Goal: Task Accomplishment & Management: Use online tool/utility

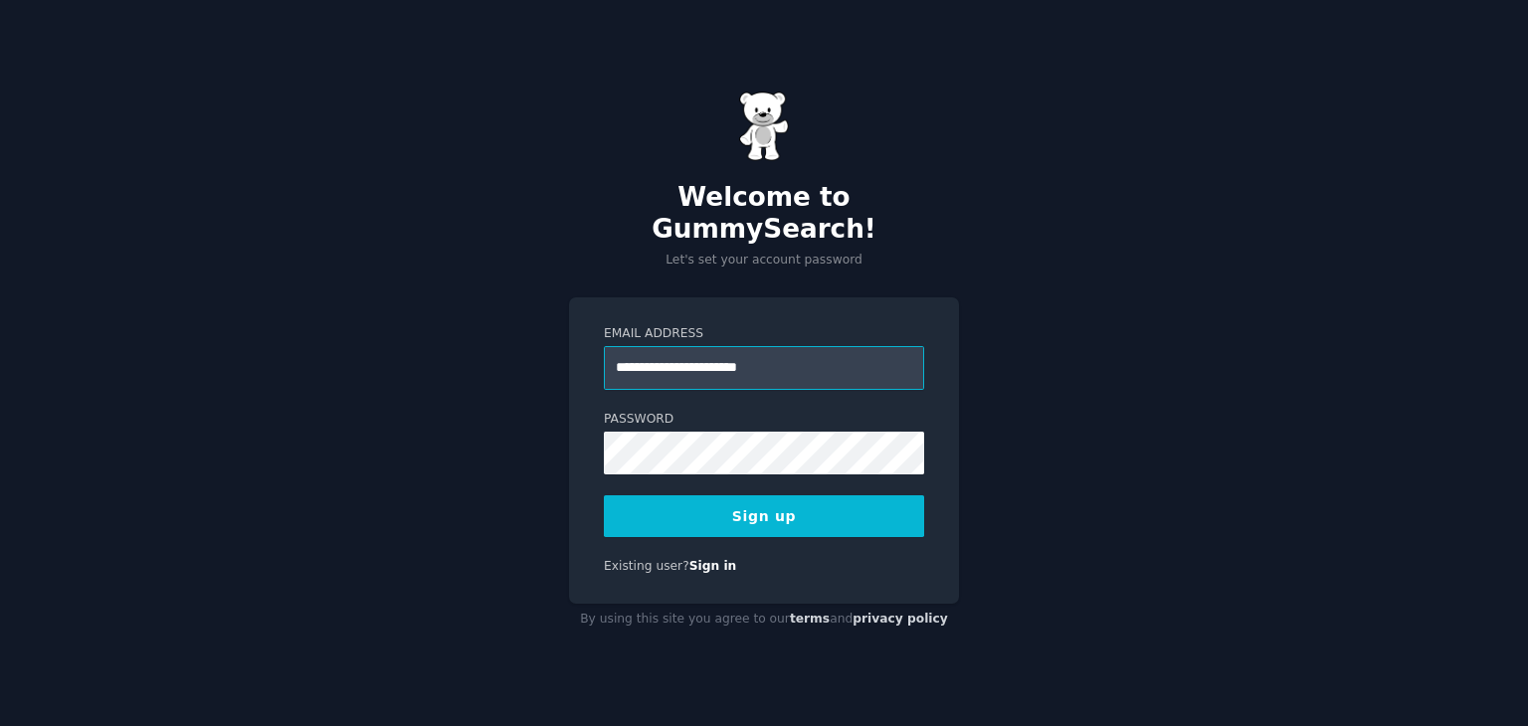
type input "**********"
click at [604, 495] on button "Sign up" at bounding box center [764, 516] width 320 height 42
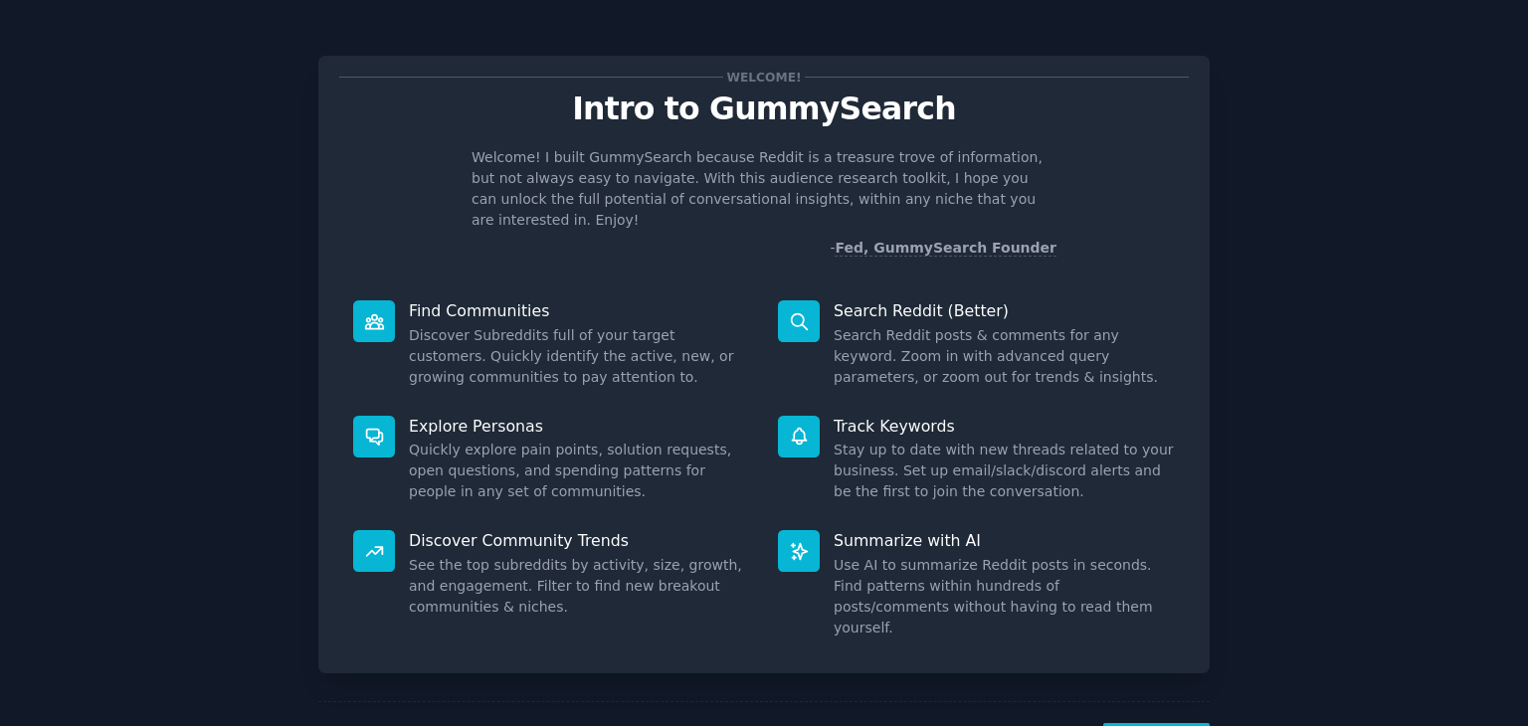
click at [796, 132] on div "Welcome! Intro to GummySearch Welcome! I built GummySearch because Reddit is a …" at bounding box center [764, 168] width 850 height 182
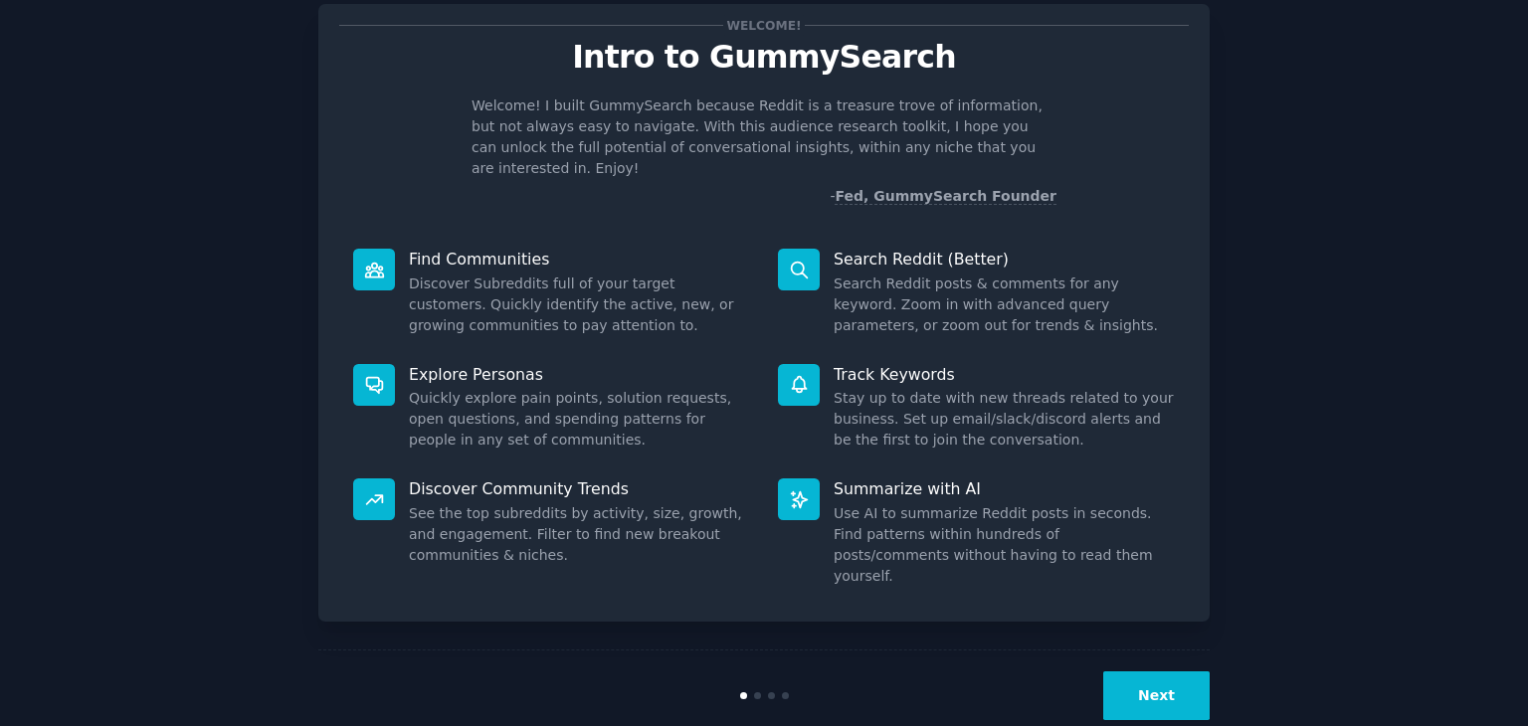
click at [1136, 672] on button "Next" at bounding box center [1156, 696] width 106 height 49
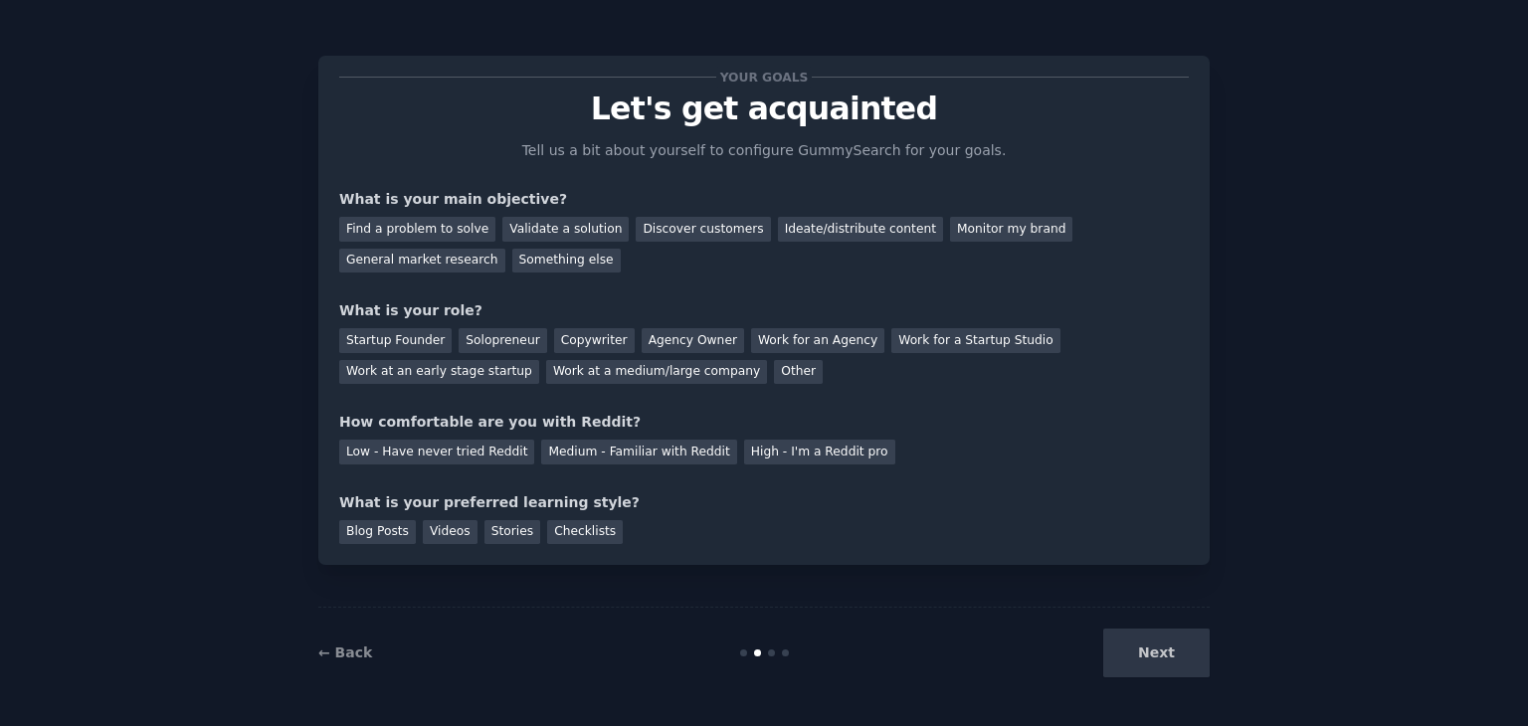
click at [1157, 643] on div "Next" at bounding box center [1060, 653] width 297 height 49
click at [1159, 667] on div "Next" at bounding box center [1060, 653] width 297 height 49
drag, startPoint x: 804, startPoint y: 508, endPoint x: 649, endPoint y: 538, distance: 158.0
click at [649, 538] on div "What is your preferred learning style? Blog Posts Videos Stories Checklists" at bounding box center [764, 518] width 850 height 53
click at [1153, 652] on div "Next" at bounding box center [1060, 653] width 297 height 49
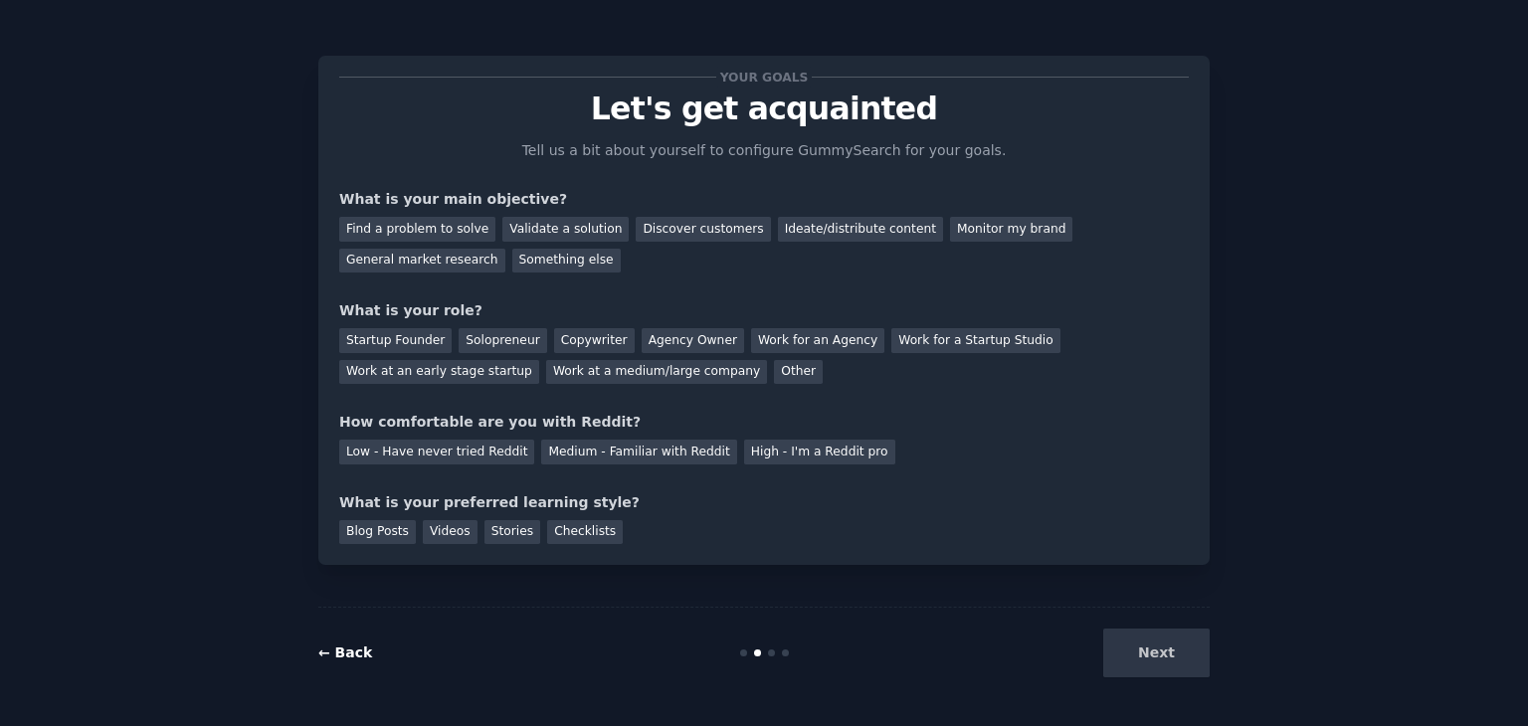
click at [351, 654] on link "← Back" at bounding box center [345, 653] width 54 height 16
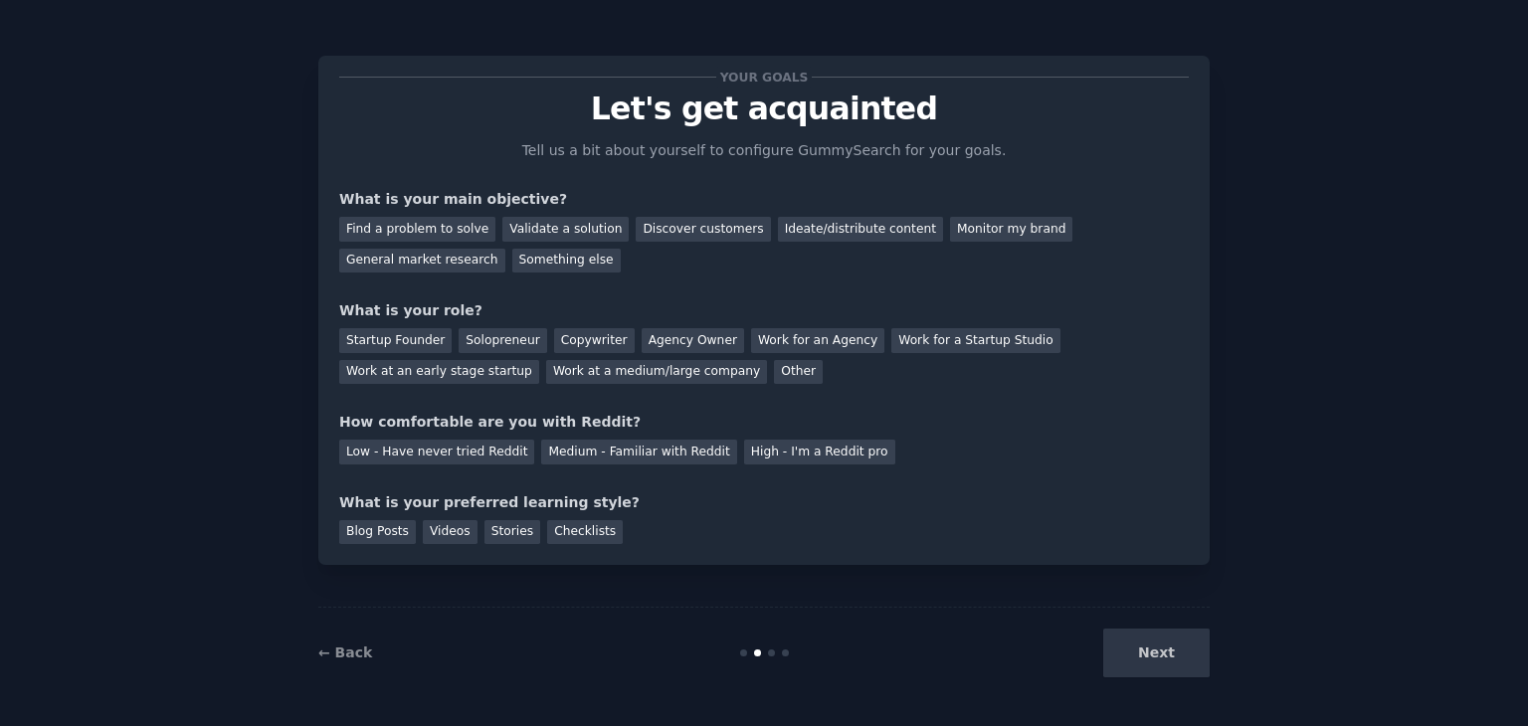
click at [1168, 652] on div "Next" at bounding box center [1060, 653] width 297 height 49
click at [410, 224] on div "Find a problem to solve" at bounding box center [417, 229] width 156 height 25
click at [478, 338] on div "Solopreneur" at bounding box center [503, 340] width 88 height 25
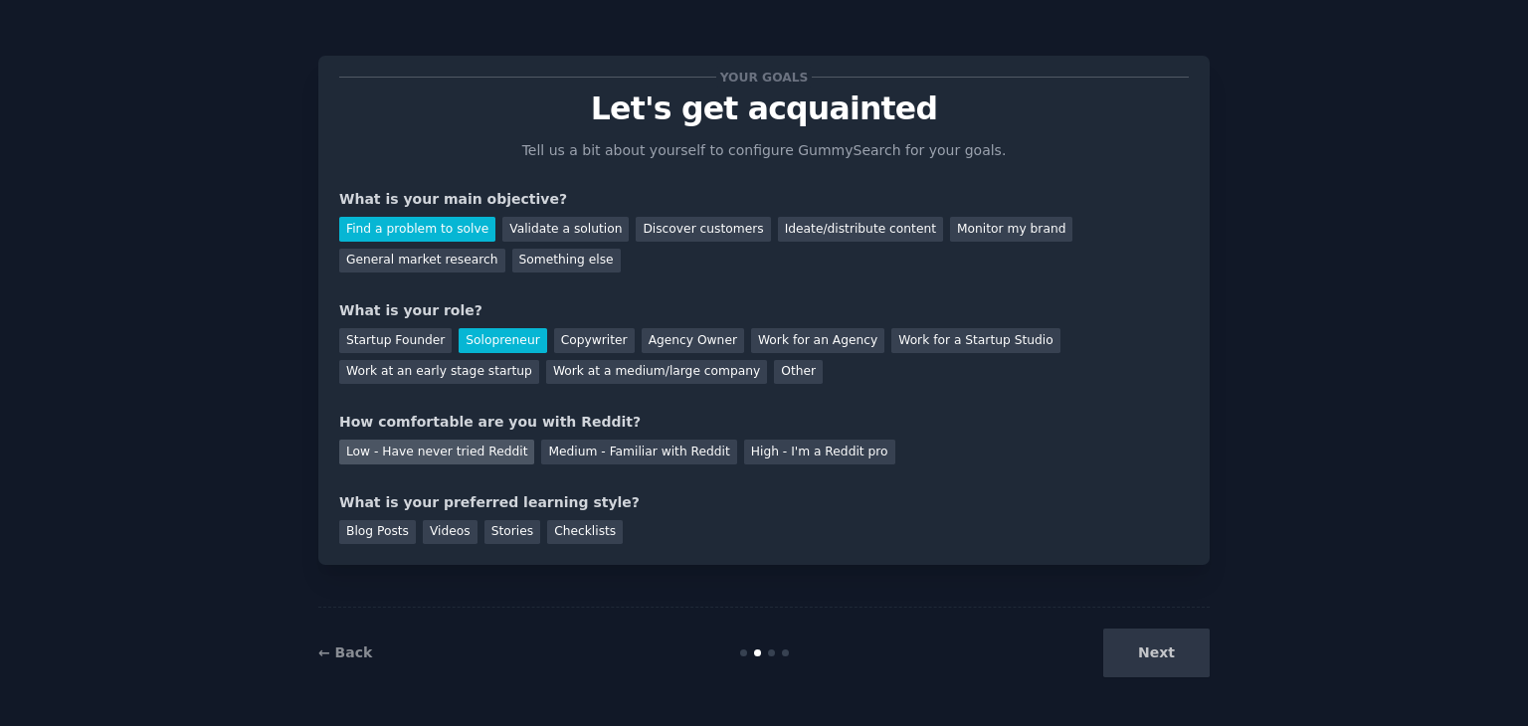
click at [475, 447] on div "Low - Have never tried Reddit" at bounding box center [436, 452] width 195 height 25
click at [488, 530] on div "Stories" at bounding box center [513, 532] width 56 height 25
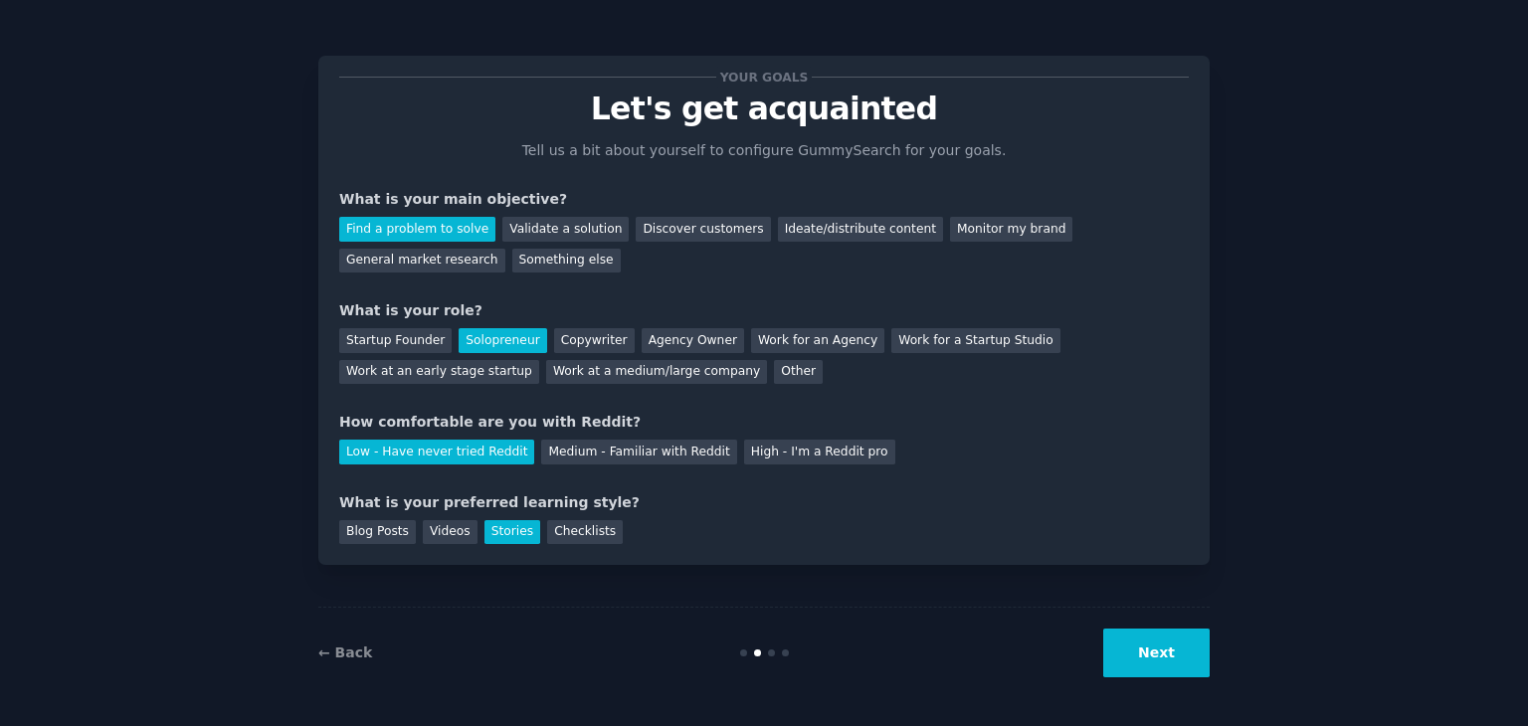
click at [1194, 646] on button "Next" at bounding box center [1156, 653] width 106 height 49
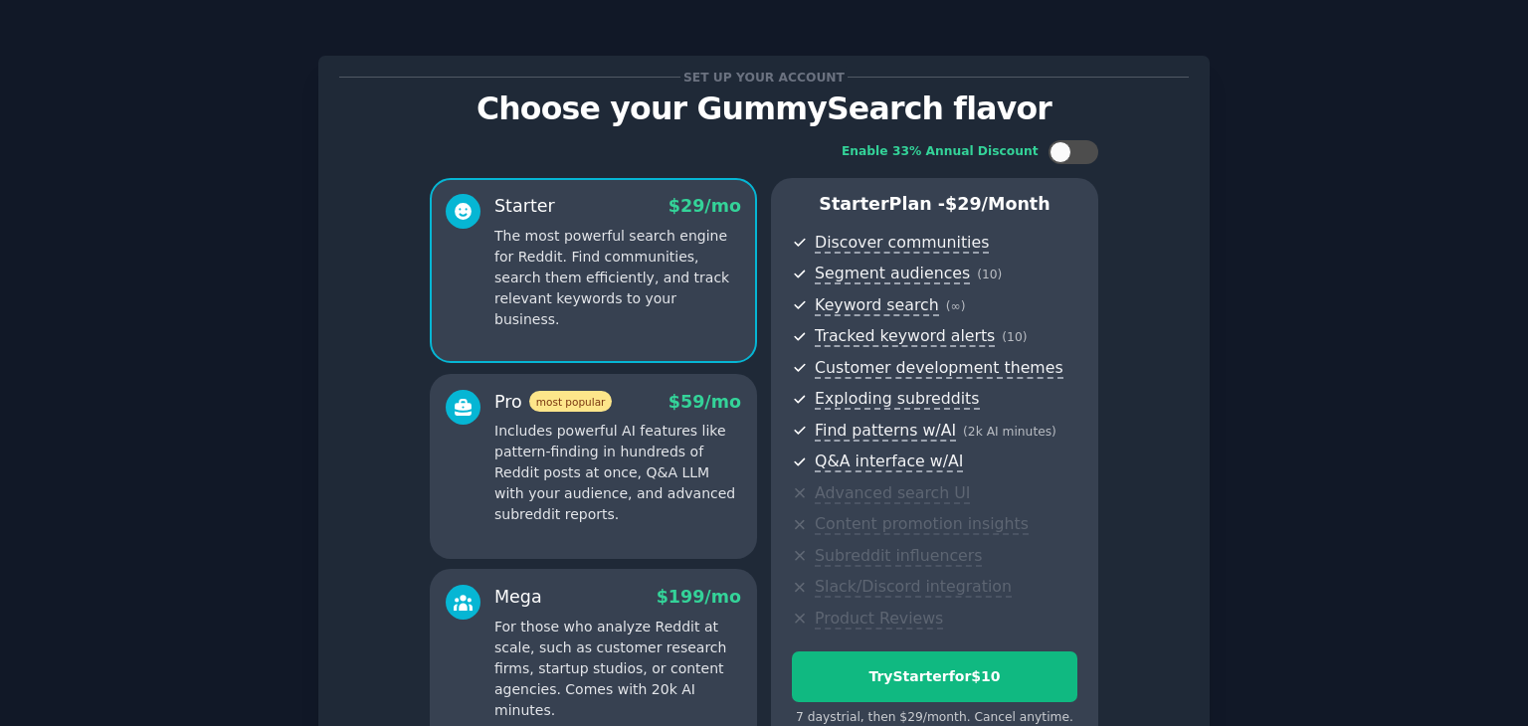
scroll to position [217, 0]
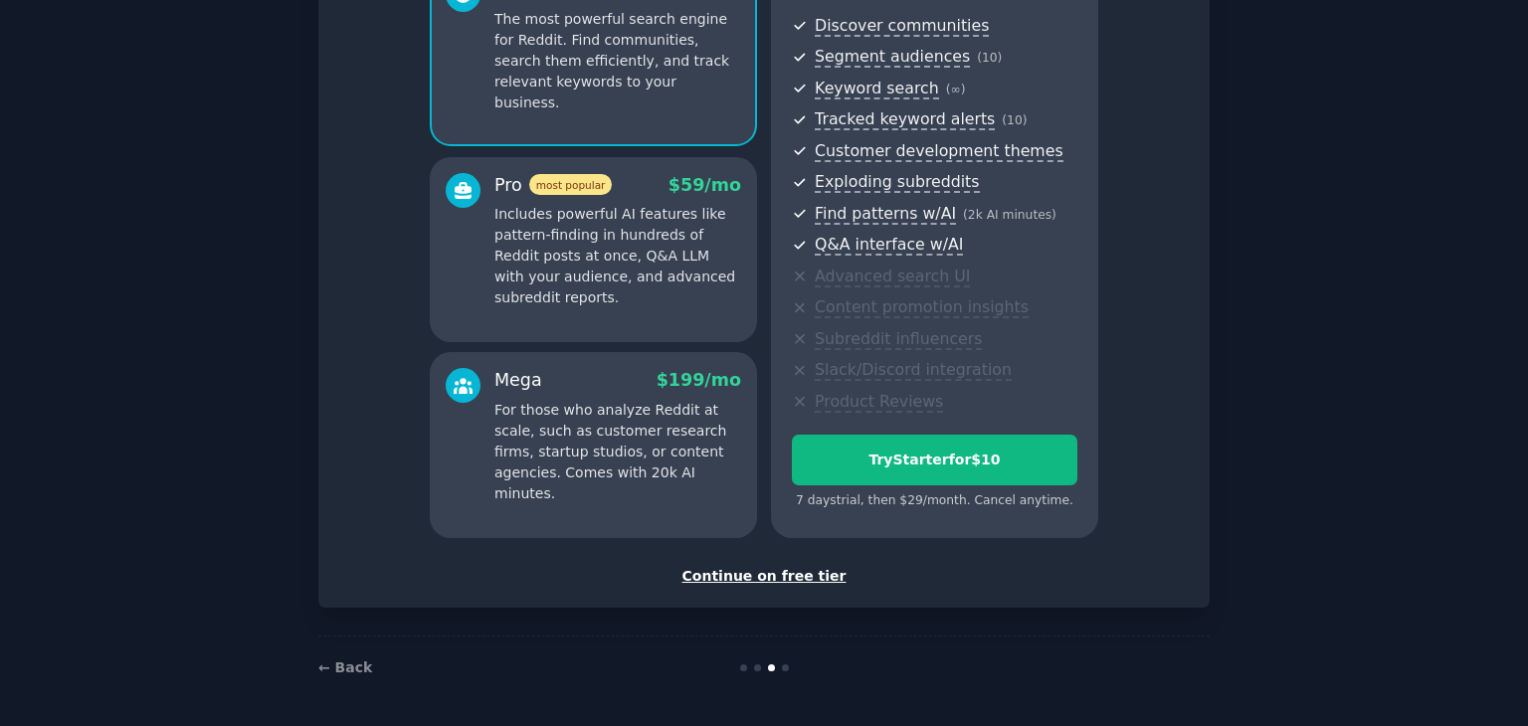
click at [808, 566] on div "Continue on free tier" at bounding box center [764, 576] width 850 height 21
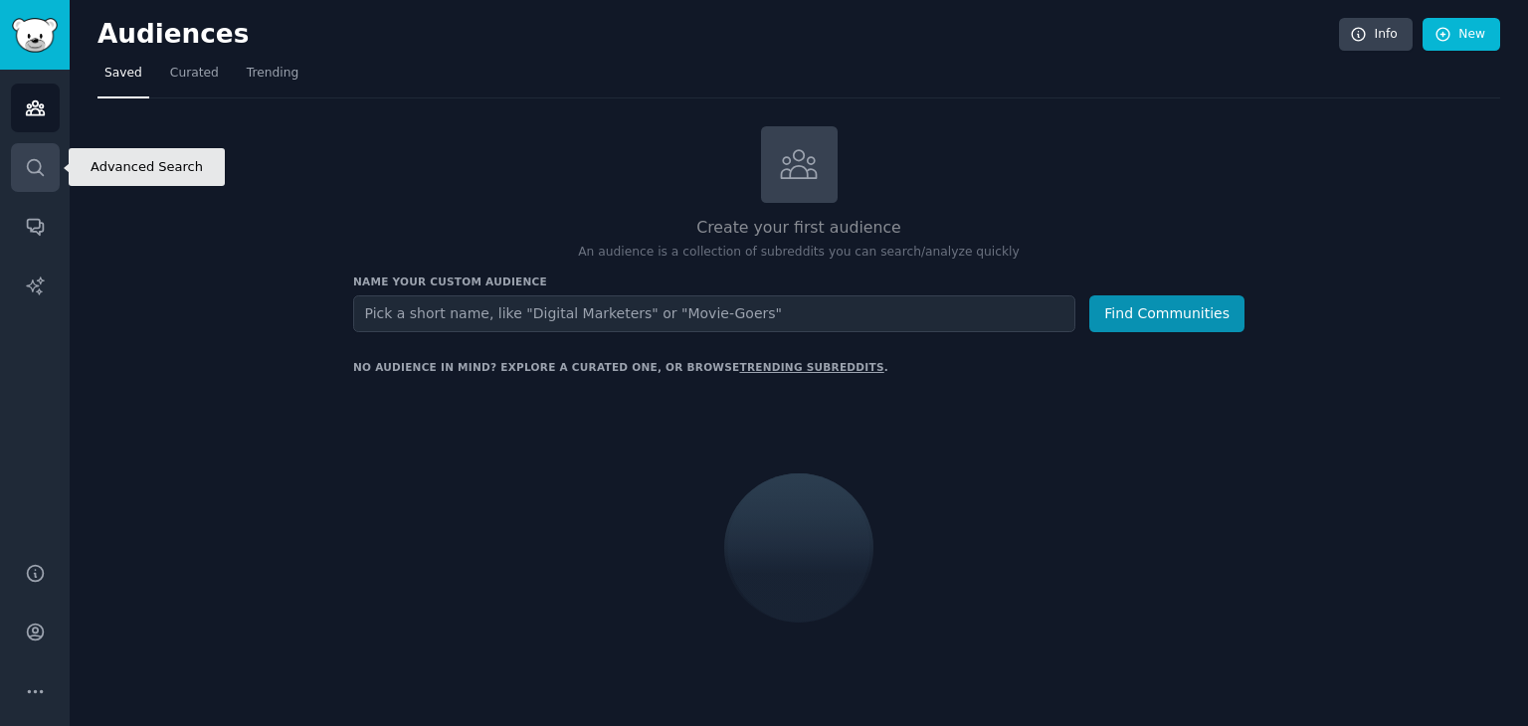
click at [37, 176] on icon "Sidebar" at bounding box center [35, 167] width 21 height 21
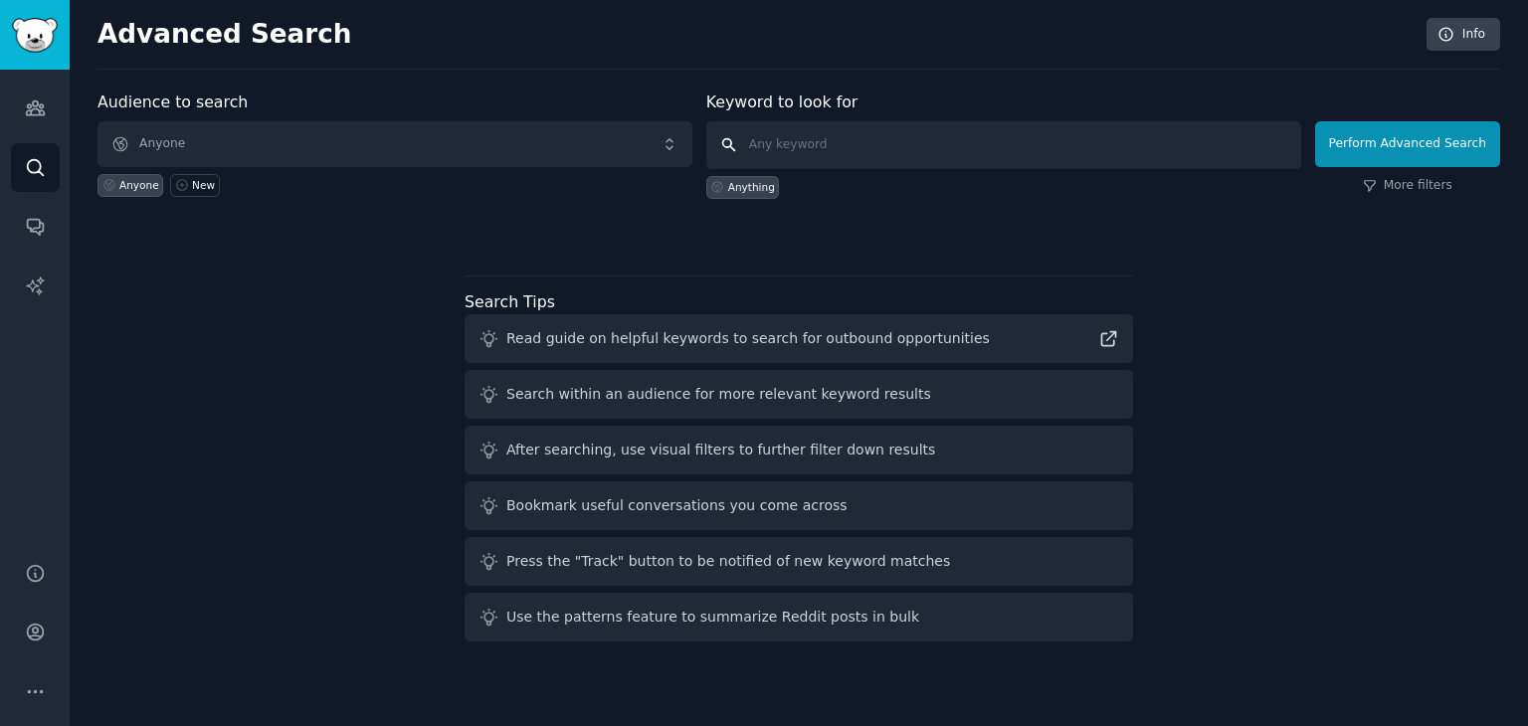
click at [766, 152] on input "text" at bounding box center [1003, 145] width 595 height 48
type input "security"
click button "Perform Advanced Search" at bounding box center [1407, 144] width 185 height 46
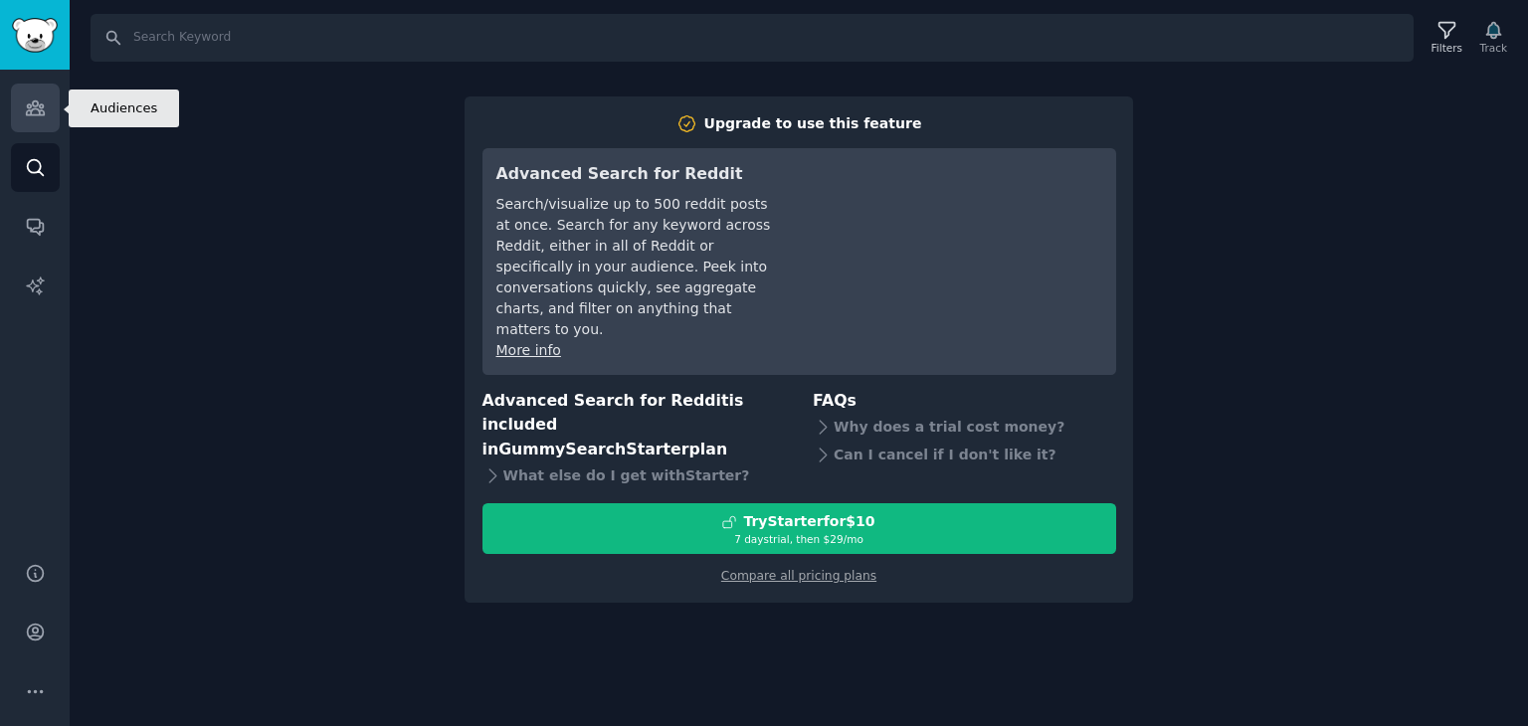
click at [35, 124] on link "Audiences" at bounding box center [35, 108] width 49 height 49
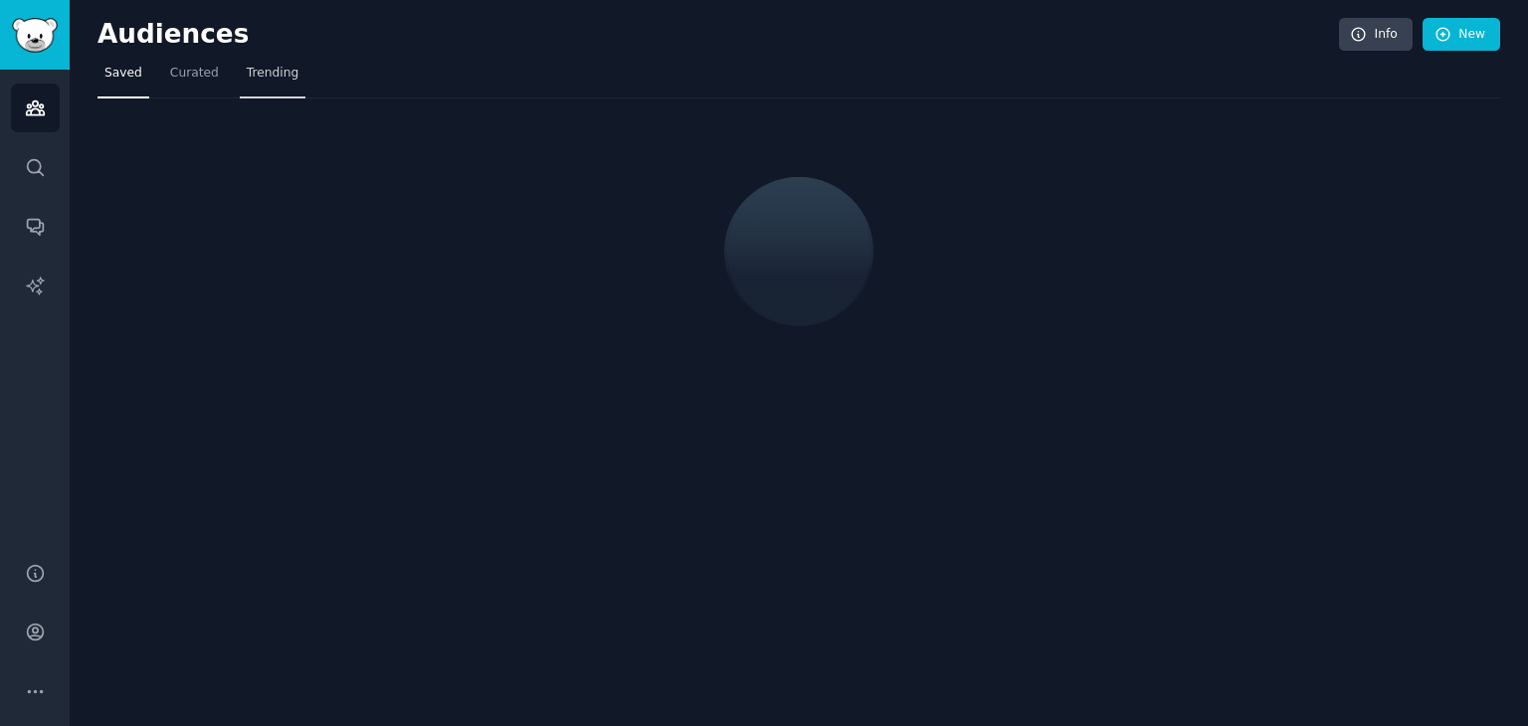
click at [263, 73] on span "Trending" at bounding box center [273, 74] width 52 height 18
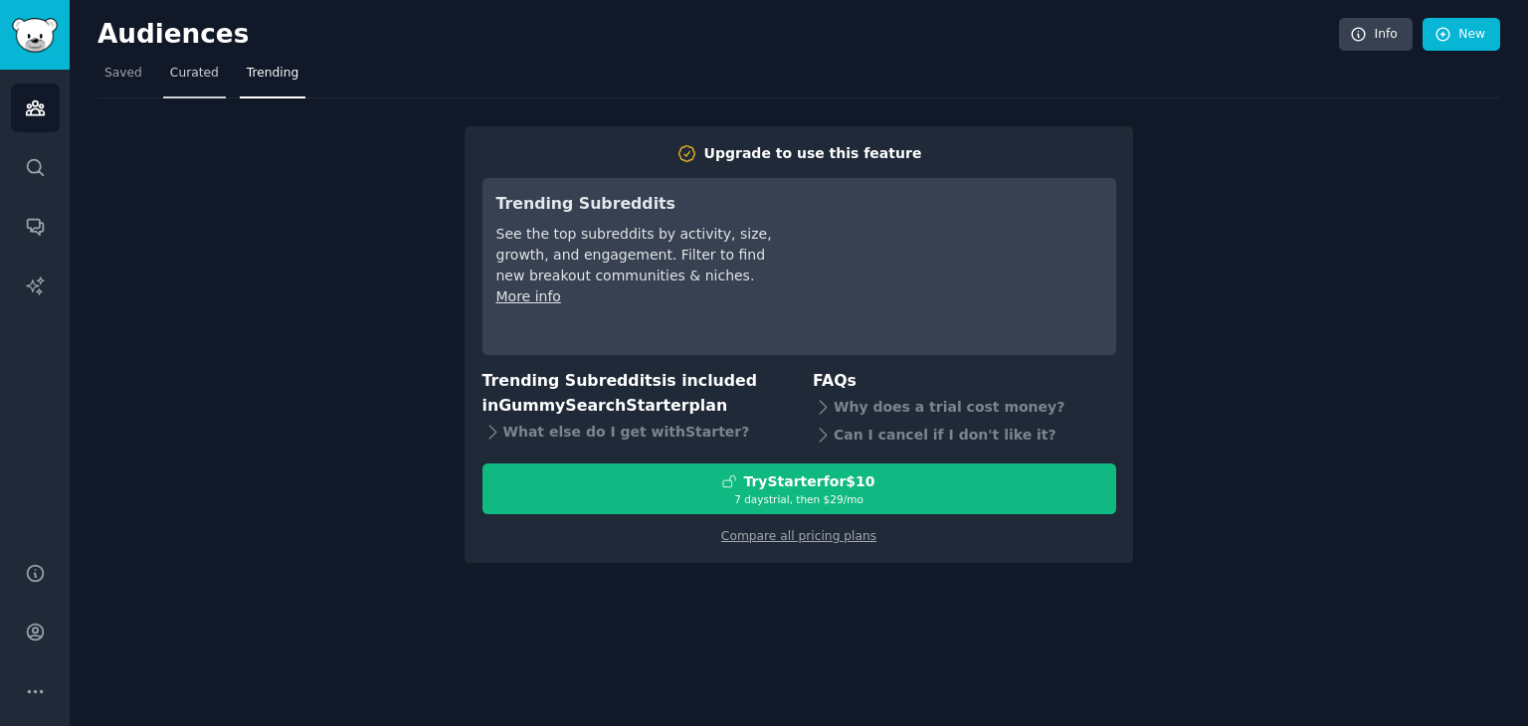
click at [185, 89] on link "Curated" at bounding box center [194, 78] width 63 height 41
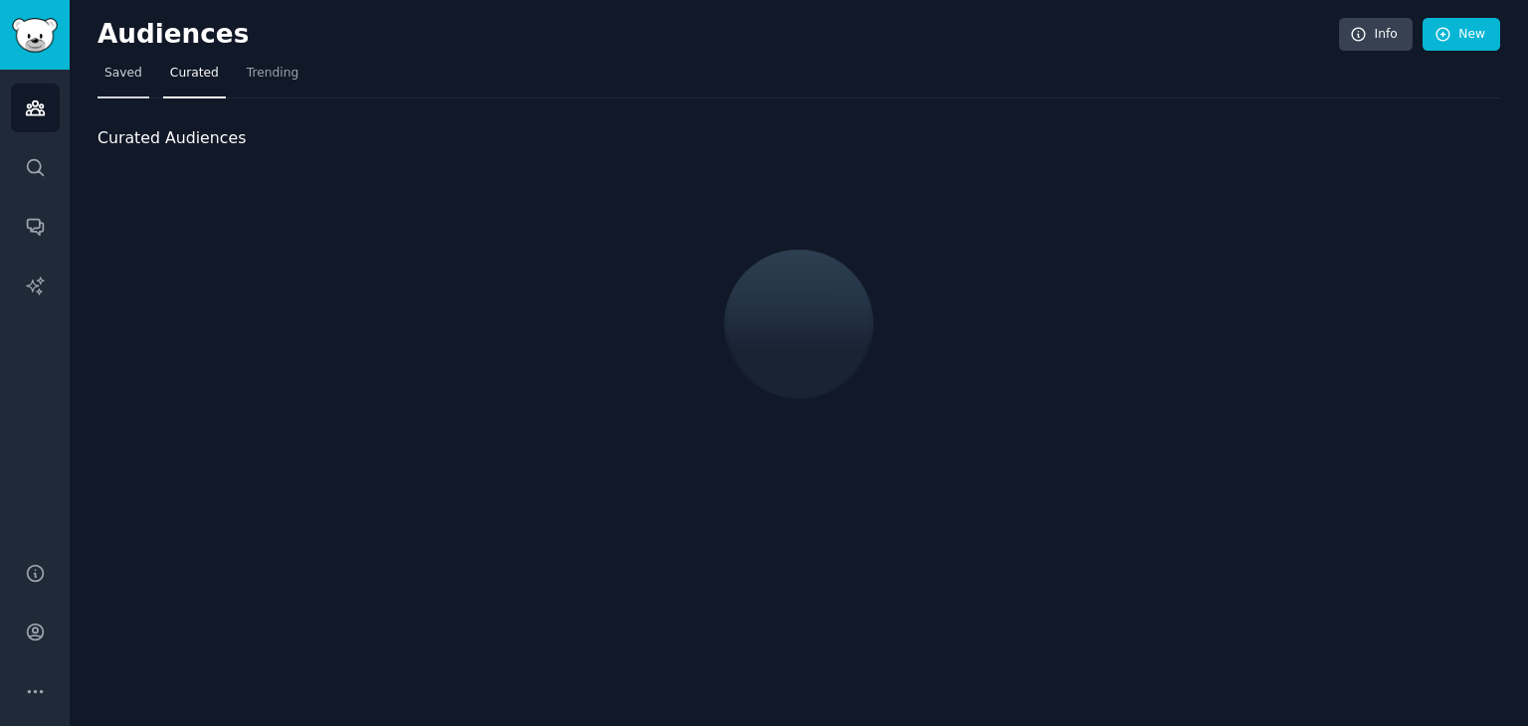
click at [98, 68] on link "Saved" at bounding box center [124, 78] width 52 height 41
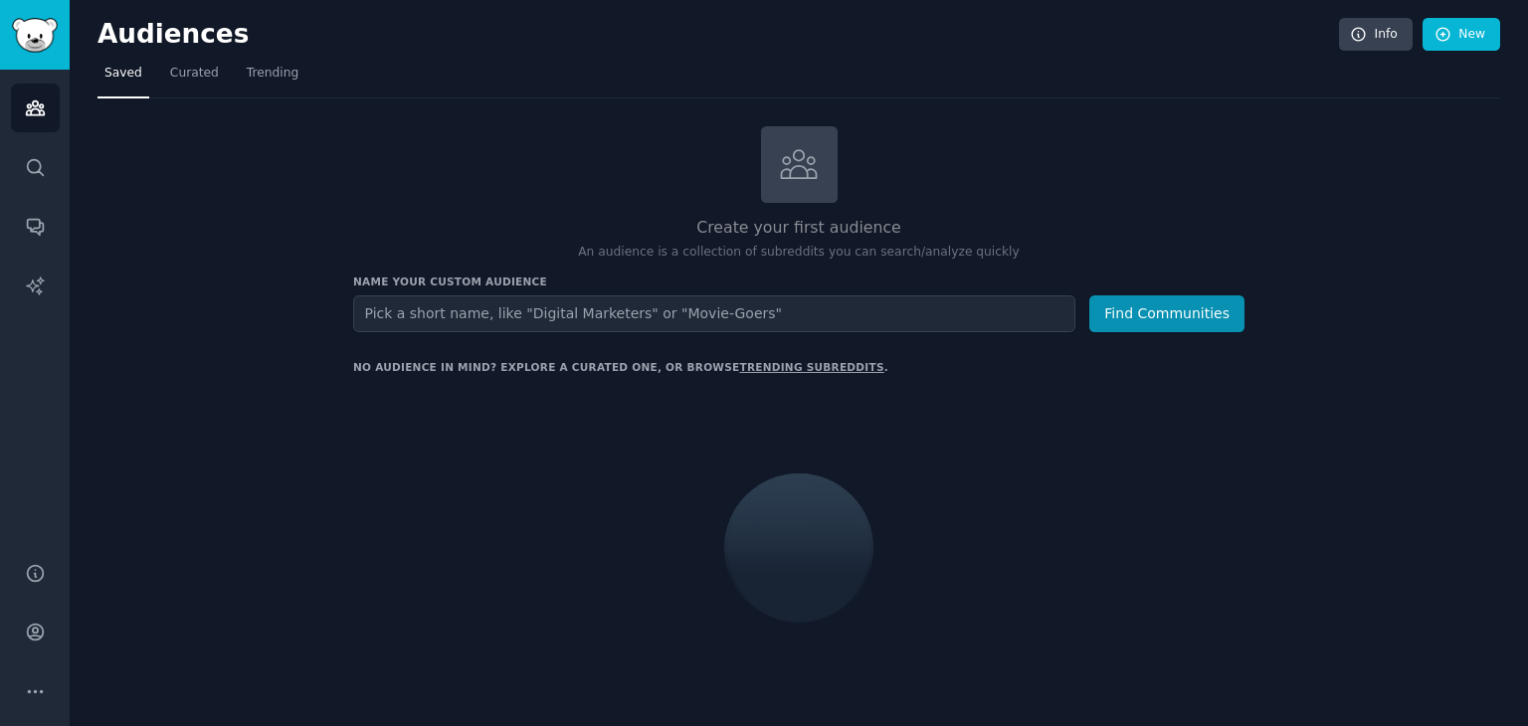
type input "C"
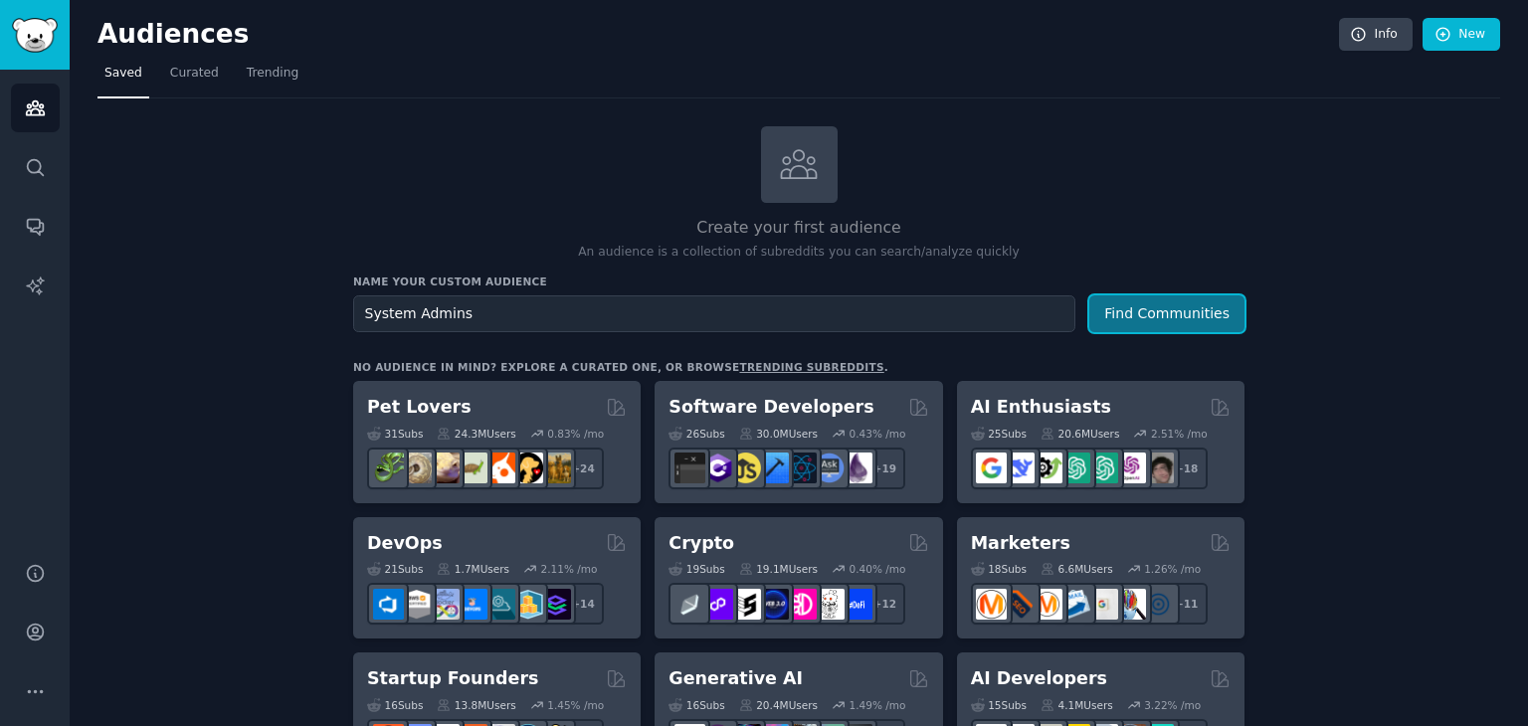
click at [1194, 299] on button "Find Communities" at bounding box center [1166, 313] width 155 height 37
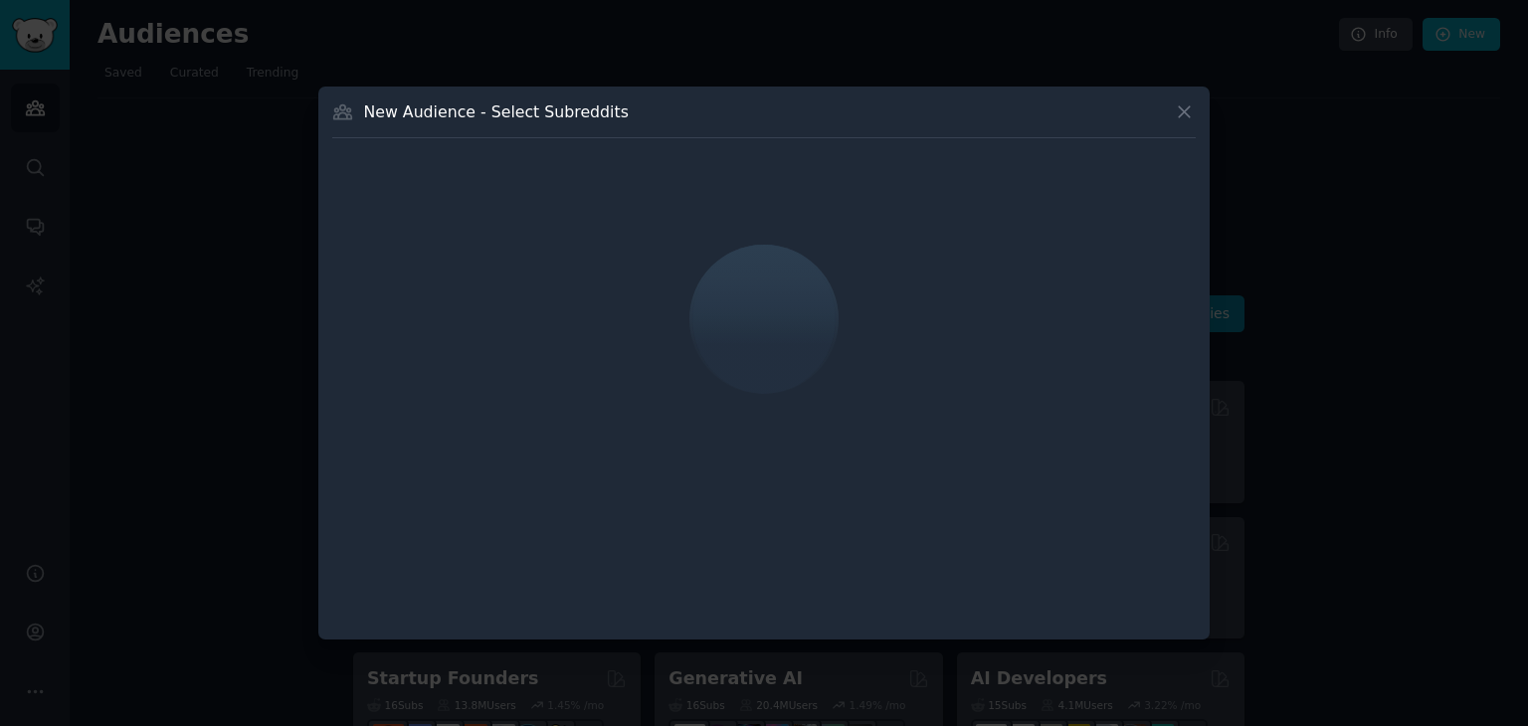
click at [1175, 112] on icon at bounding box center [1184, 111] width 21 height 21
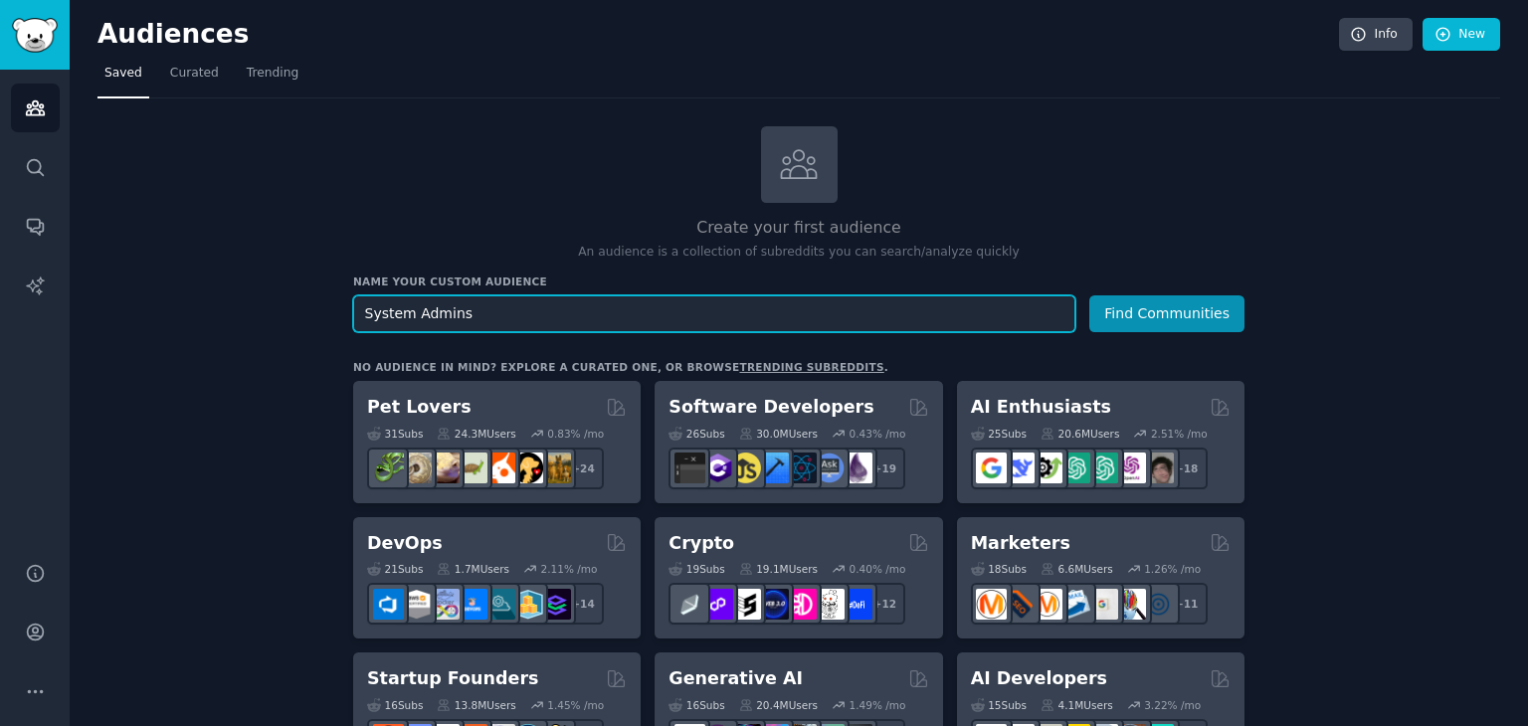
drag, startPoint x: 596, startPoint y: 313, endPoint x: 295, endPoint y: 279, distance: 302.5
type input "Vulnerability insights"
click at [1089, 295] on button "Find Communities" at bounding box center [1166, 313] width 155 height 37
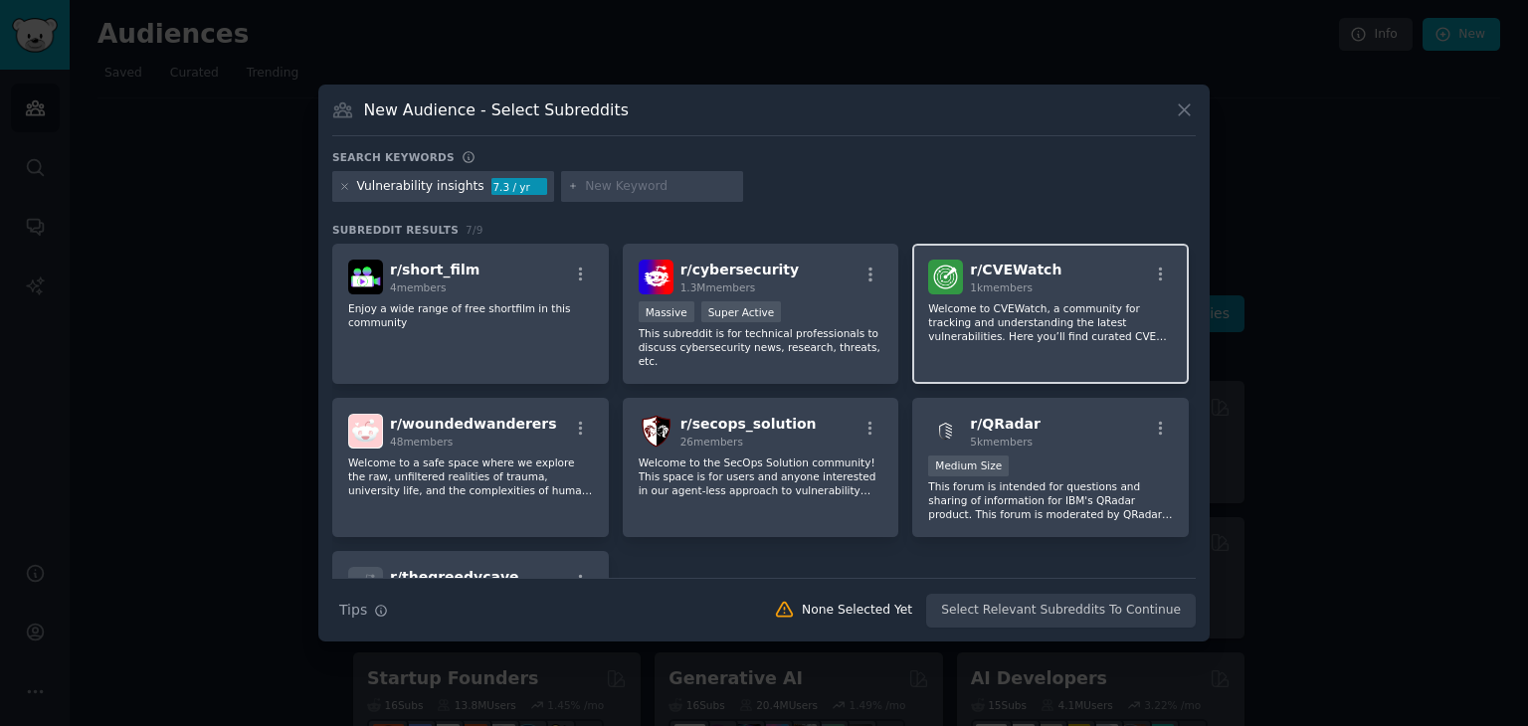
click at [968, 315] on p "Welcome to CVEWatch, a community for tracking and understanding the latest vuln…" at bounding box center [1050, 322] width 245 height 42
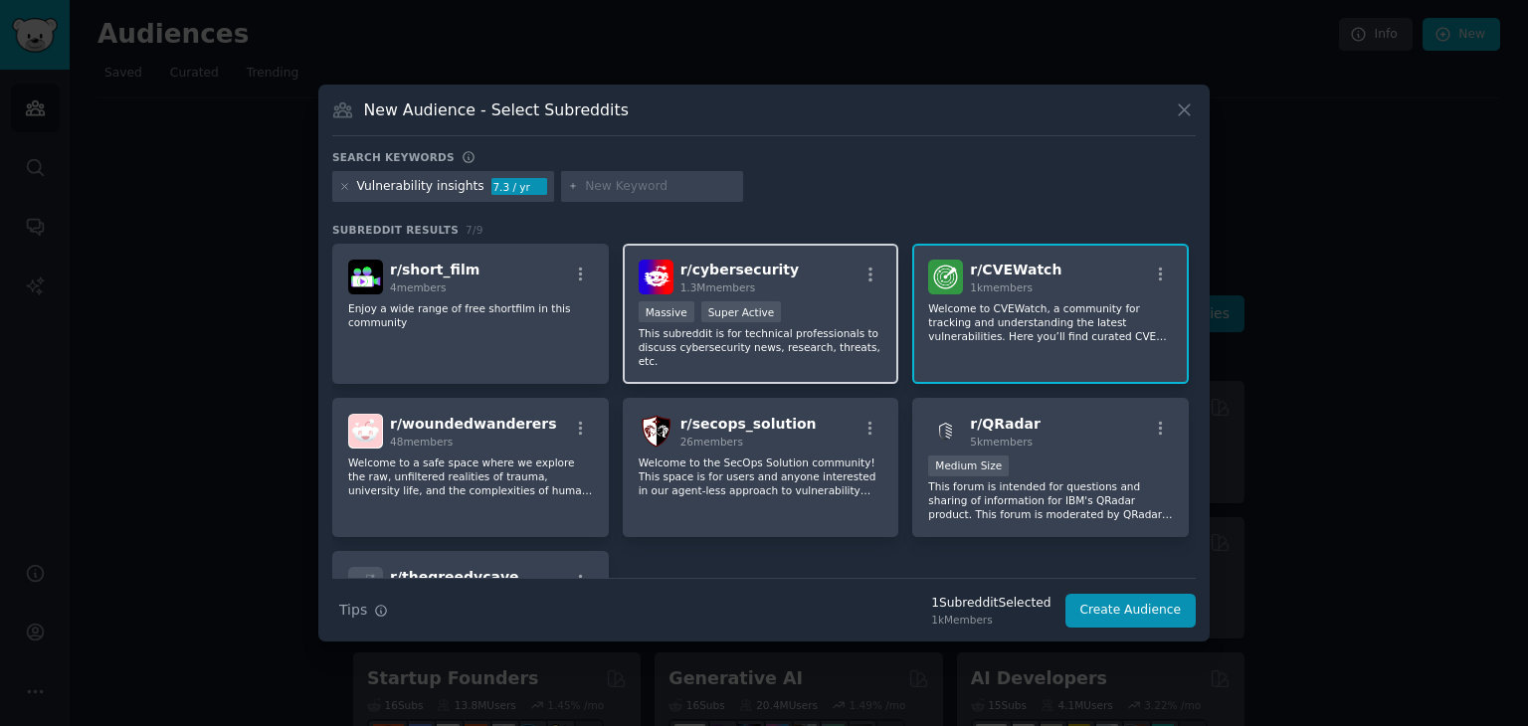
click at [770, 315] on div "Massive Super Active" at bounding box center [761, 313] width 245 height 25
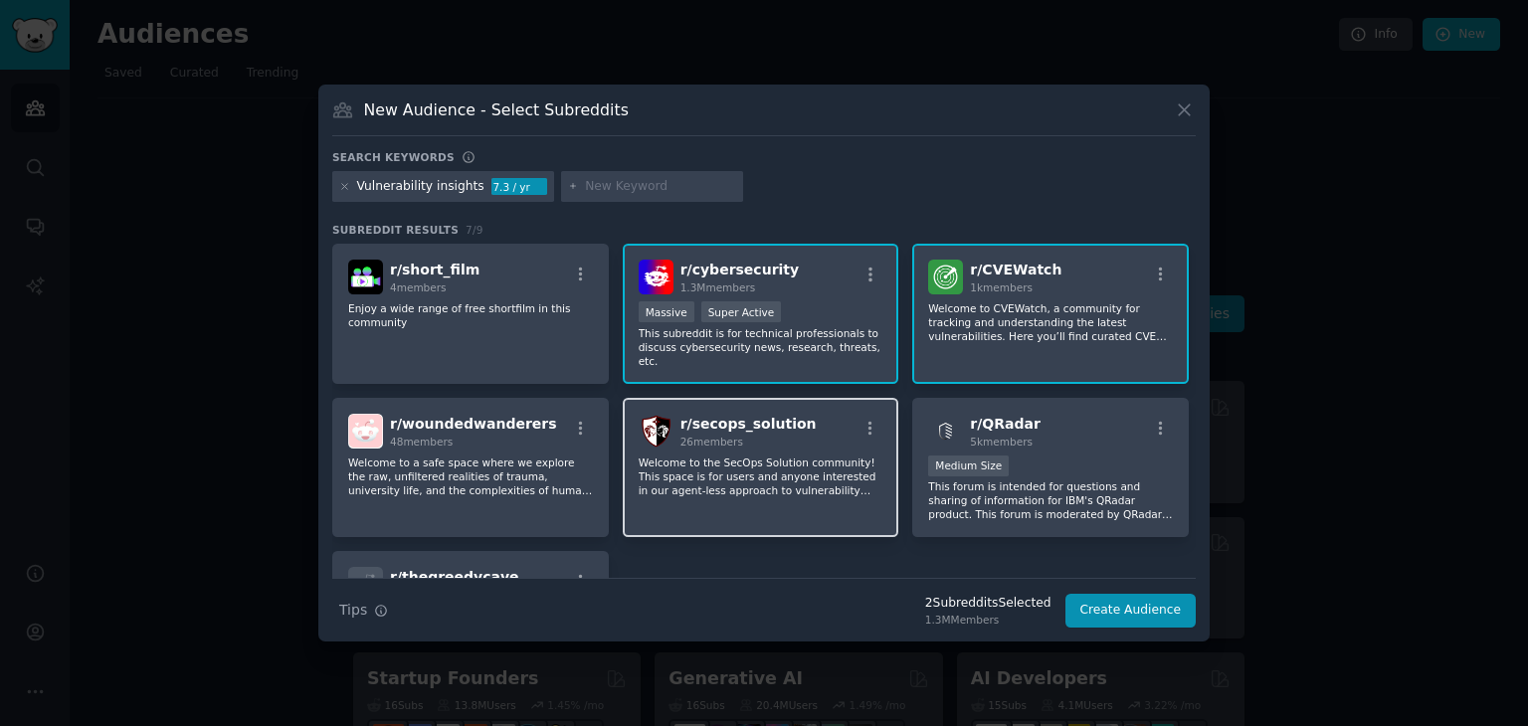
click at [776, 456] on p "Welcome to the SecOps Solution community! This space is for users and anyone in…" at bounding box center [761, 477] width 245 height 42
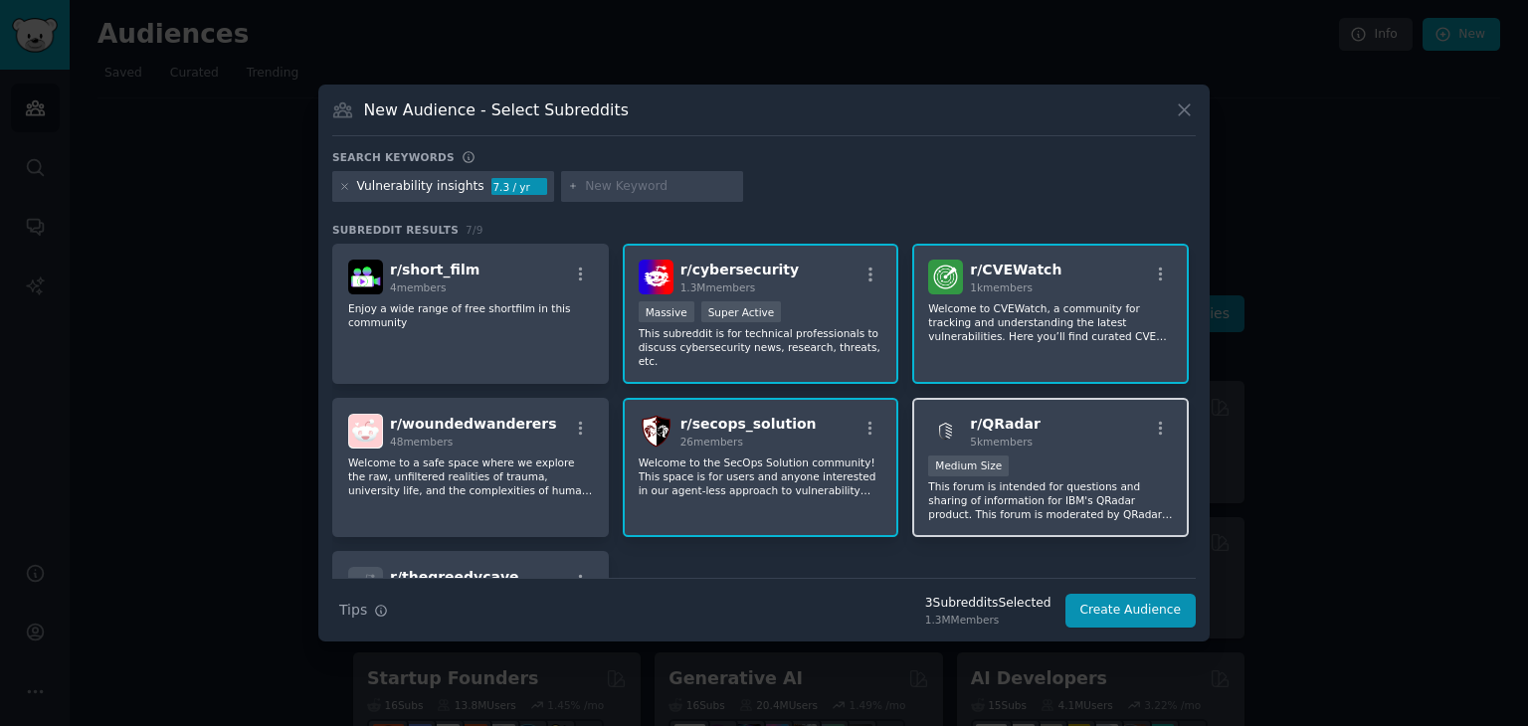
click at [975, 480] on p "This forum is intended for questions and sharing of information for IBM's QRada…" at bounding box center [1050, 501] width 245 height 42
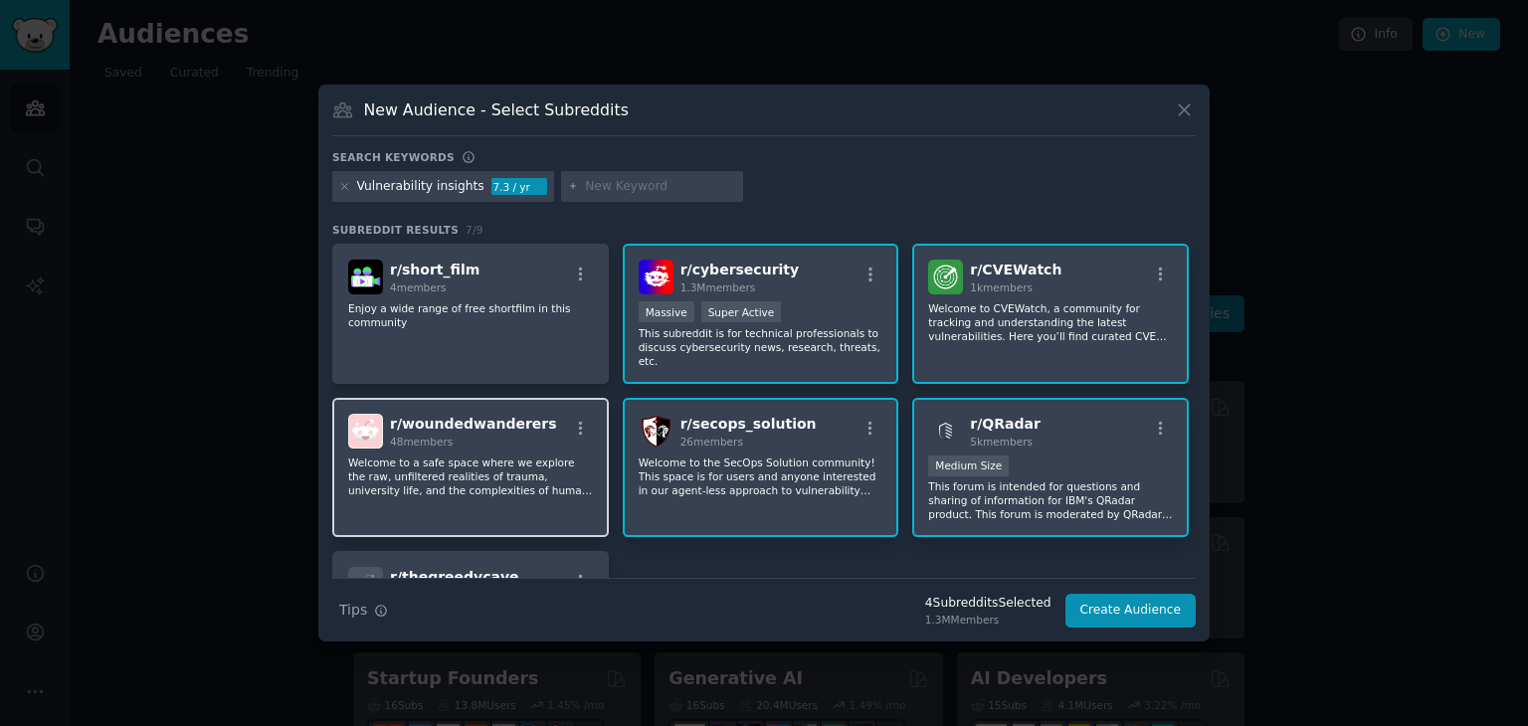
click at [482, 456] on p "Welcome to a safe space where we explore the raw, unfiltered realities of traum…" at bounding box center [470, 477] width 245 height 42
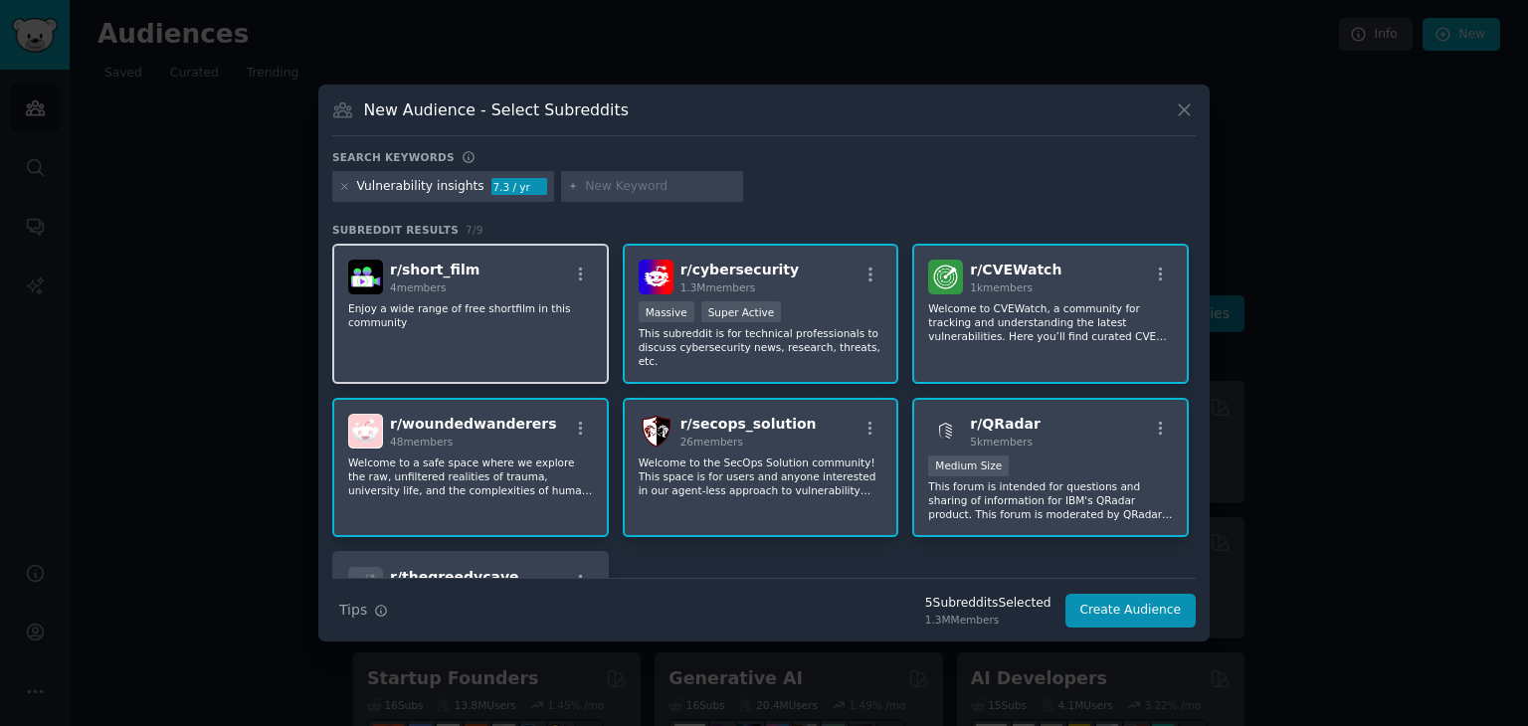
click at [484, 336] on div "r/ short_film 4 members Enjoy a wide range of free shortfilm in this community" at bounding box center [470, 314] width 277 height 140
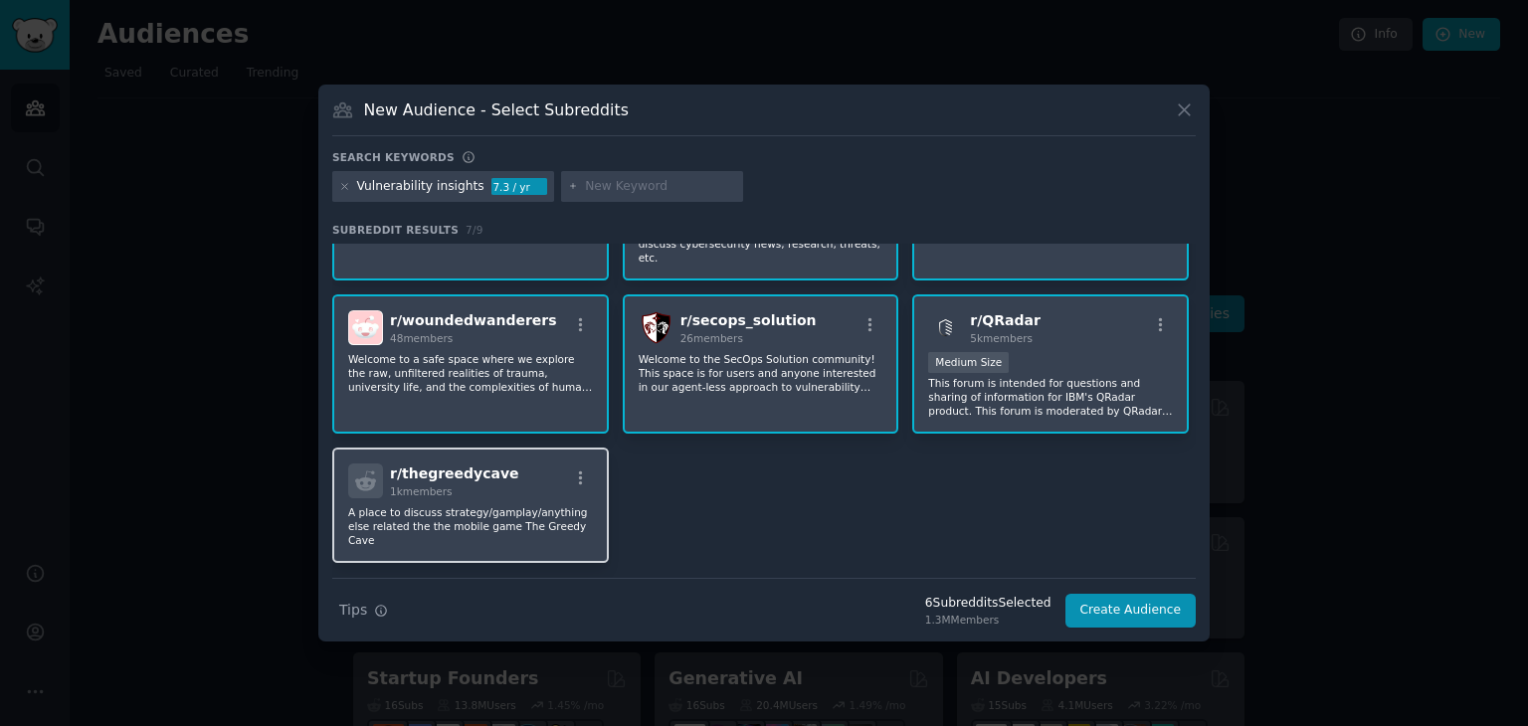
click at [438, 448] on div "r/ thegreedycave 1k members A place to discuss strategy/gamplay/anything else r…" at bounding box center [470, 505] width 277 height 115
click at [1142, 620] on button "Create Audience" at bounding box center [1131, 611] width 131 height 34
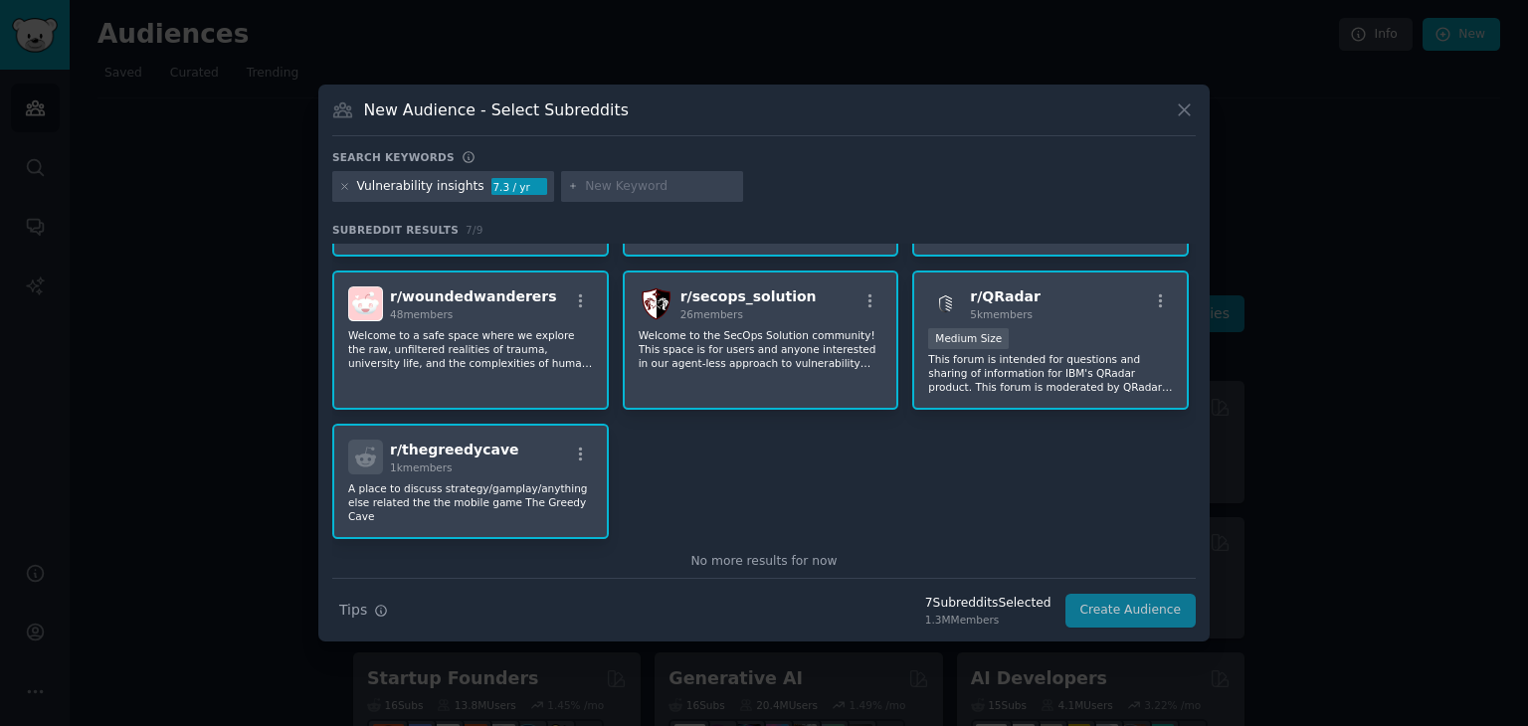
scroll to position [0, 0]
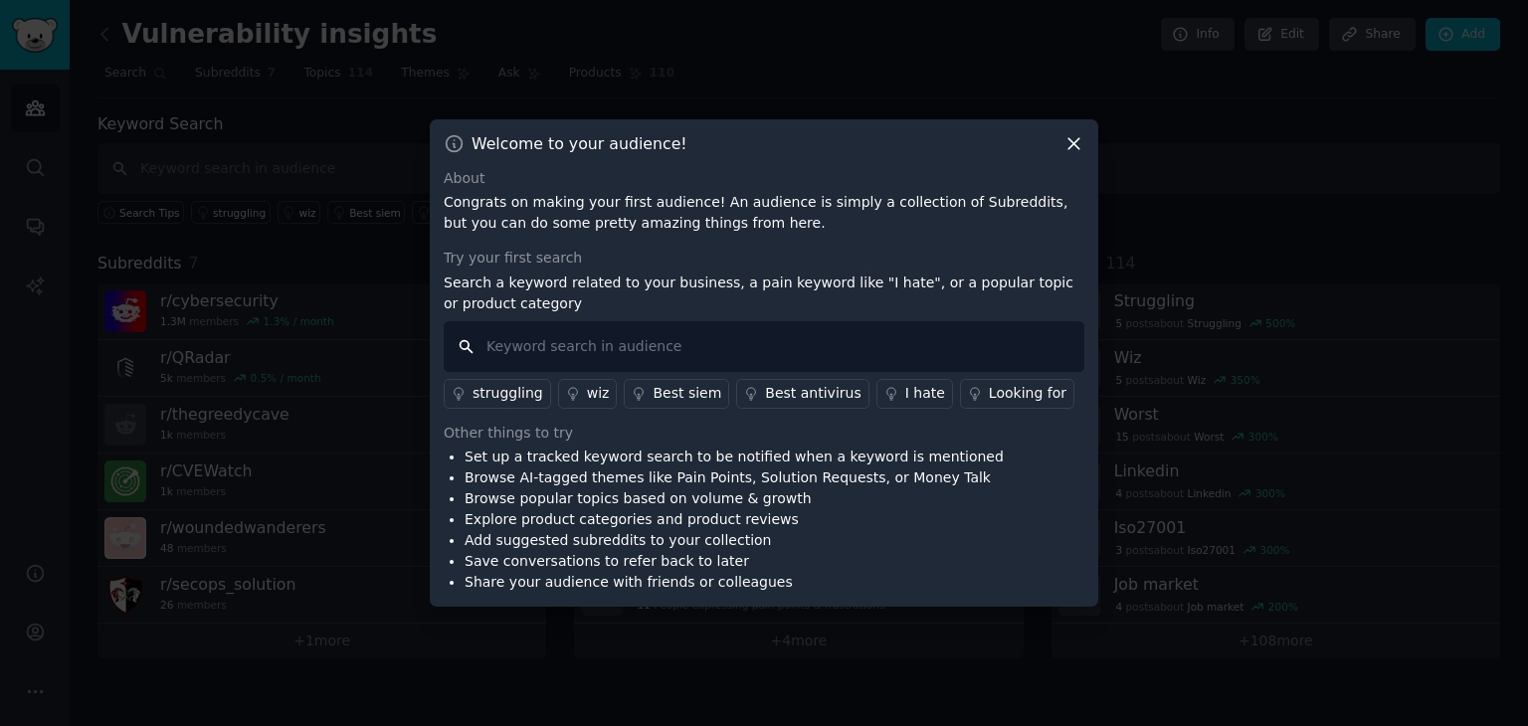
click at [778, 349] on input "text" at bounding box center [764, 346] width 641 height 51
click at [885, 405] on link "I hate" at bounding box center [915, 394] width 77 height 30
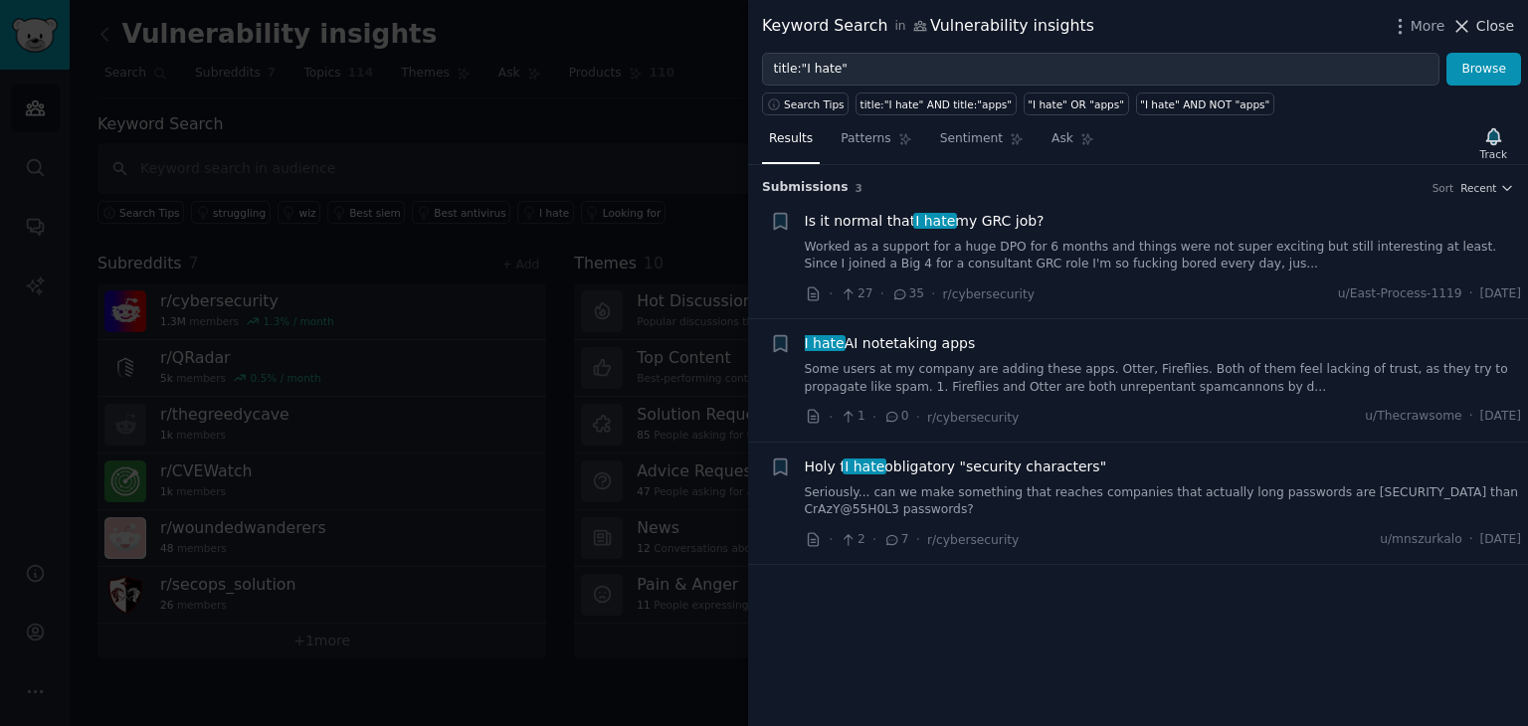
click at [1503, 27] on span "Close" at bounding box center [1495, 26] width 38 height 21
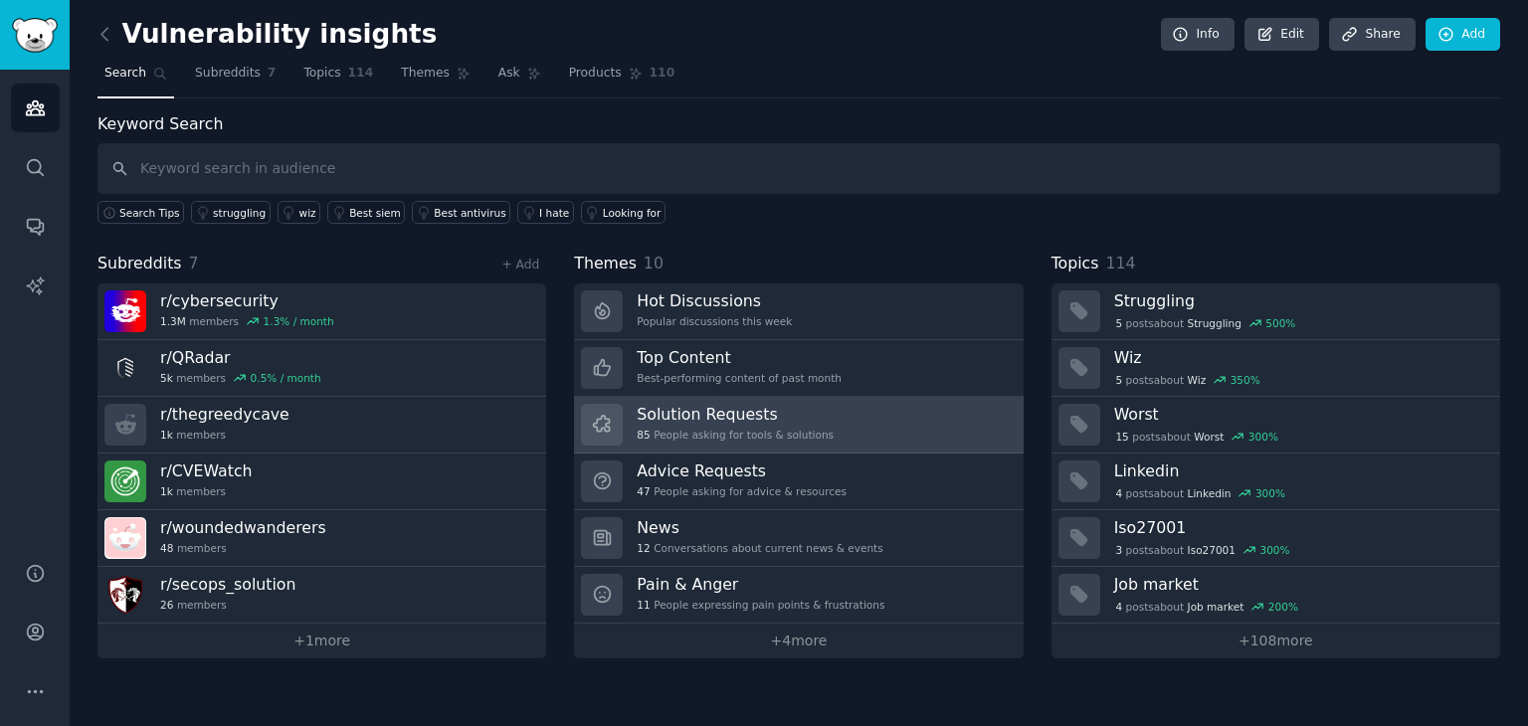
click at [728, 406] on h3 "Solution Requests" at bounding box center [735, 414] width 197 height 21
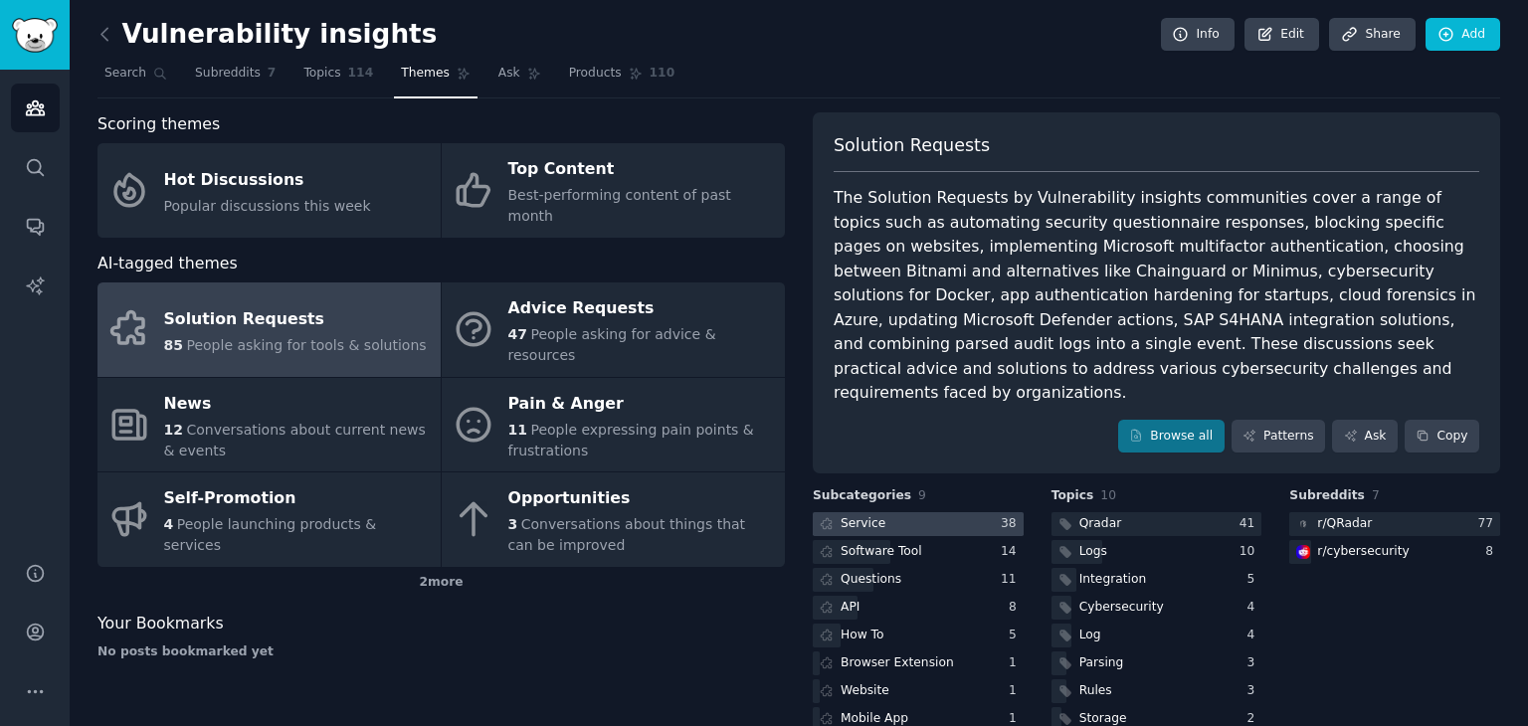
click at [941, 512] on div at bounding box center [918, 524] width 211 height 25
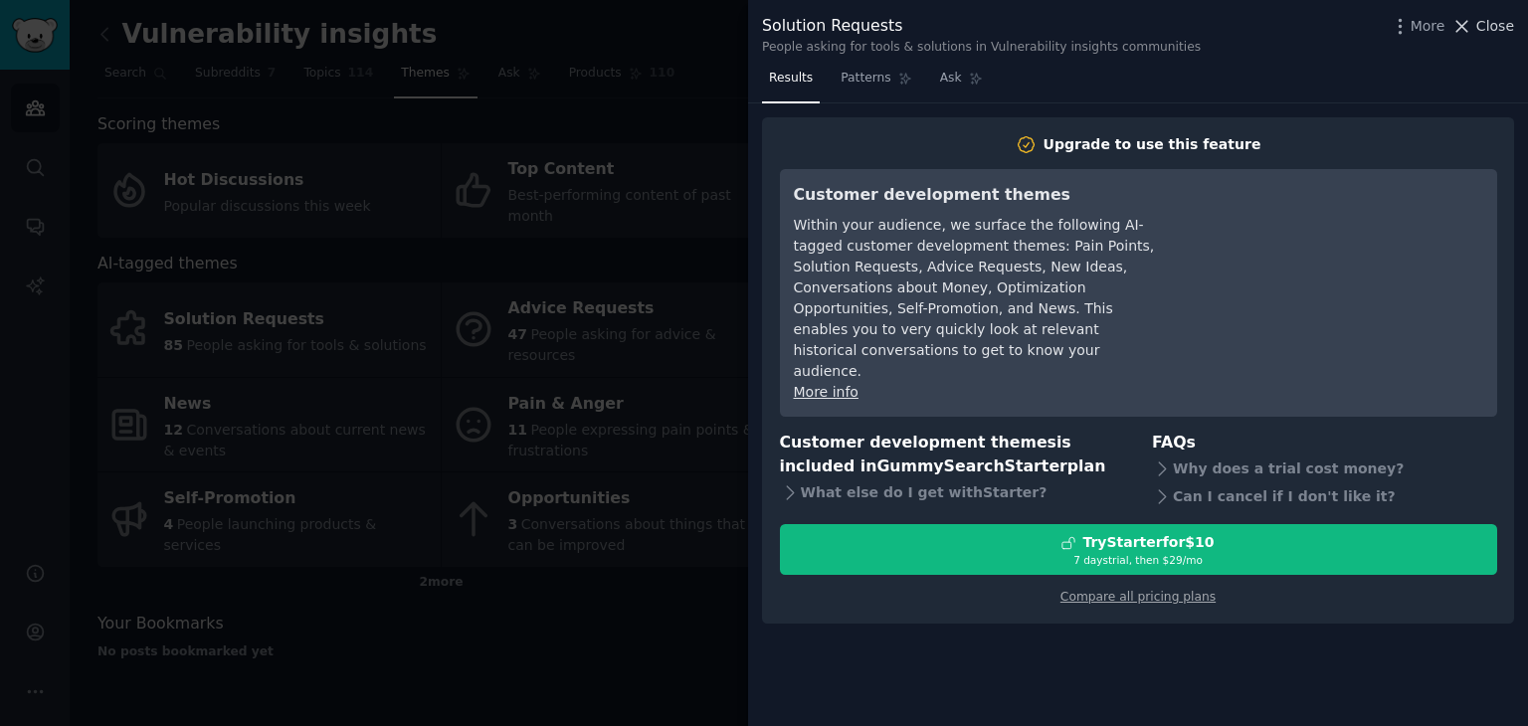
click at [1472, 21] on icon at bounding box center [1462, 26] width 21 height 21
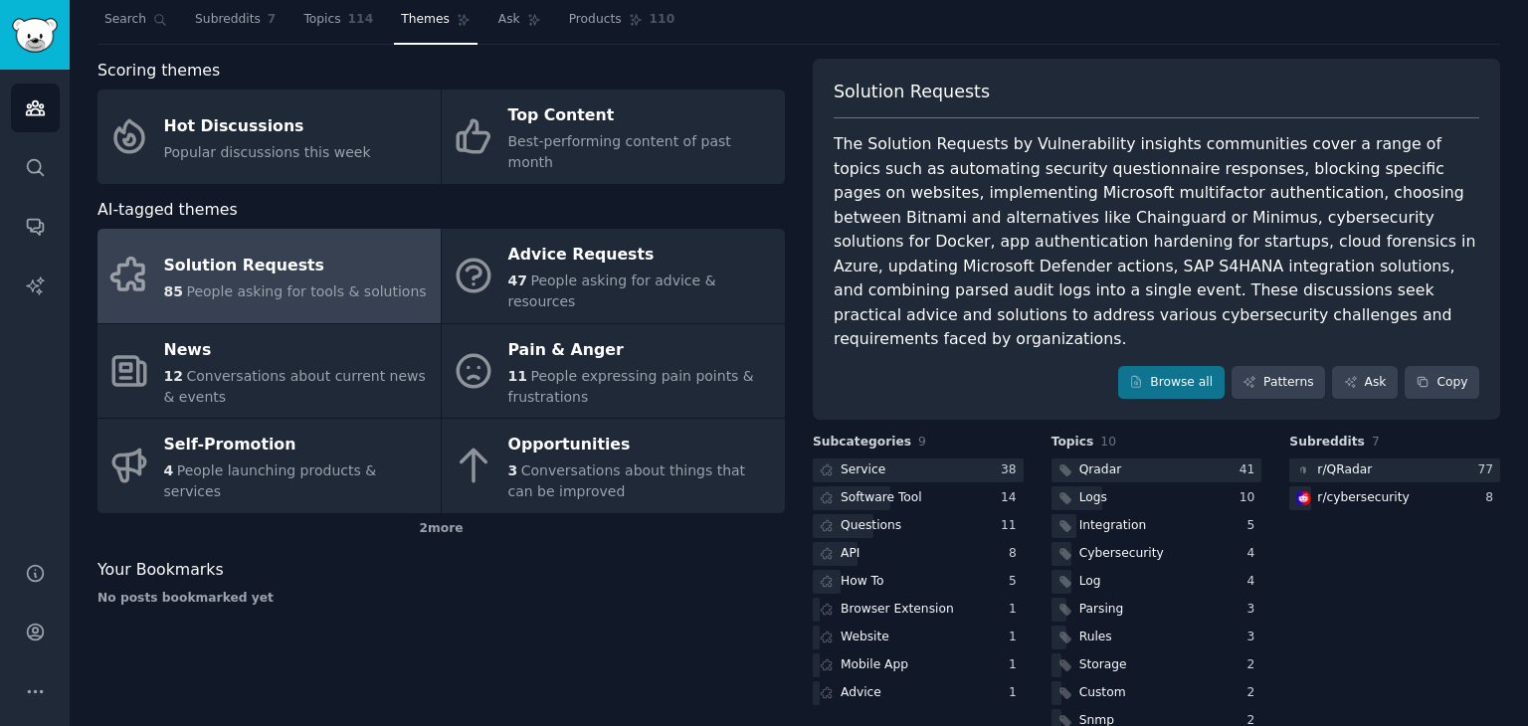
scroll to position [67, 0]
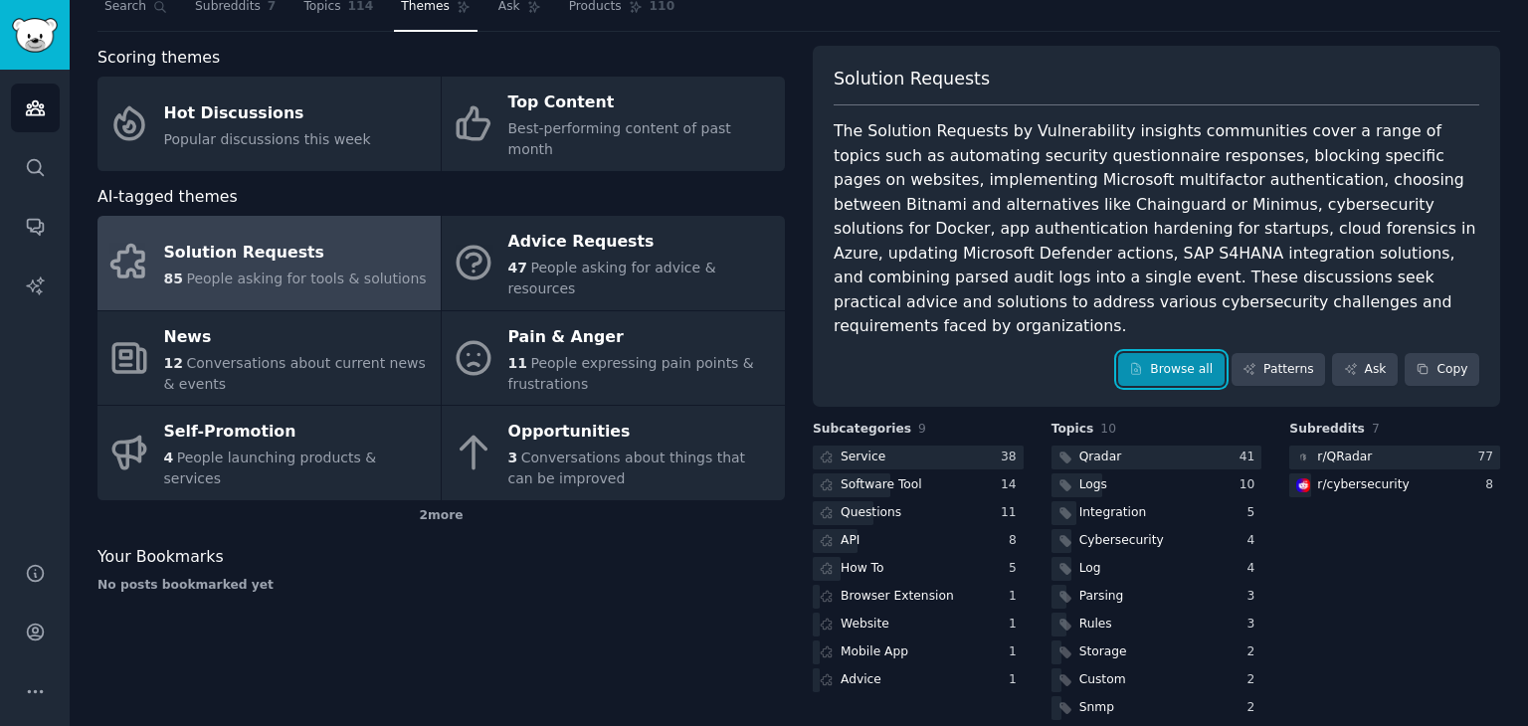
click at [1168, 355] on link "Browse all" at bounding box center [1171, 370] width 106 height 34
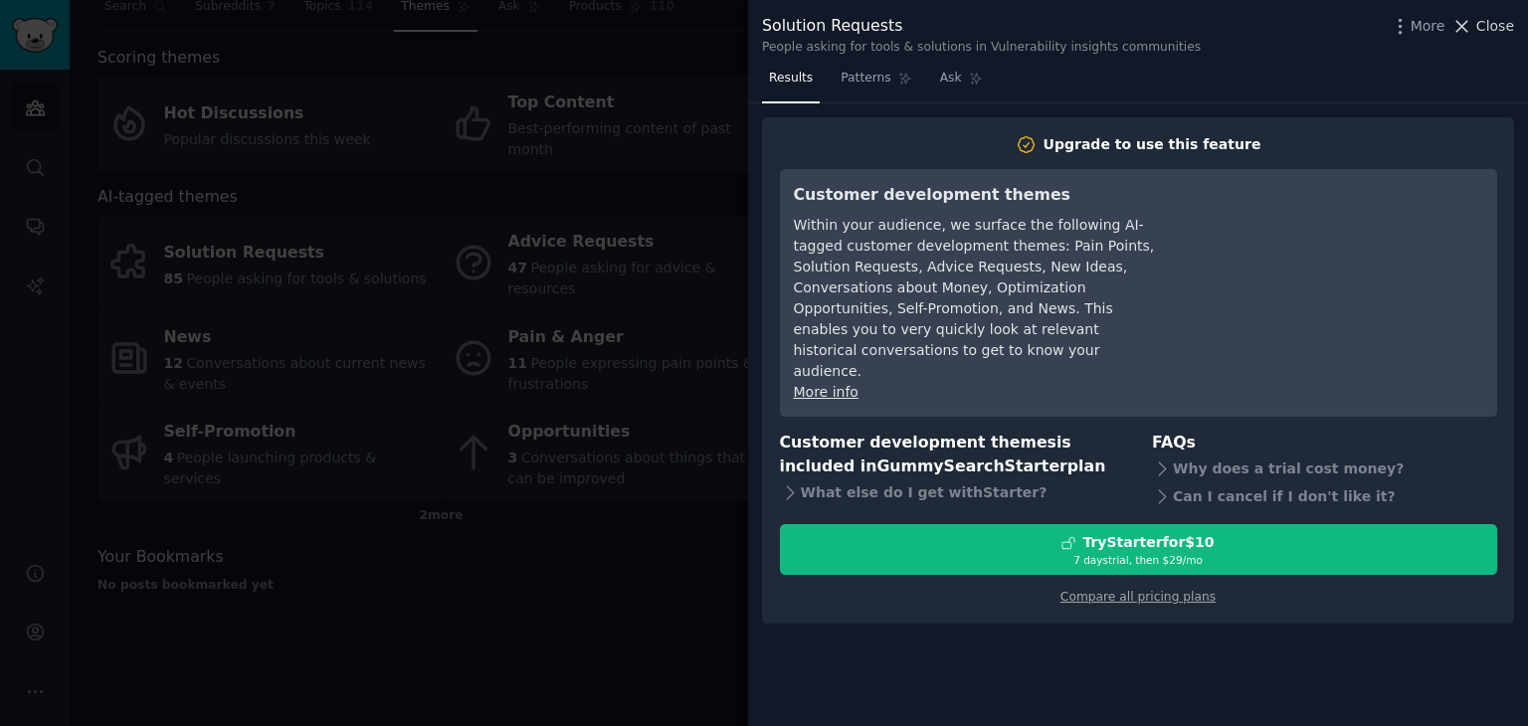
click at [1489, 27] on span "Close" at bounding box center [1495, 26] width 38 height 21
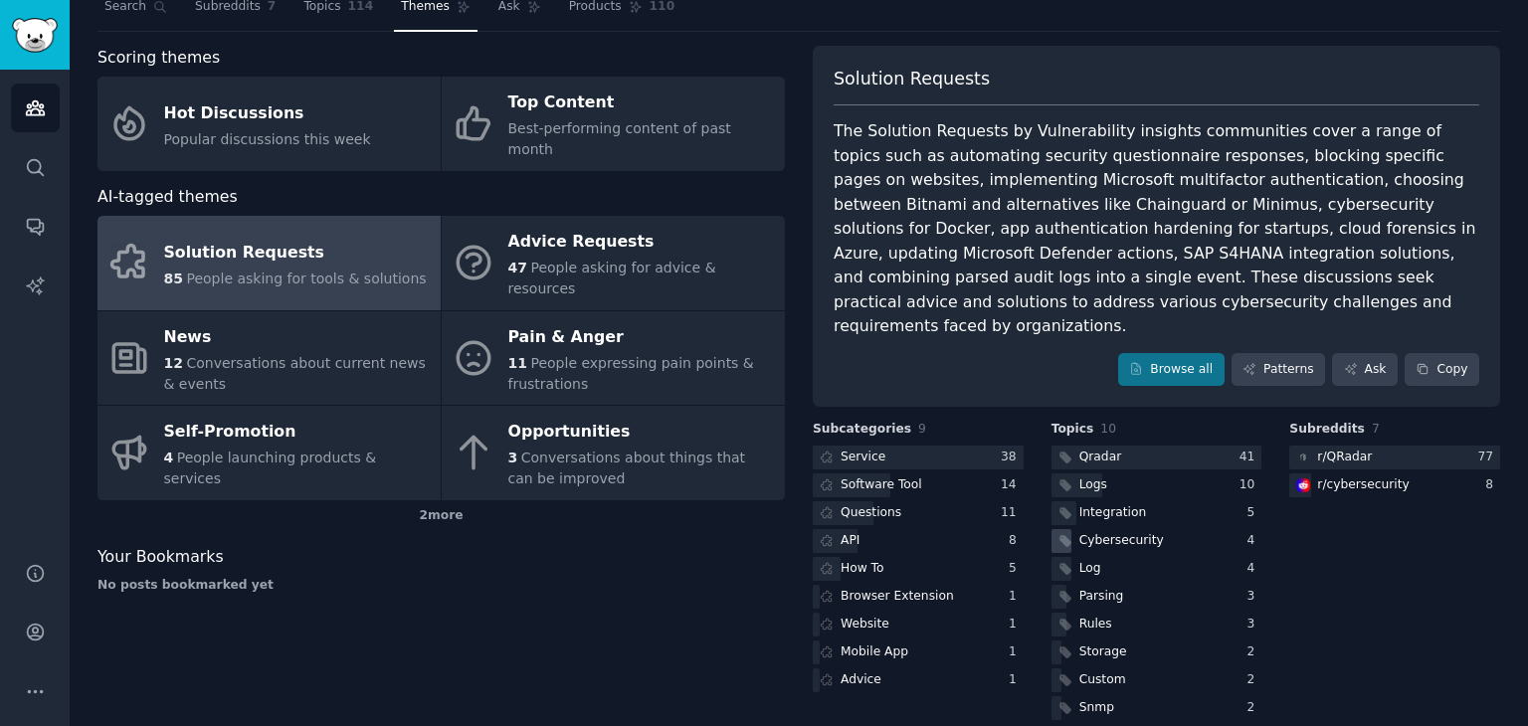
click at [1130, 532] on div "Cybersecurity" at bounding box center [1121, 541] width 85 height 18
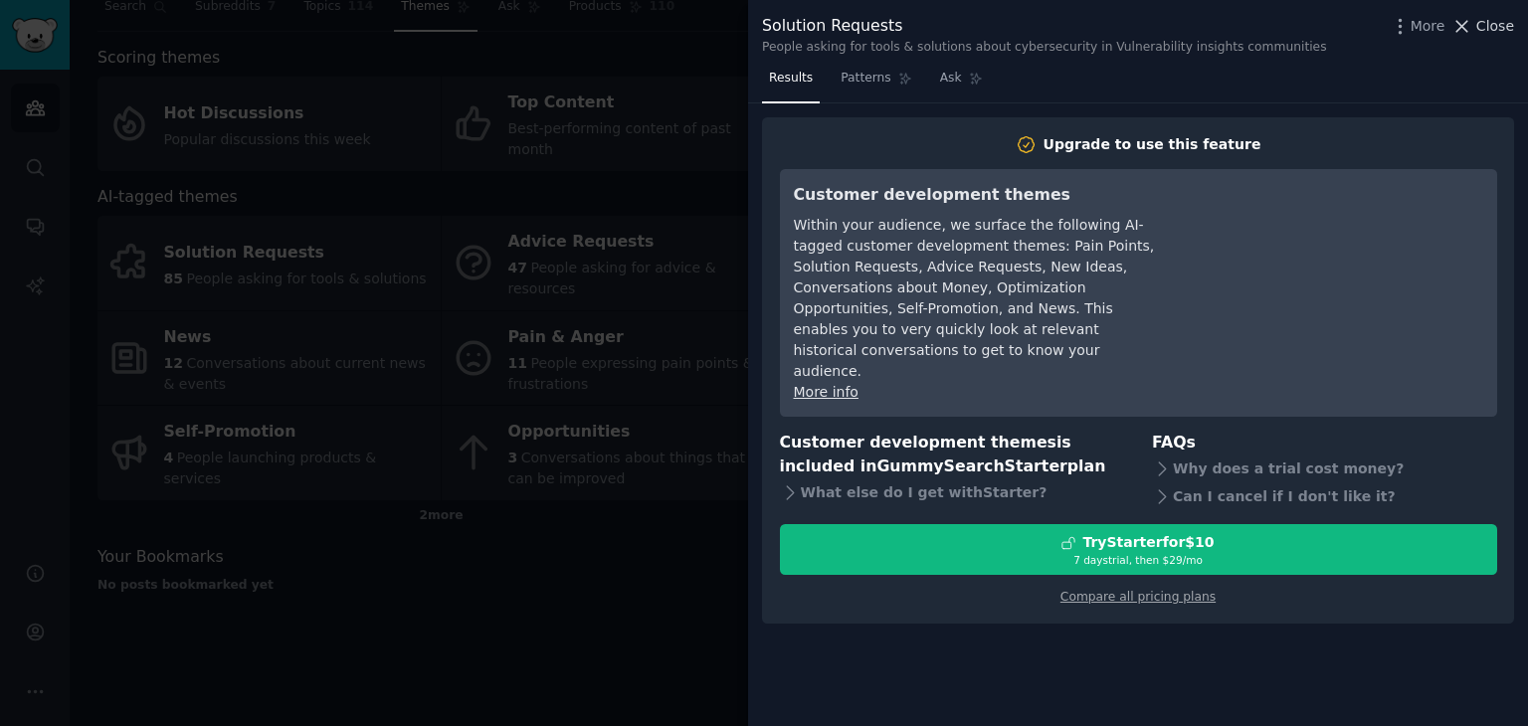
click at [1467, 29] on icon at bounding box center [1462, 26] width 21 height 21
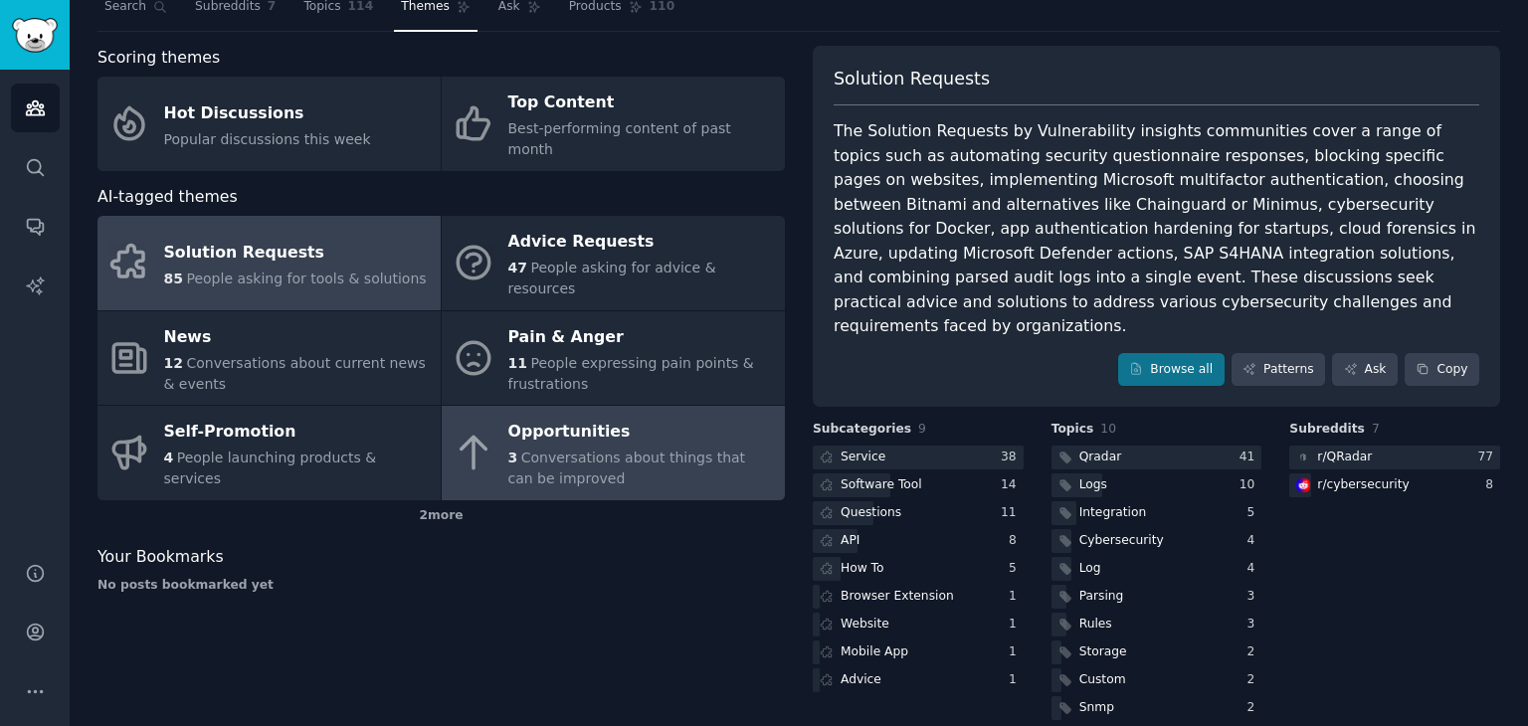
click at [501, 422] on link "Opportunities 3 Conversations about things that can be improved" at bounding box center [613, 453] width 343 height 95
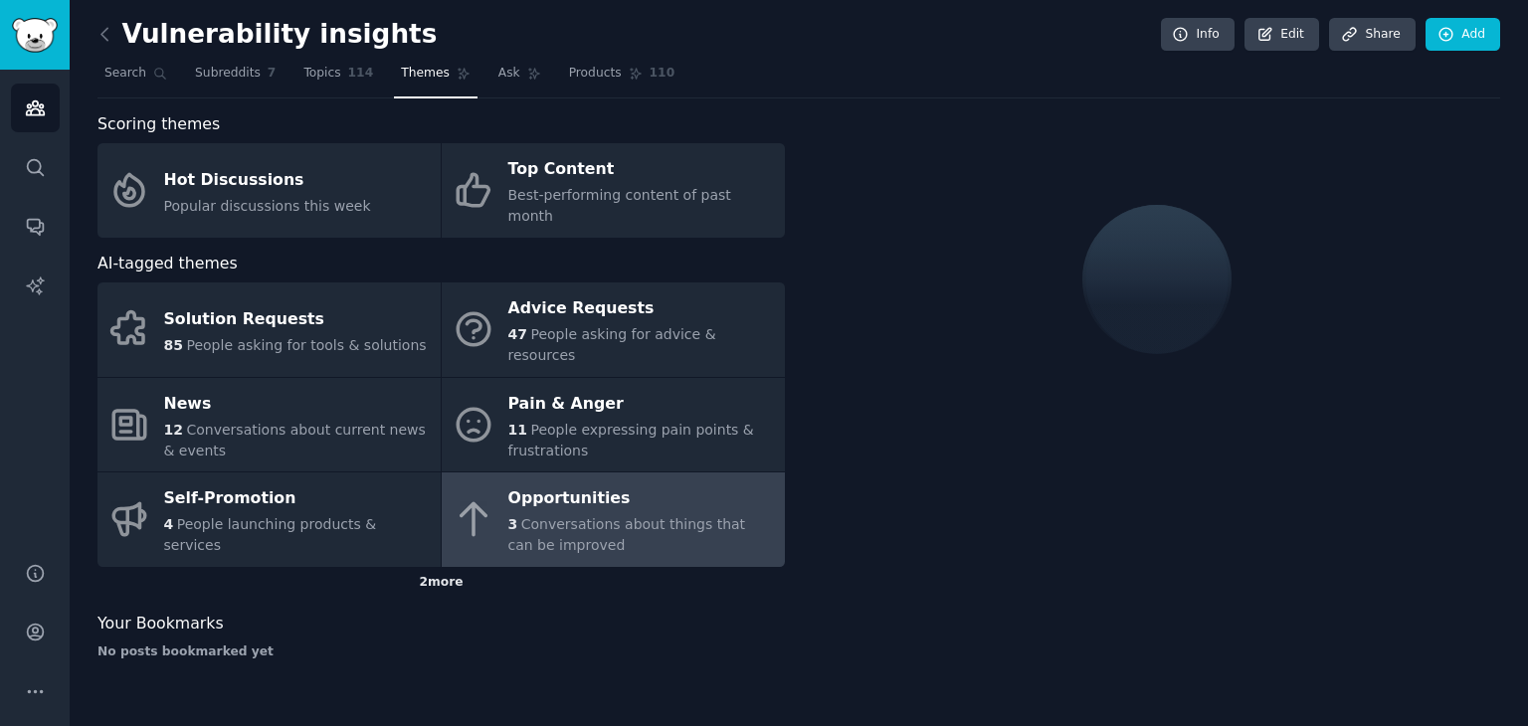
click at [549, 567] on div "2 more" at bounding box center [441, 583] width 687 height 32
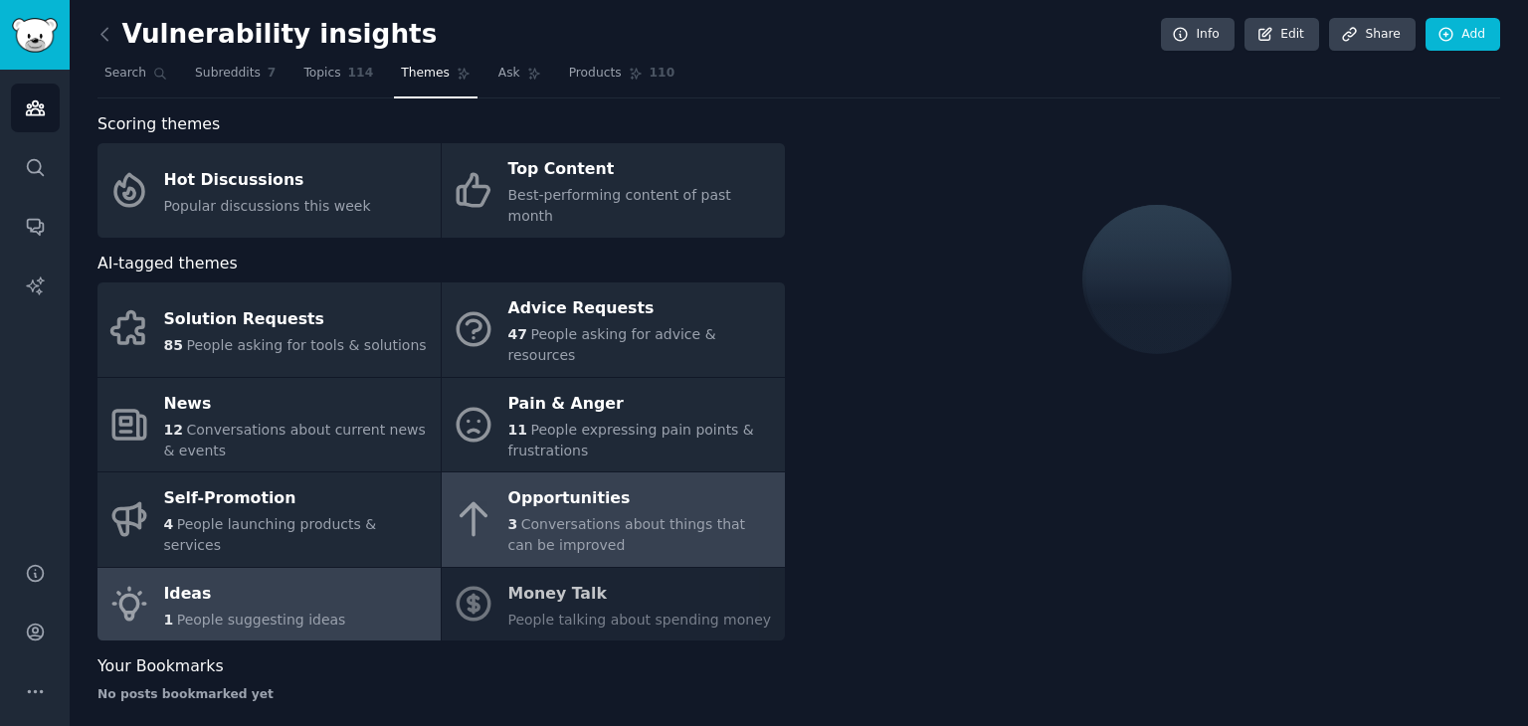
click at [334, 568] on link "Ideas 1 People suggesting ideas" at bounding box center [269, 605] width 343 height 74
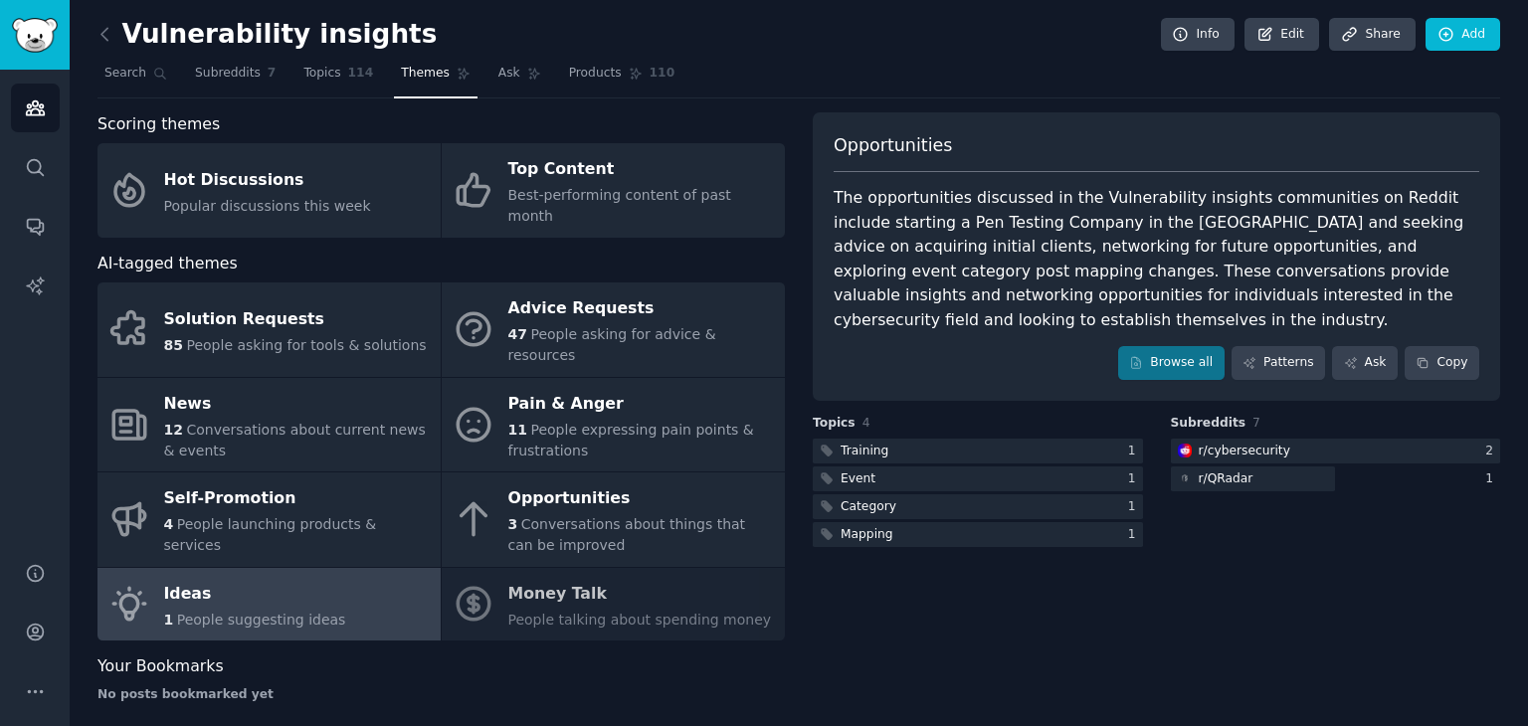
click at [622, 550] on div "Solution Requests 85 People asking for tools & solutions Advice Requests 47 Peo…" at bounding box center [441, 462] width 687 height 358
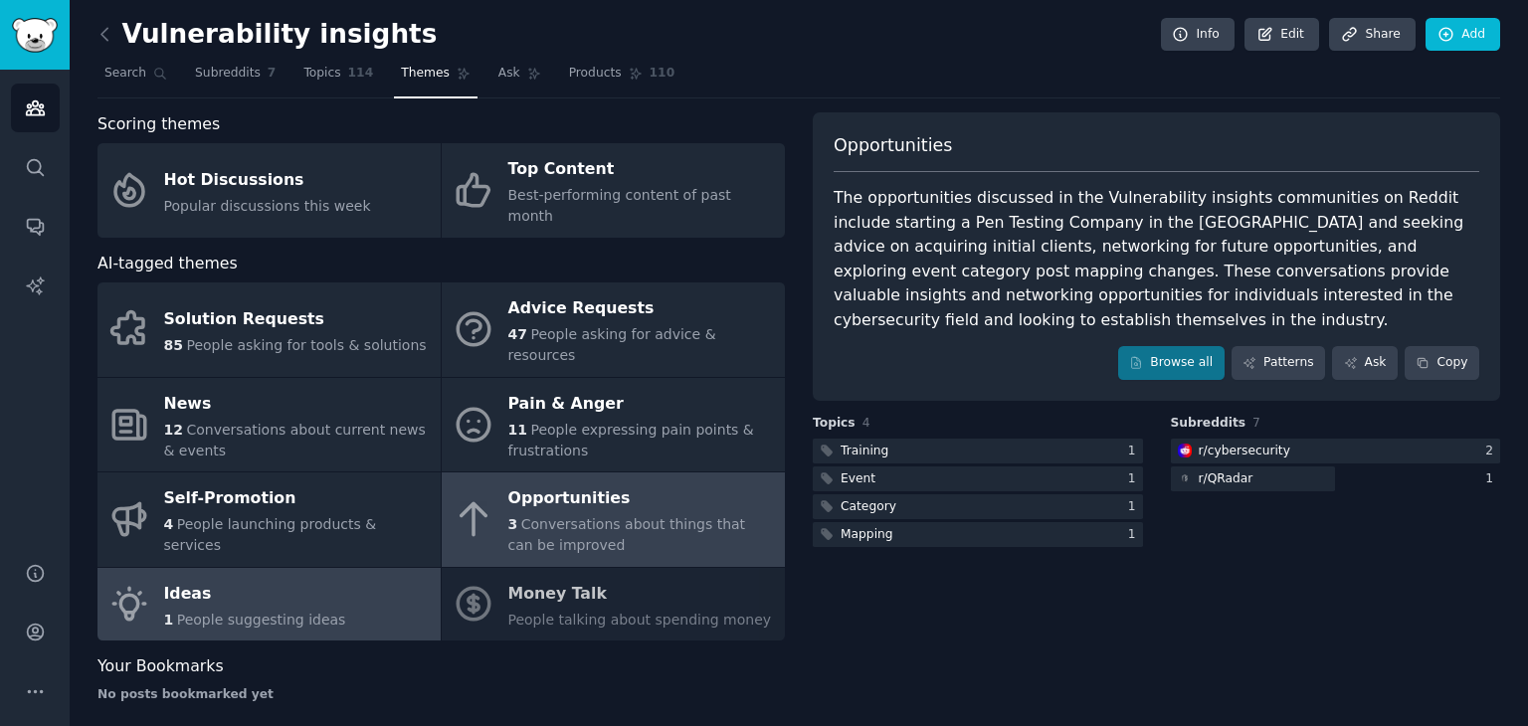
click at [641, 516] on span "Conversations about things that can be improved" at bounding box center [627, 534] width 238 height 37
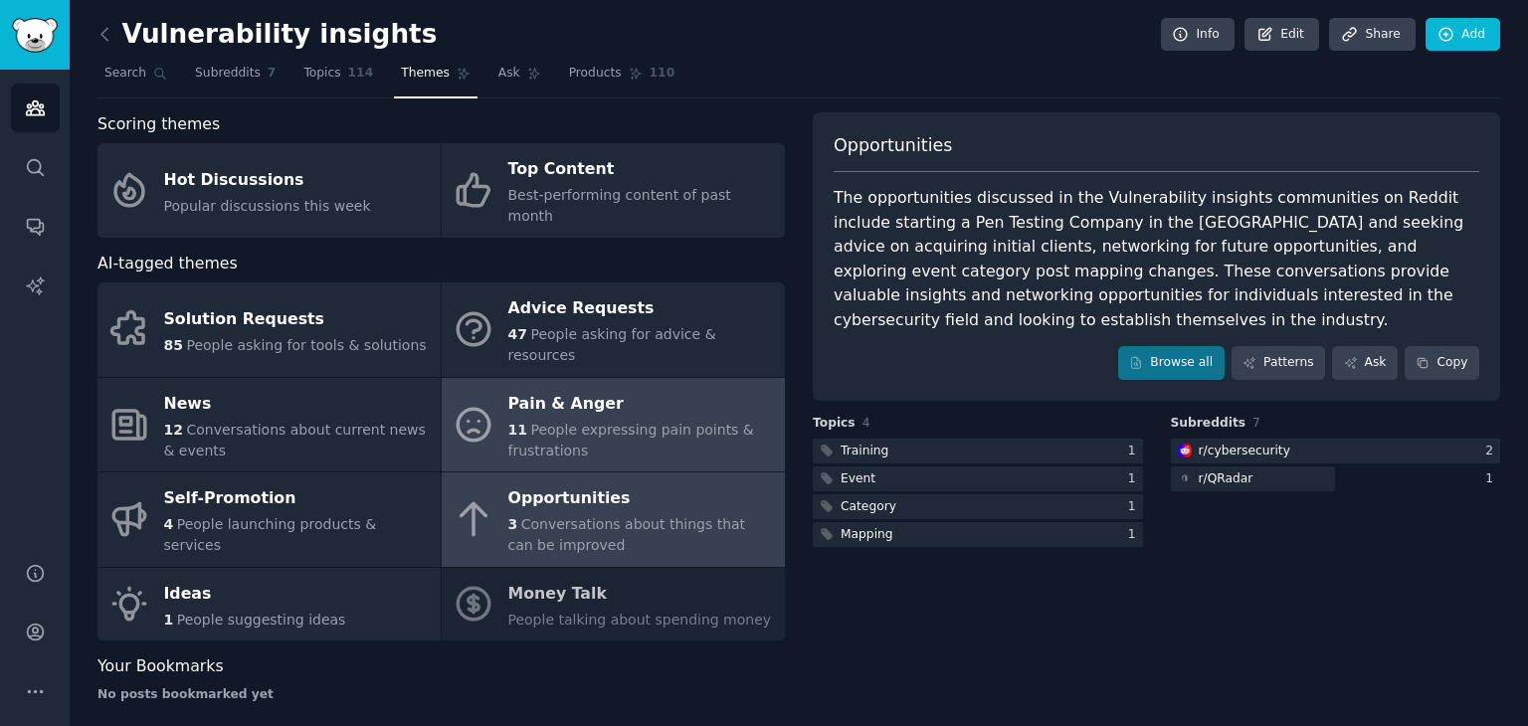
click at [590, 422] on span "People expressing pain points & frustrations" at bounding box center [631, 440] width 246 height 37
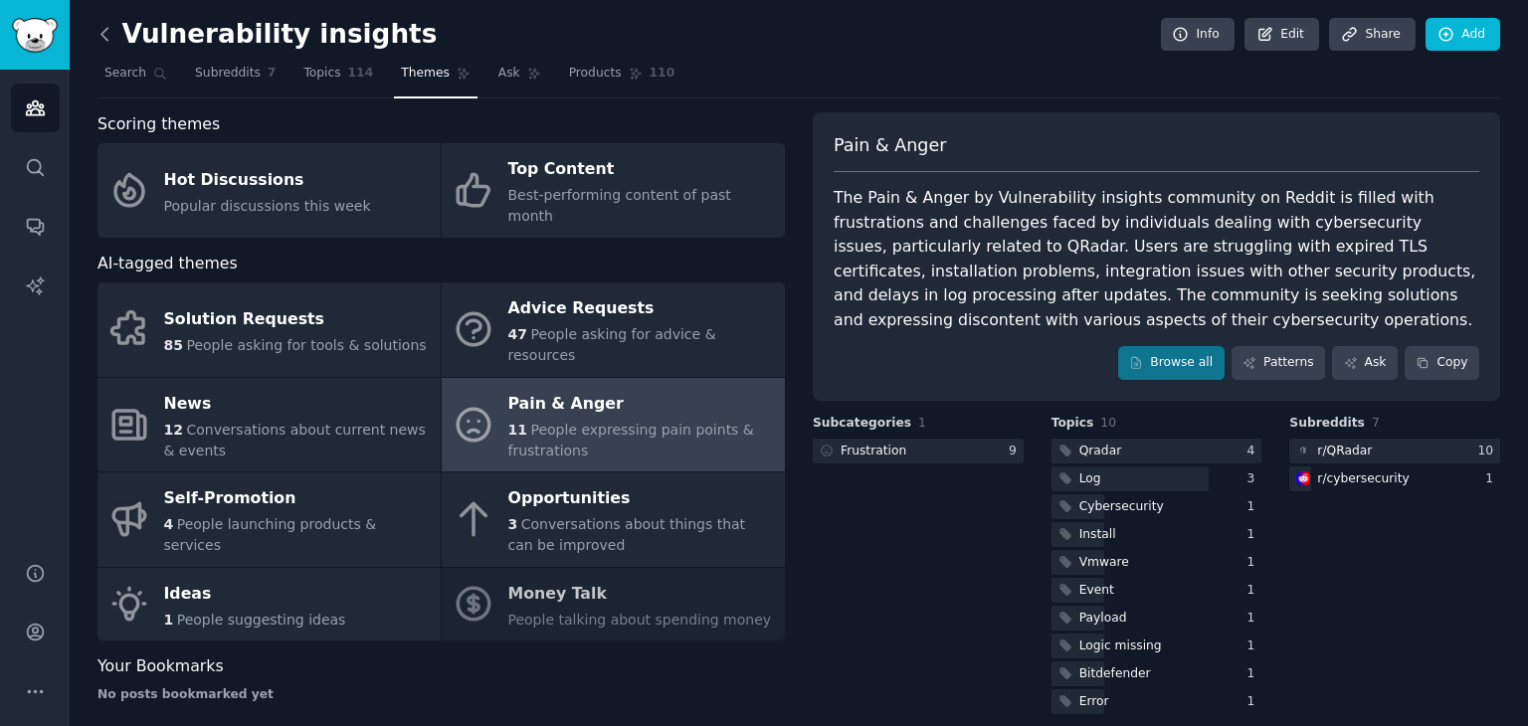
click at [108, 37] on icon at bounding box center [105, 34] width 21 height 21
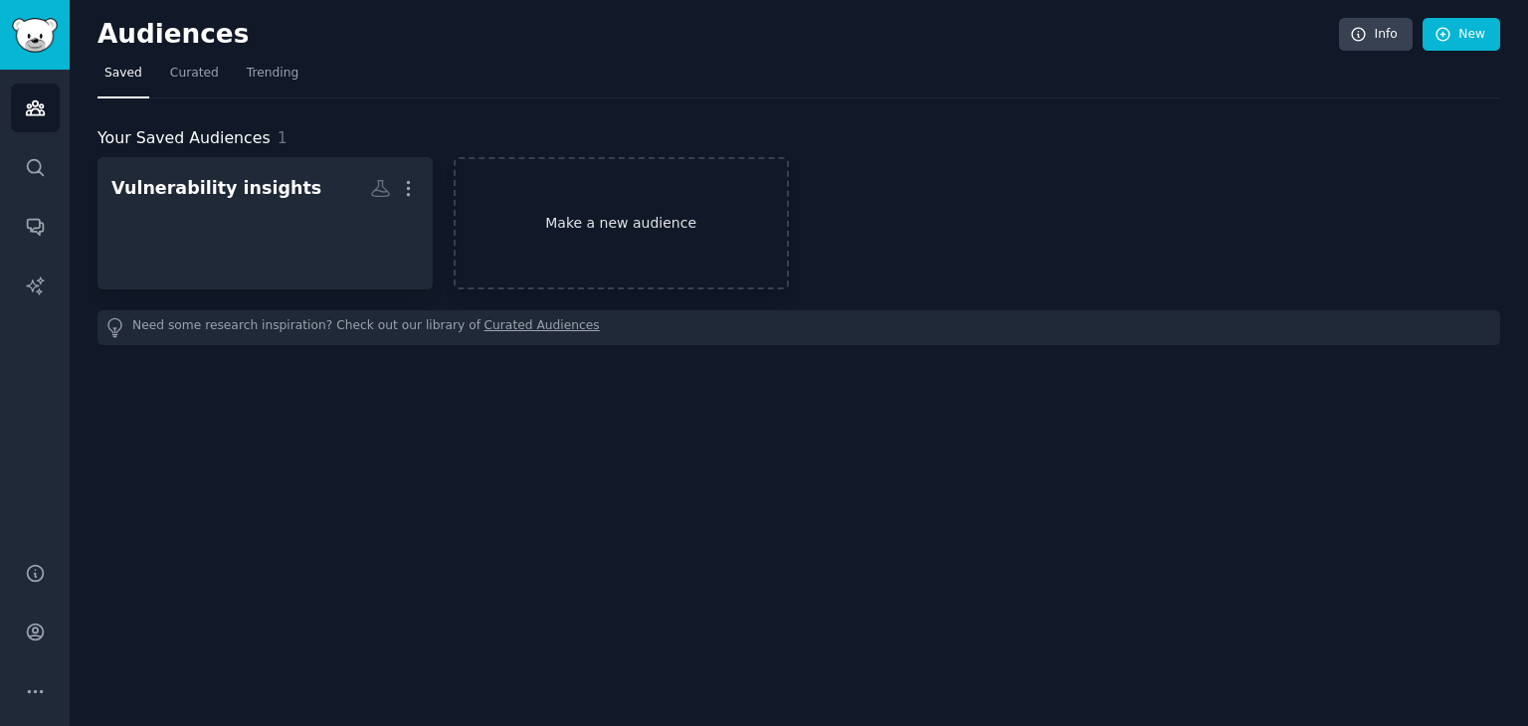
click at [581, 244] on link "Make a new audience" at bounding box center [621, 223] width 335 height 132
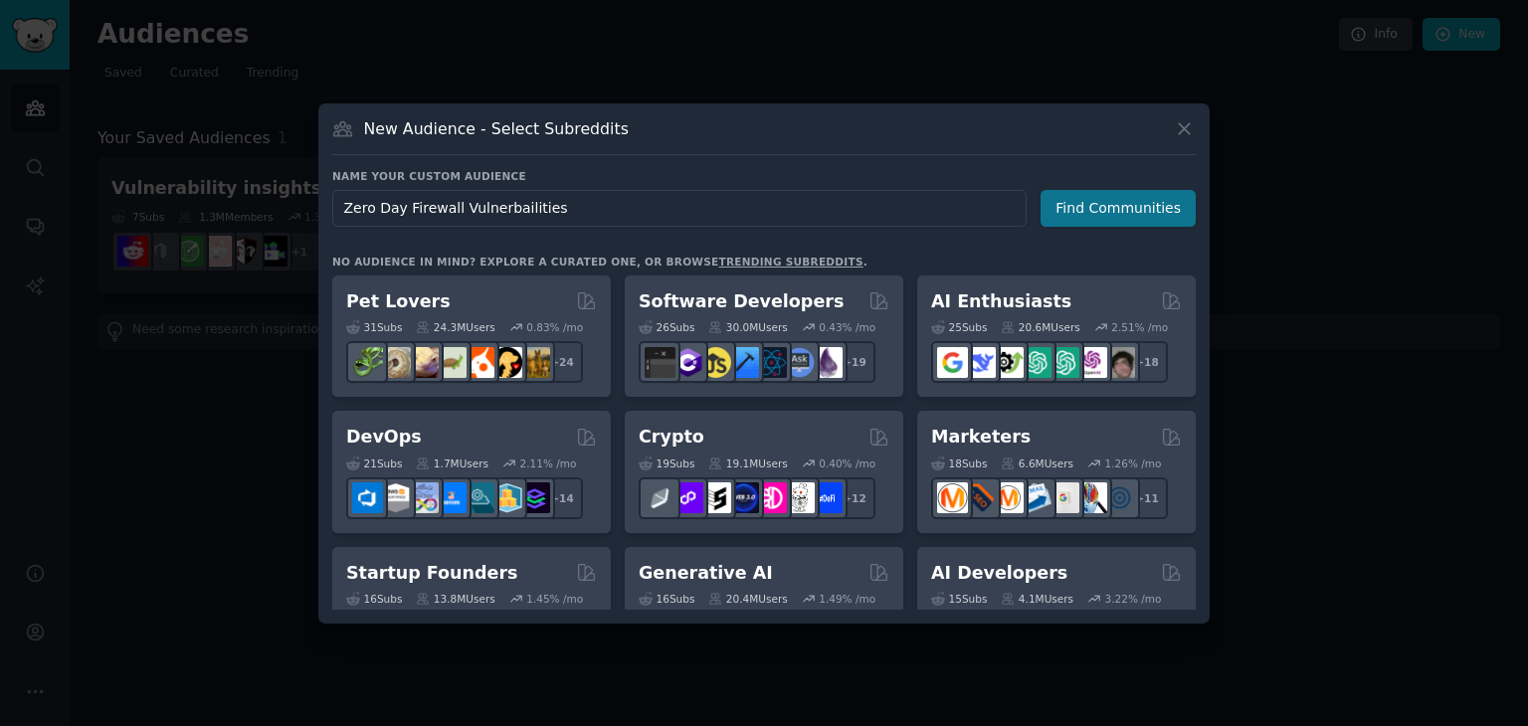
type input "Zero Day Firewall Vulnerbailities"
click at [1130, 219] on button "Find Communities" at bounding box center [1118, 208] width 155 height 37
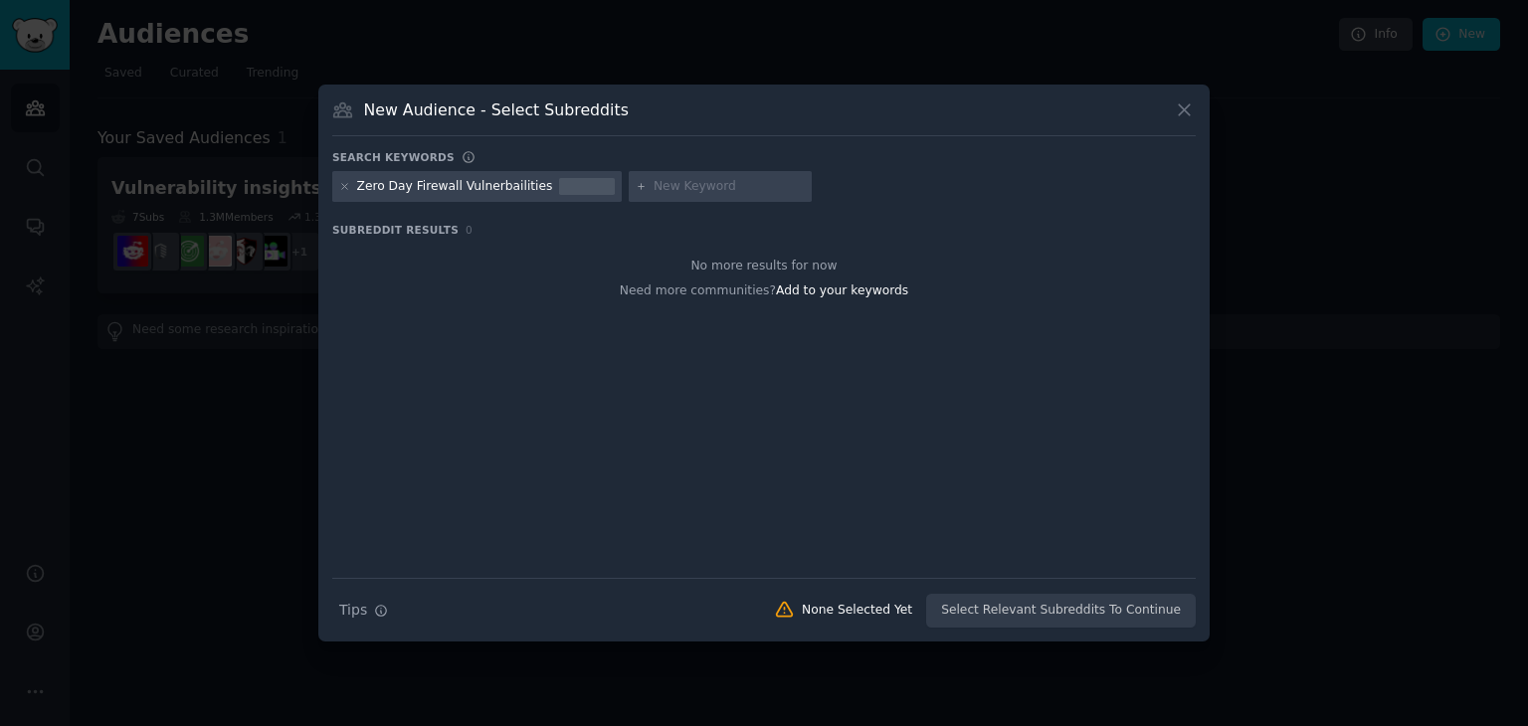
click at [497, 186] on div "Zero Day Firewall Vulnerbailities" at bounding box center [455, 187] width 196 height 18
click at [345, 186] on icon at bounding box center [344, 186] width 11 height 11
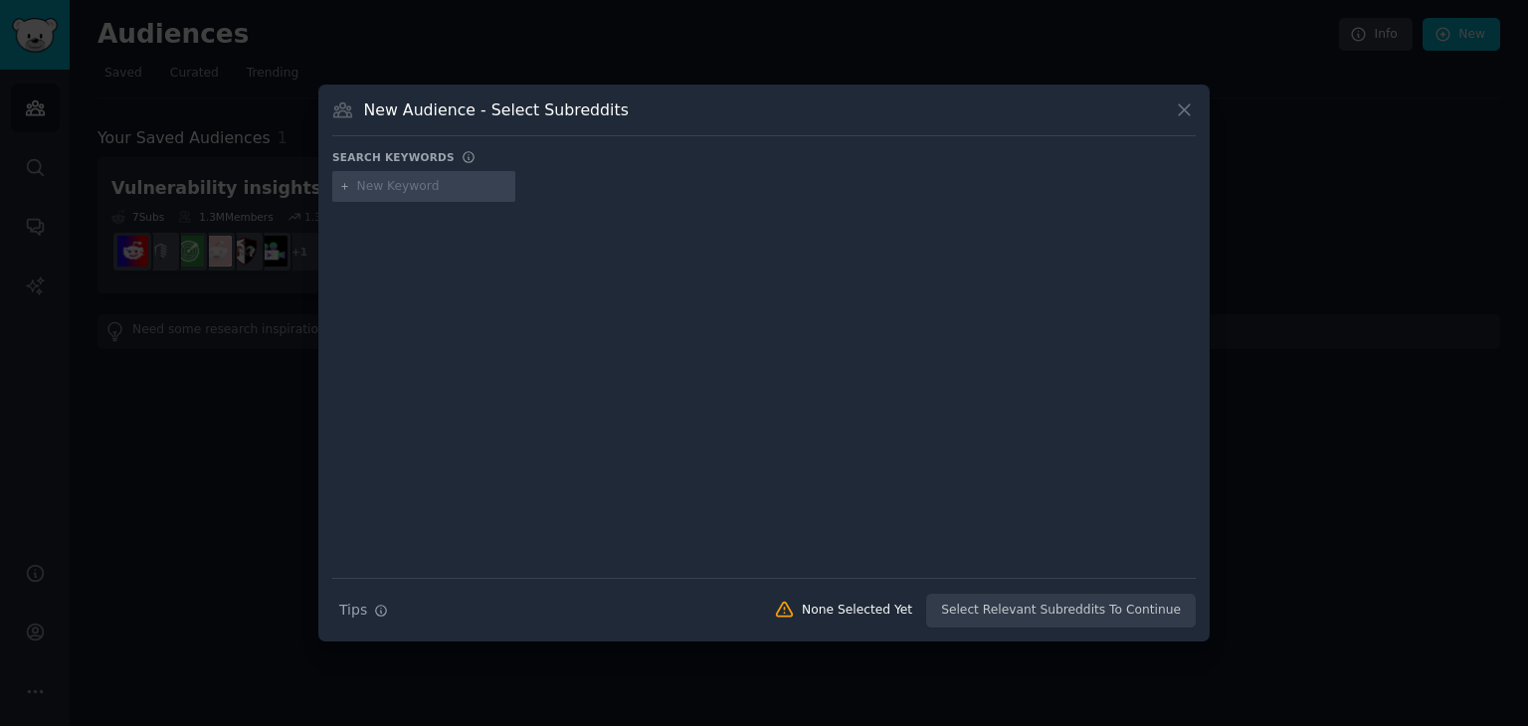
click at [394, 181] on input "text" at bounding box center [432, 187] width 151 height 18
type input "Firewall CVEs being exploited"
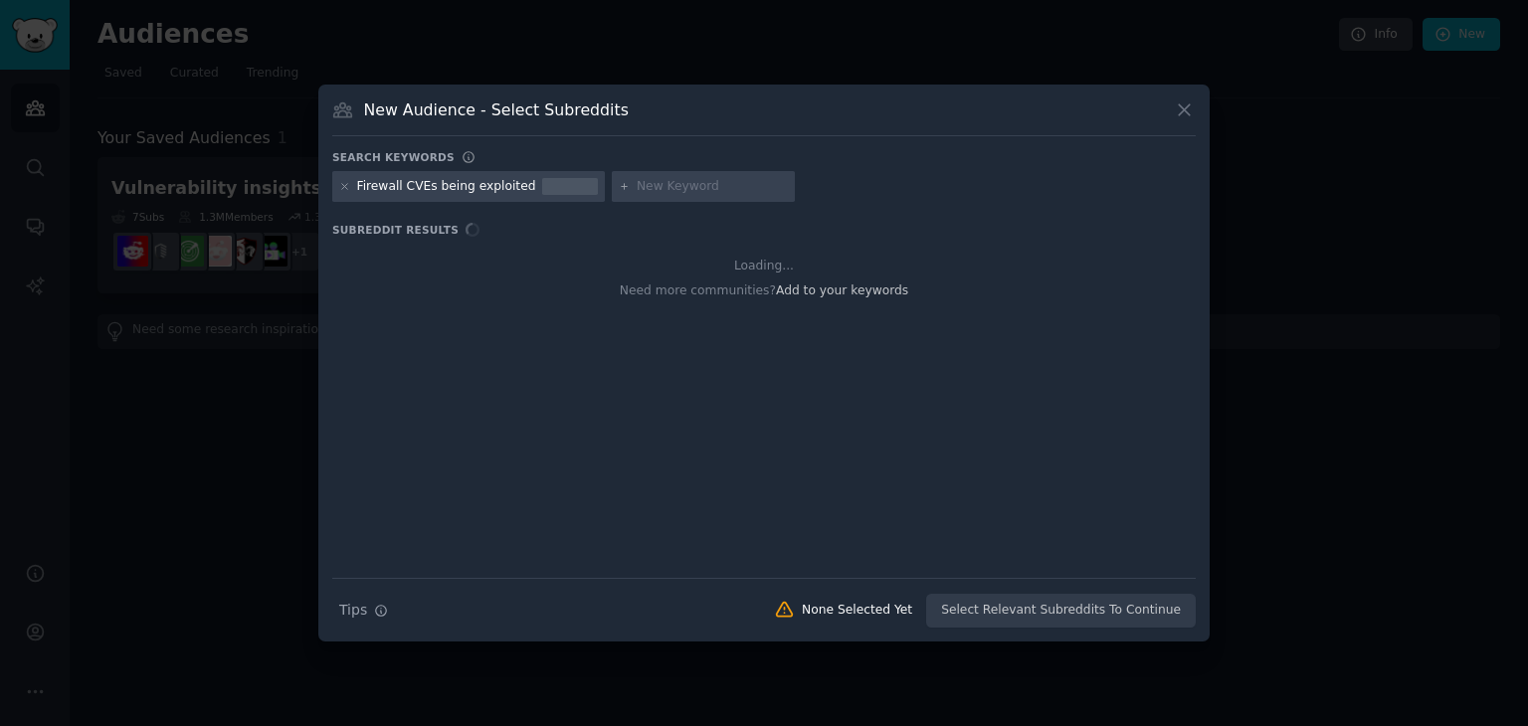
type input "S"
type input "Critical Vulnerability"
type input "Ransomware"
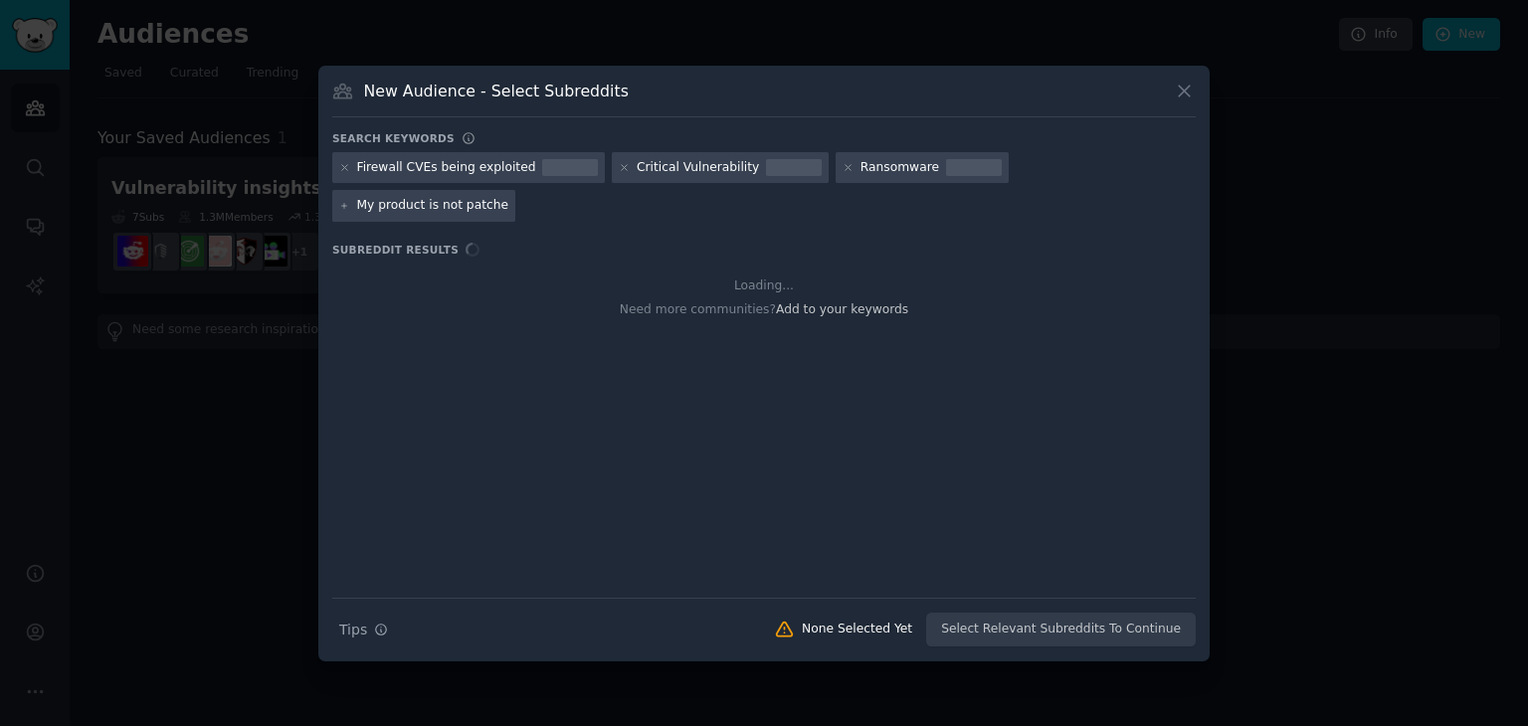
type input "My product is not patched"
type input "I"
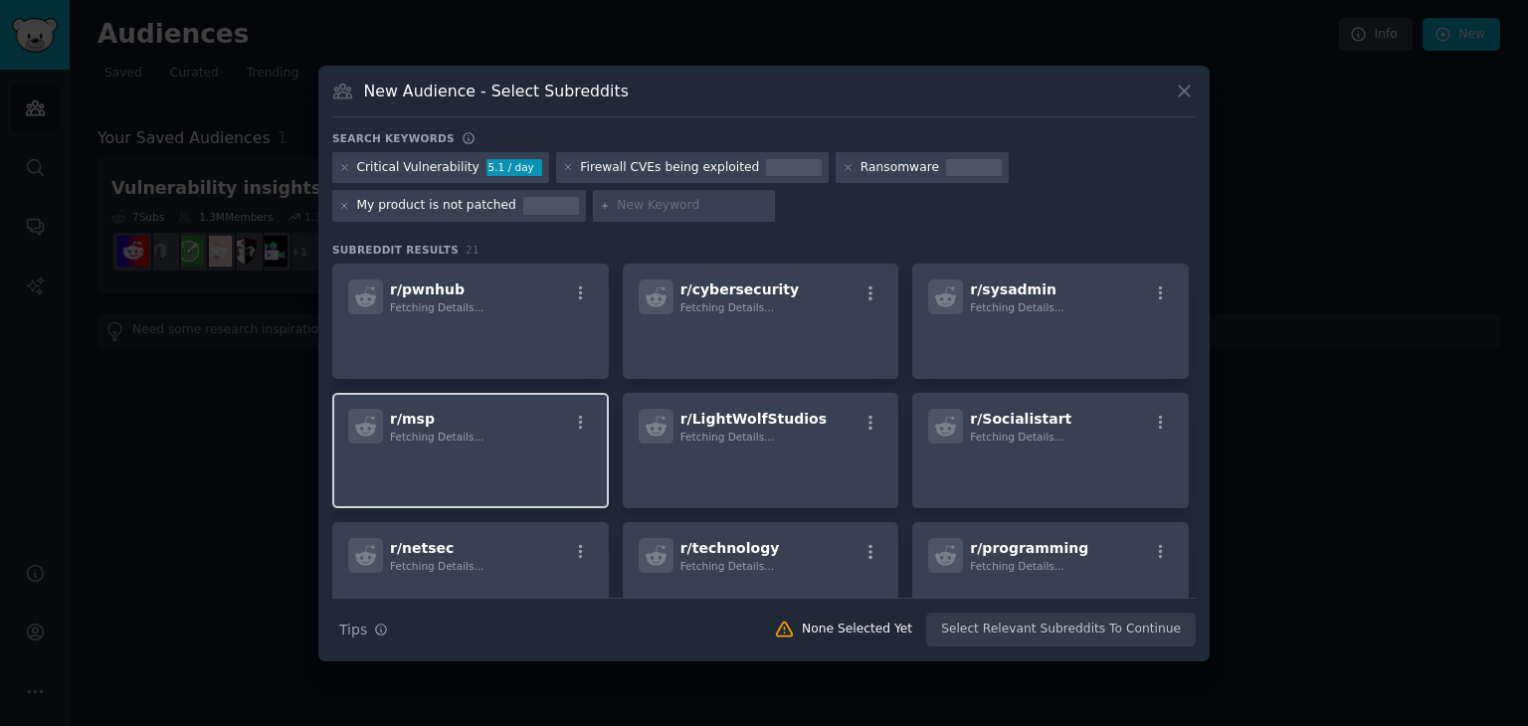
click at [513, 425] on div "r/ msp Fetching Details..." at bounding box center [470, 426] width 245 height 35
click at [520, 429] on div "r/ msp Fetching Details..." at bounding box center [470, 426] width 245 height 35
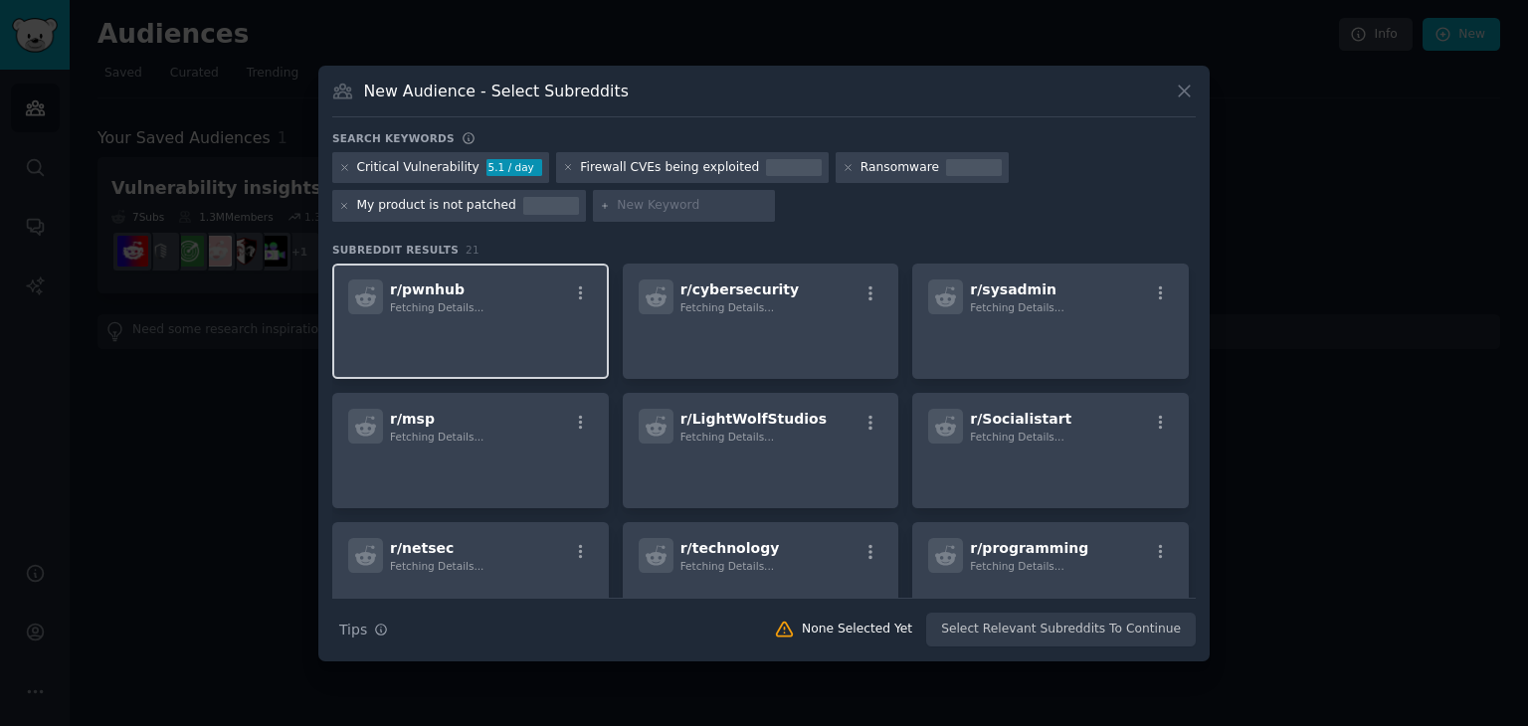
click at [513, 348] on p at bounding box center [470, 342] width 245 height 42
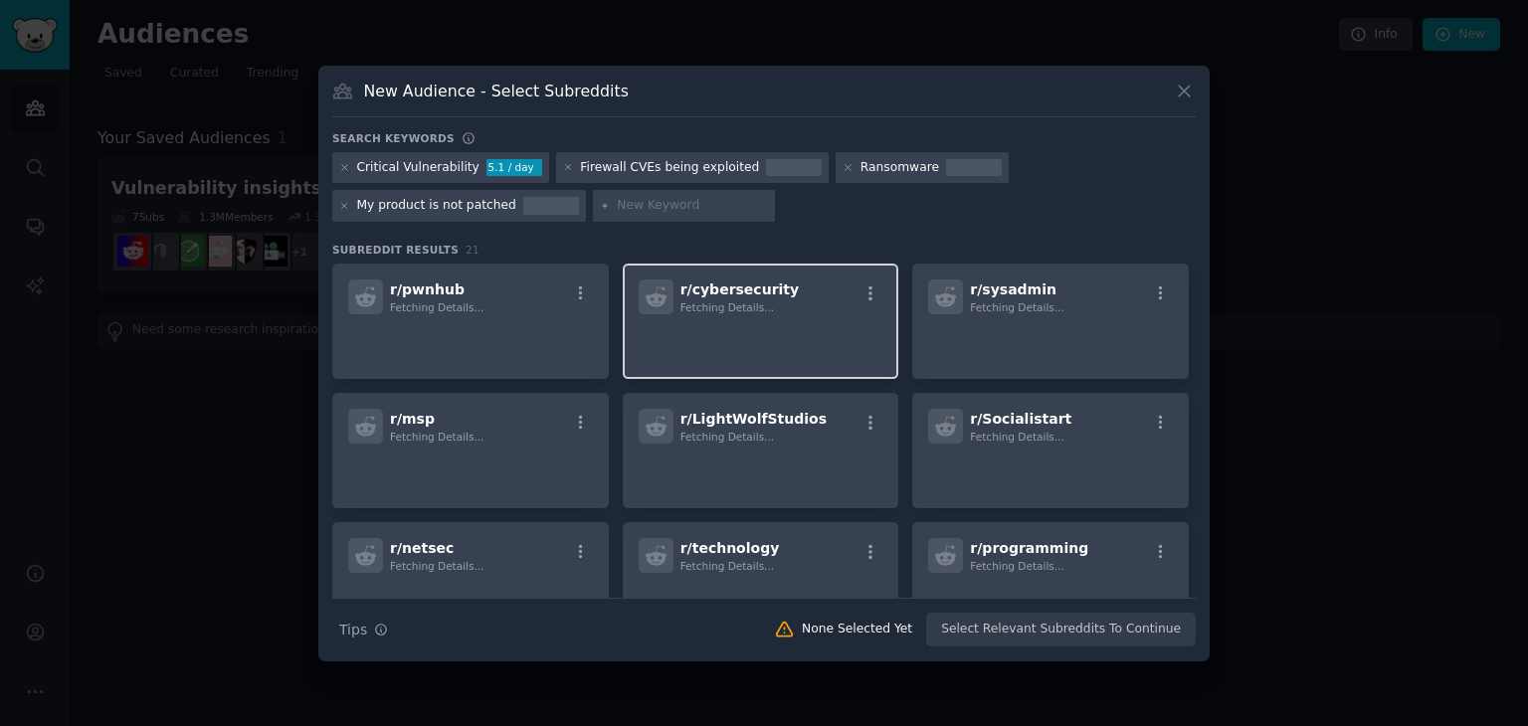
click at [835, 323] on p at bounding box center [761, 342] width 245 height 42
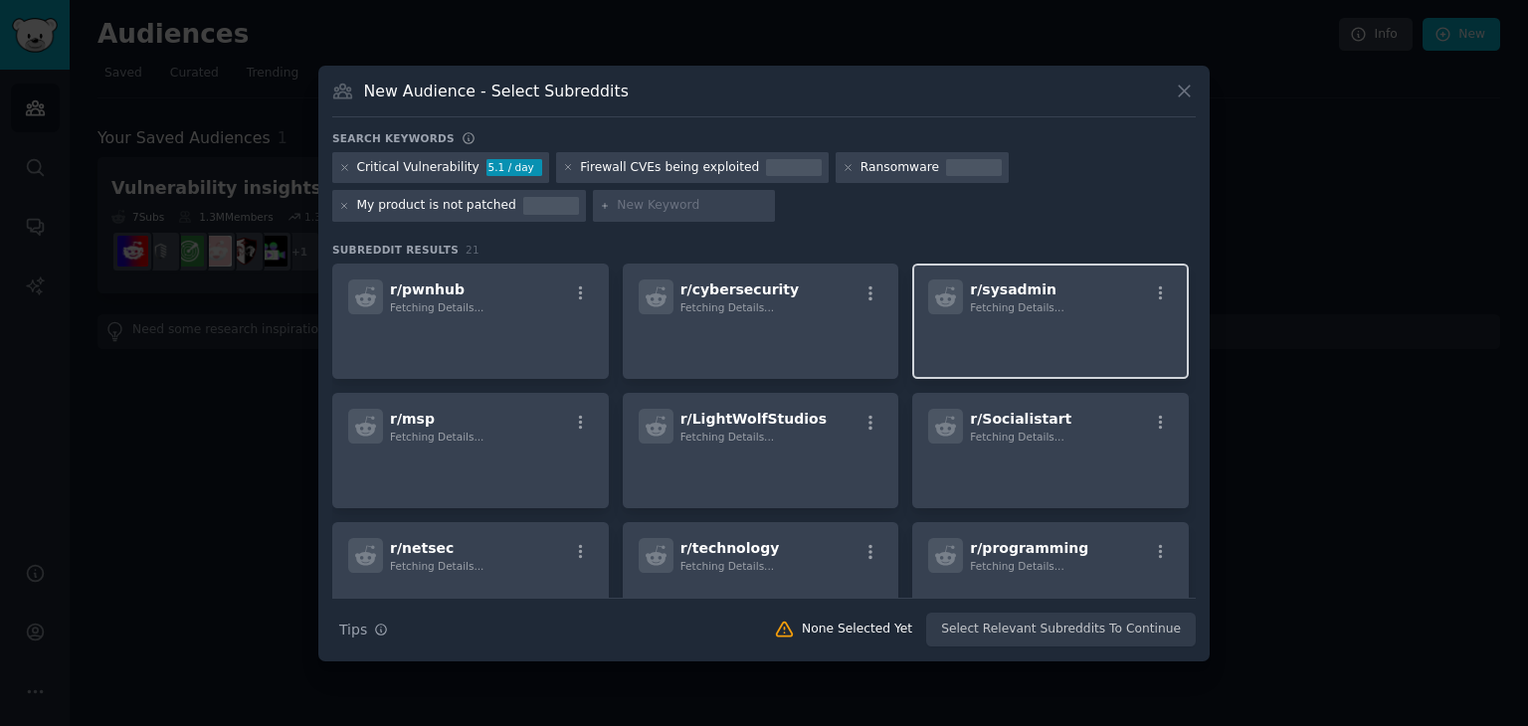
click at [1053, 331] on p at bounding box center [1050, 342] width 245 height 42
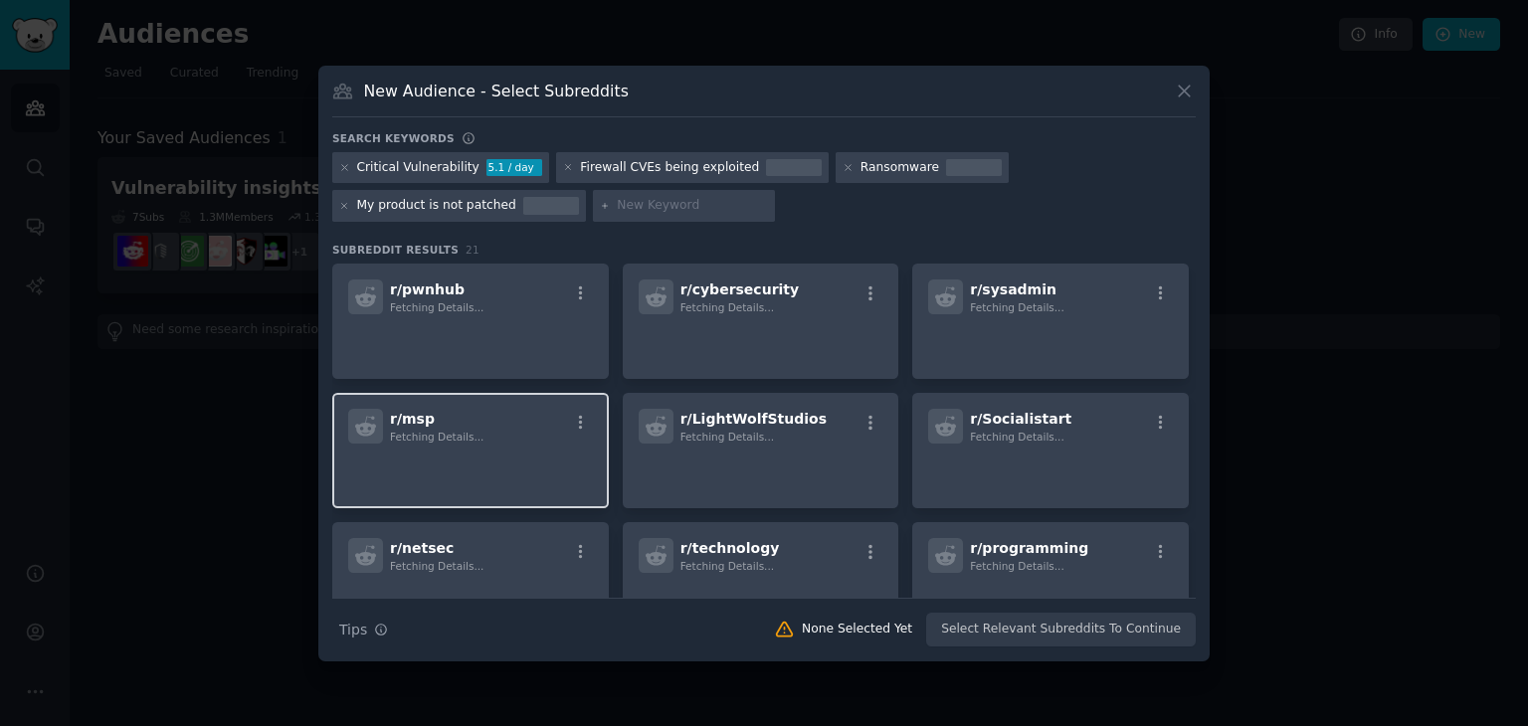
click at [488, 439] on div "r/ msp Fetching Details..." at bounding box center [470, 426] width 245 height 35
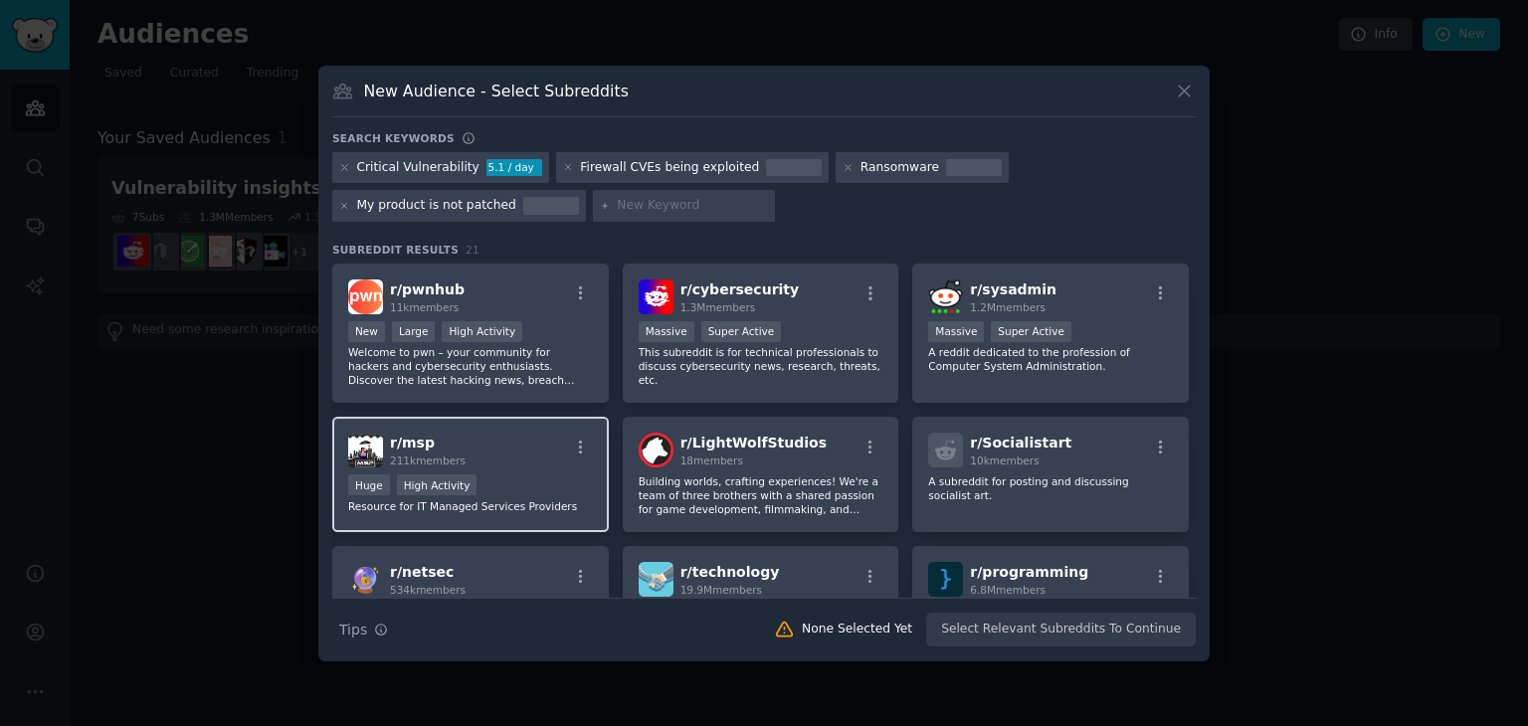
click at [513, 461] on div "r/ msp 211k members" at bounding box center [470, 450] width 245 height 35
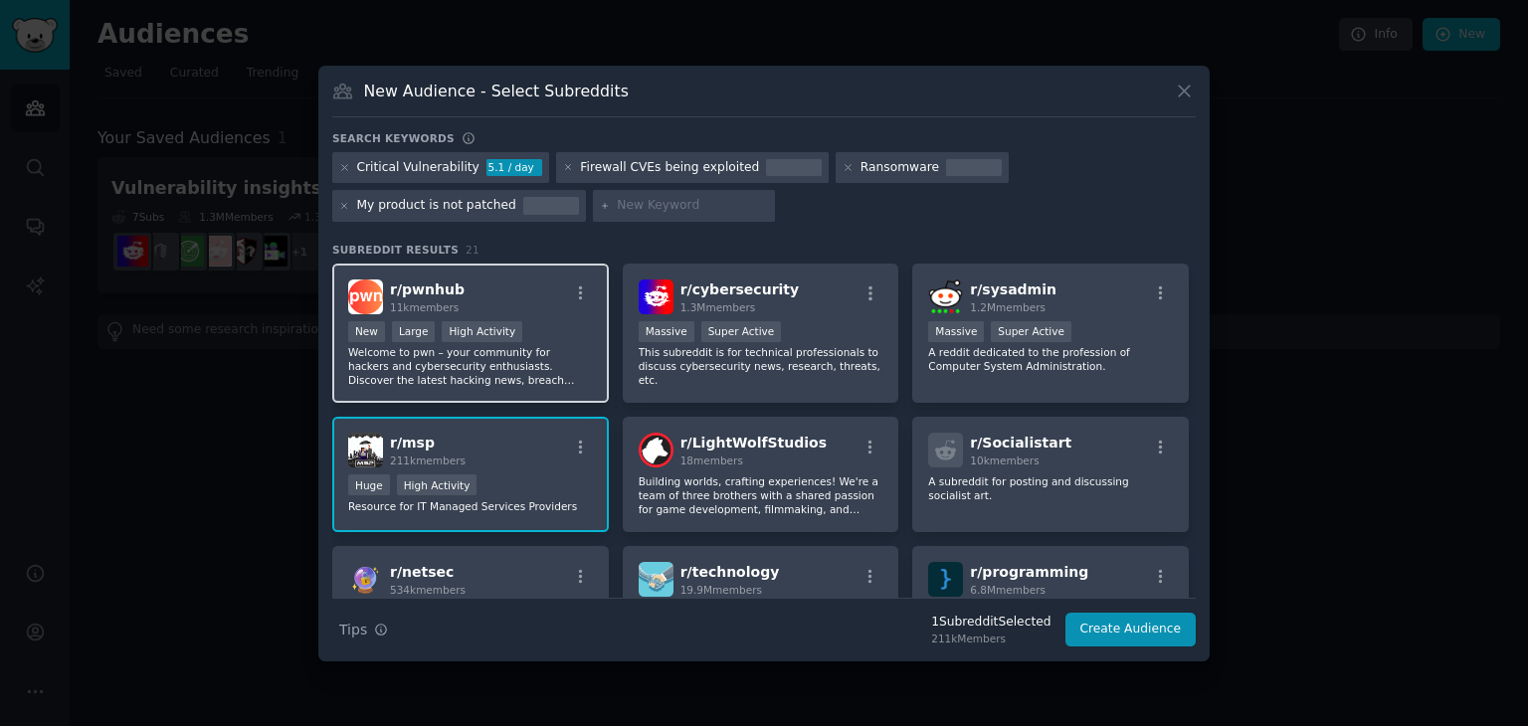
click at [510, 375] on p "Welcome to pwn – your community for hackers and cybersecurity enthusiasts. Disc…" at bounding box center [470, 366] width 245 height 42
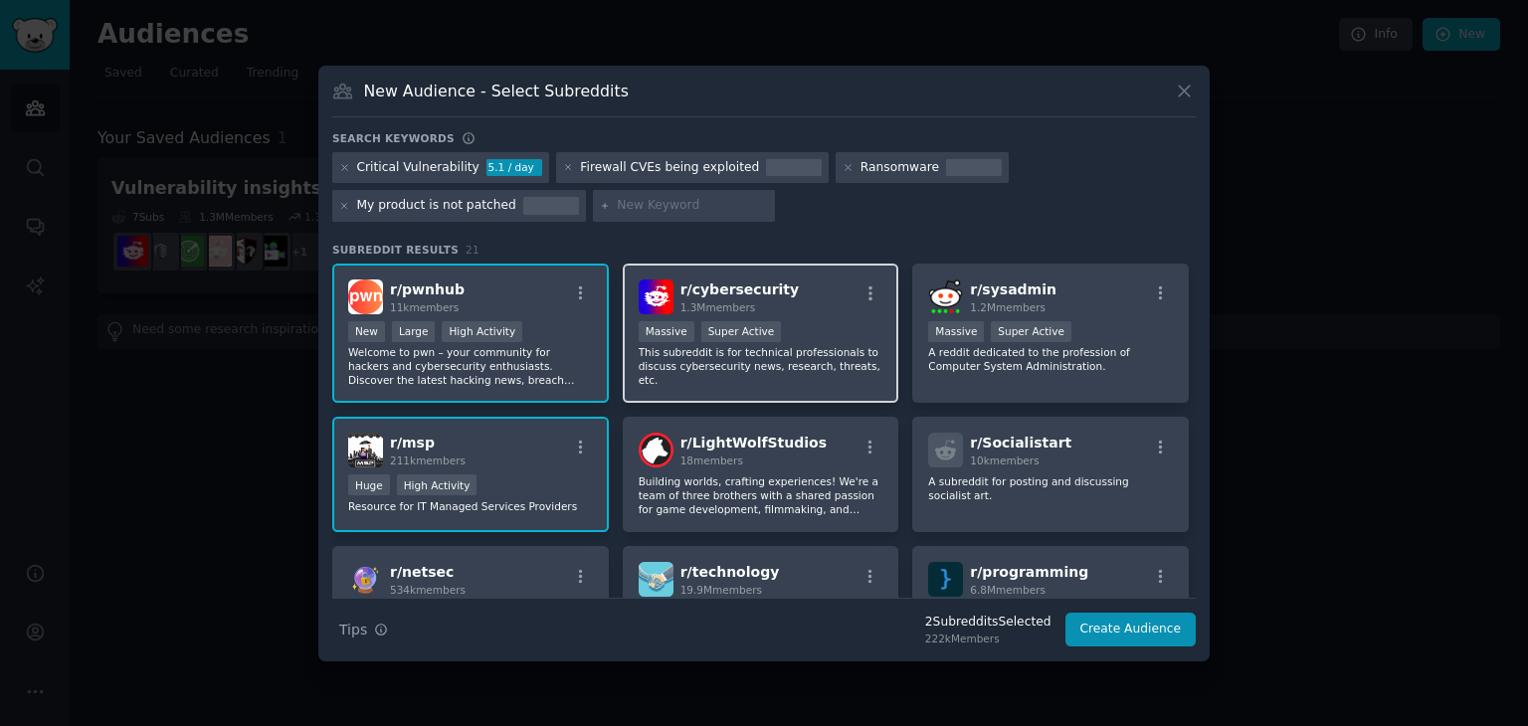
click at [700, 355] on p "This subreddit is for technical professionals to discuss cybersecurity news, re…" at bounding box center [761, 366] width 245 height 42
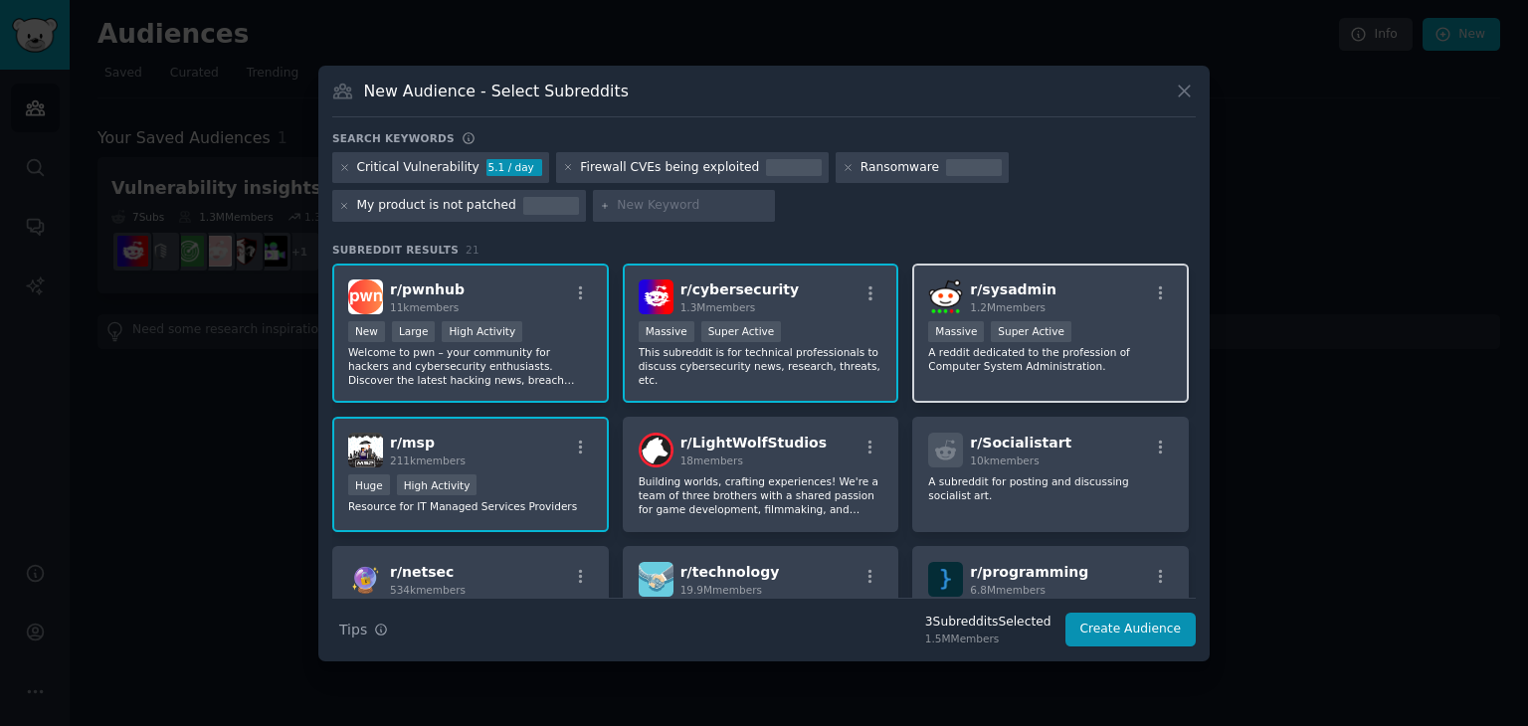
click at [1035, 365] on p "A reddit dedicated to the profession of Computer System Administration." at bounding box center [1050, 359] width 245 height 28
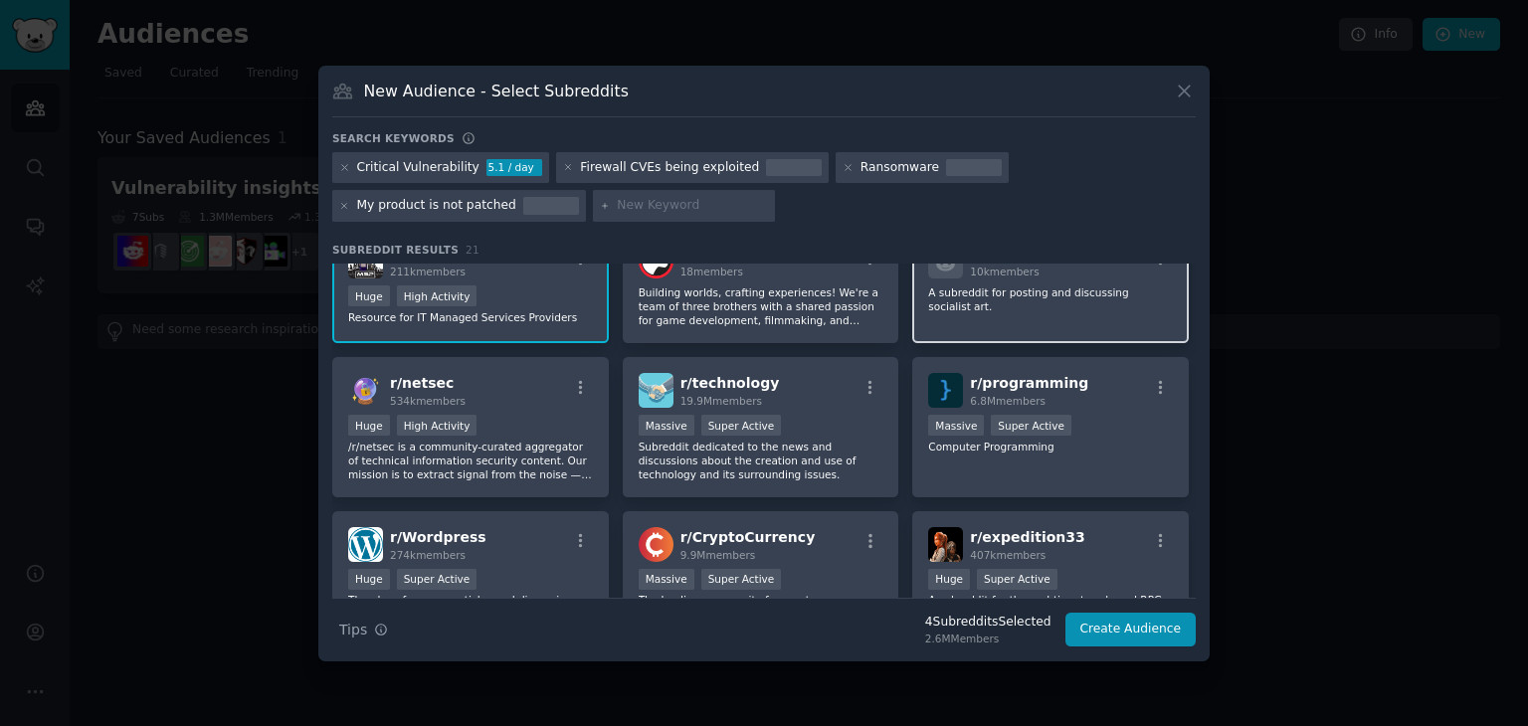
scroll to position [190, 0]
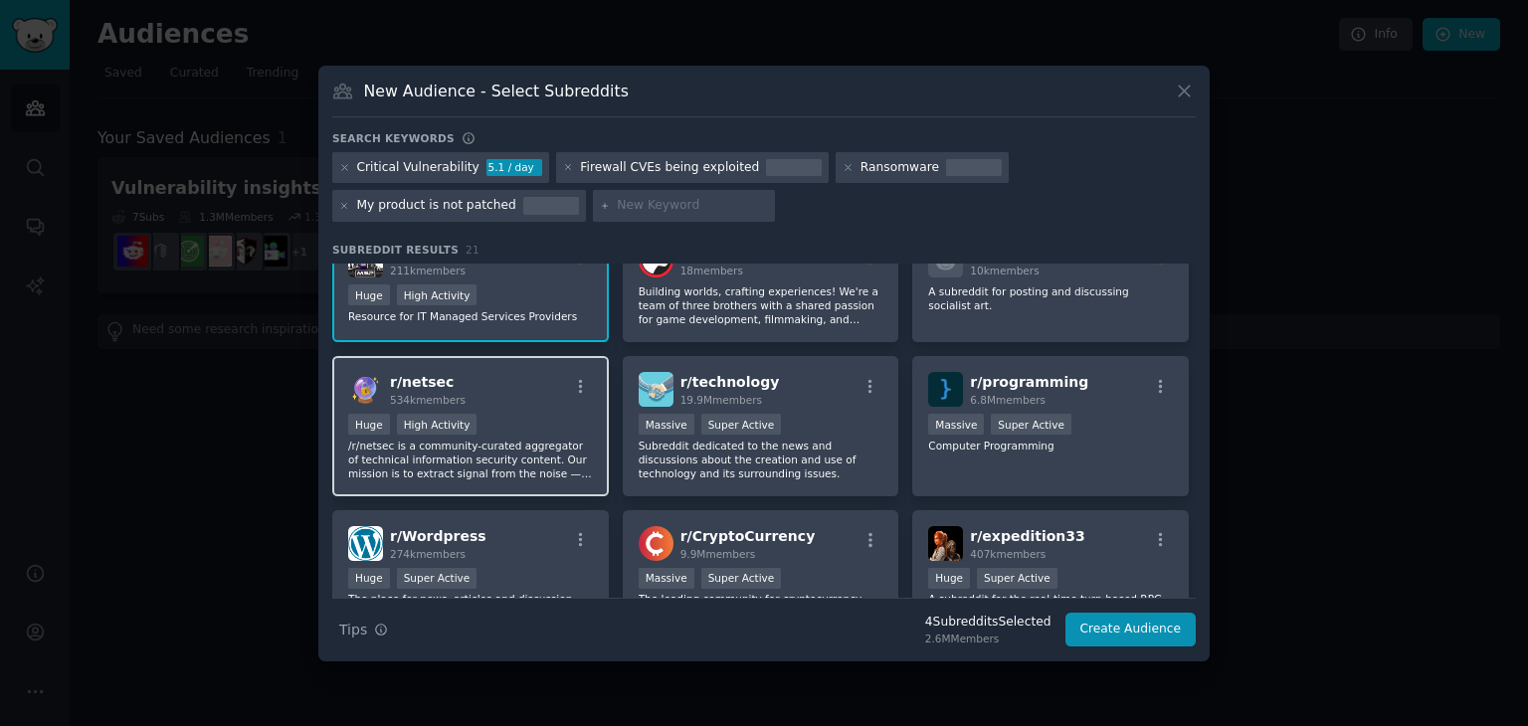
click at [549, 418] on div "Huge High Activity" at bounding box center [470, 426] width 245 height 25
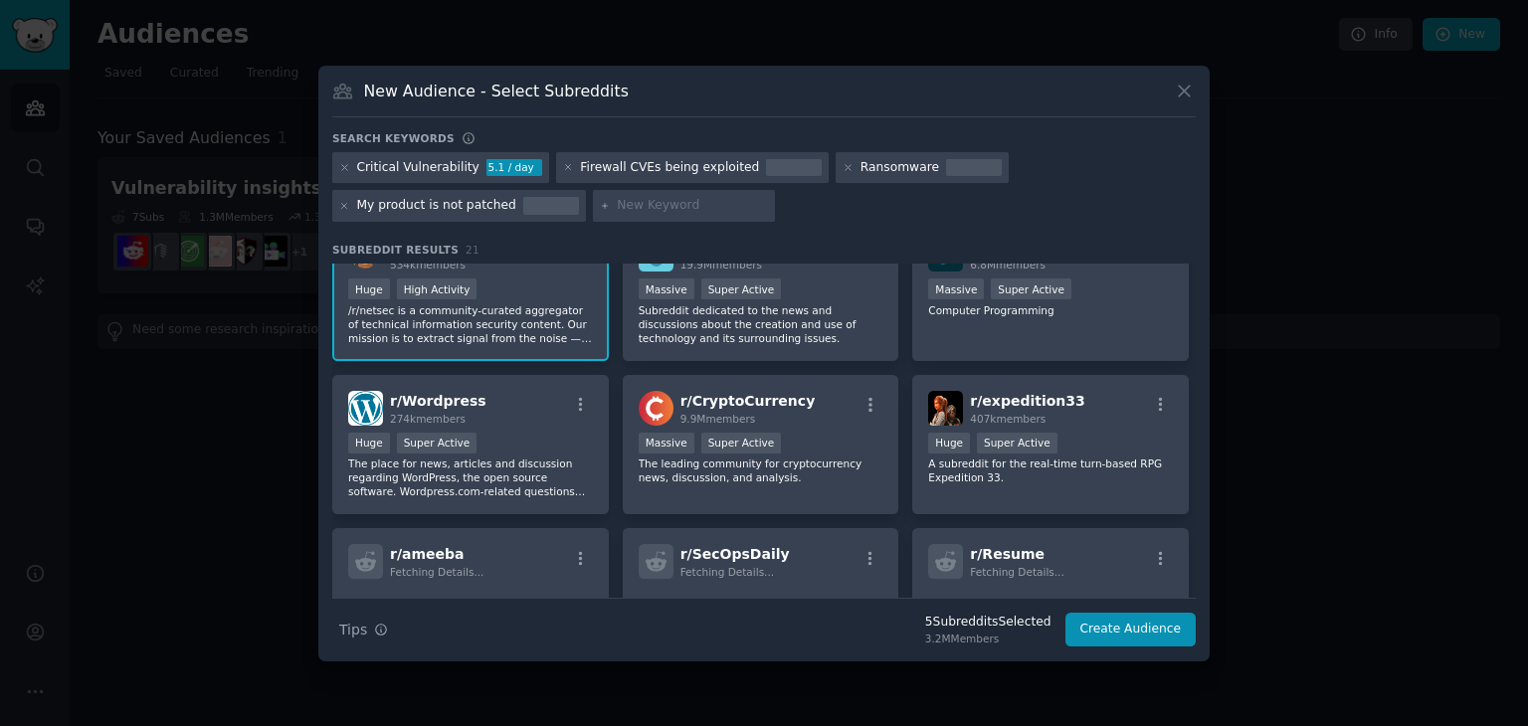
scroll to position [326, 0]
click at [768, 307] on p "Subreddit dedicated to the news and discussions about the creation and use of t…" at bounding box center [761, 323] width 245 height 42
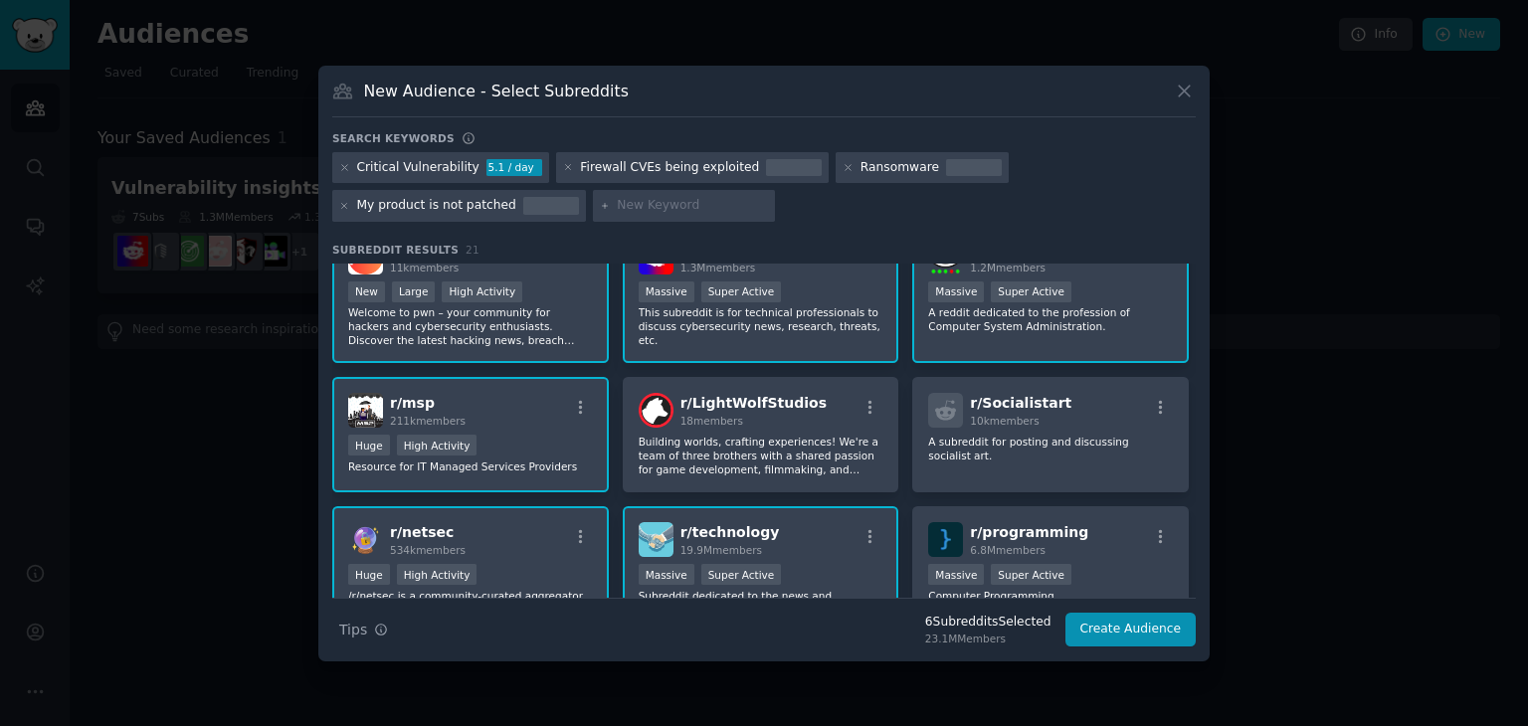
scroll to position [0, 0]
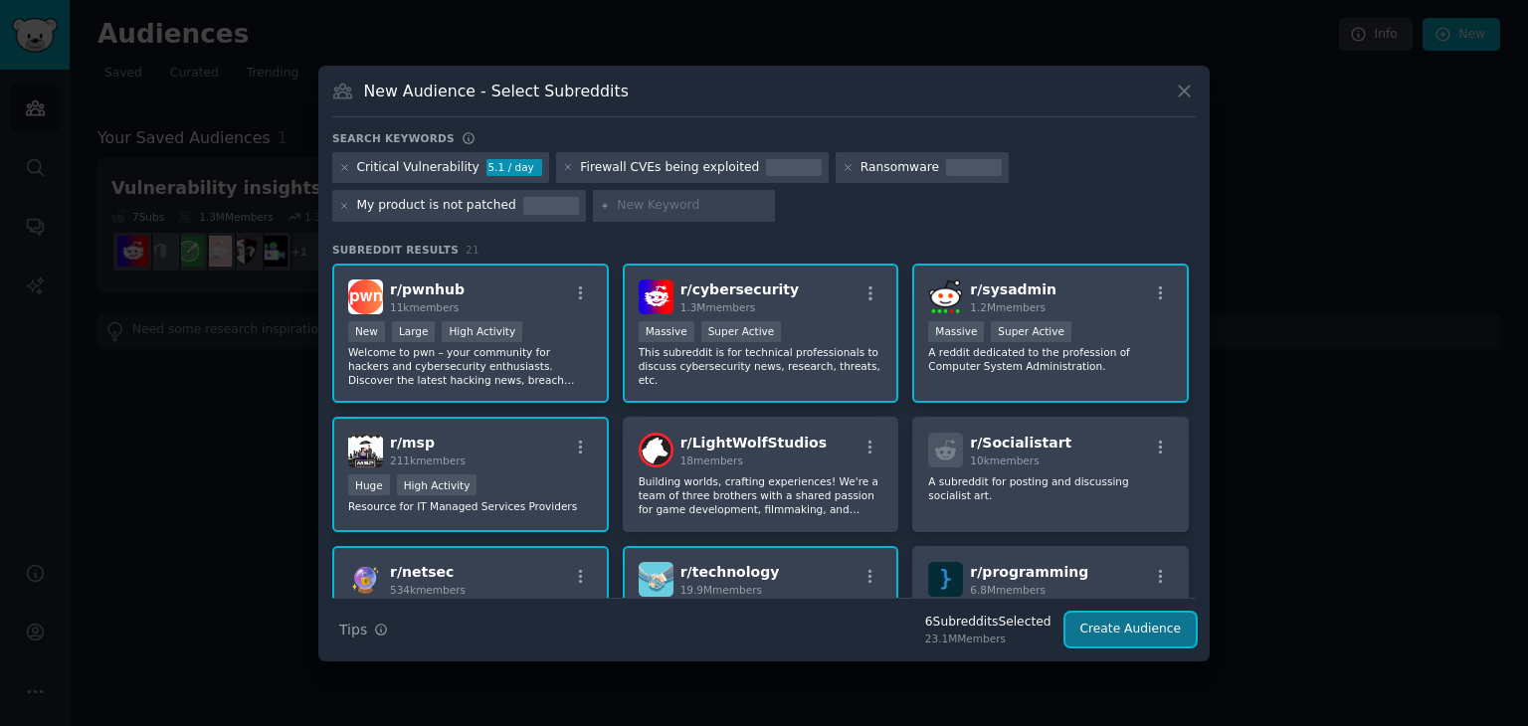
click at [1102, 629] on button "Create Audience" at bounding box center [1131, 630] width 131 height 34
click at [1171, 637] on button "Create Audience" at bounding box center [1131, 630] width 131 height 34
click at [1125, 625] on button "Create Audience" at bounding box center [1131, 630] width 131 height 34
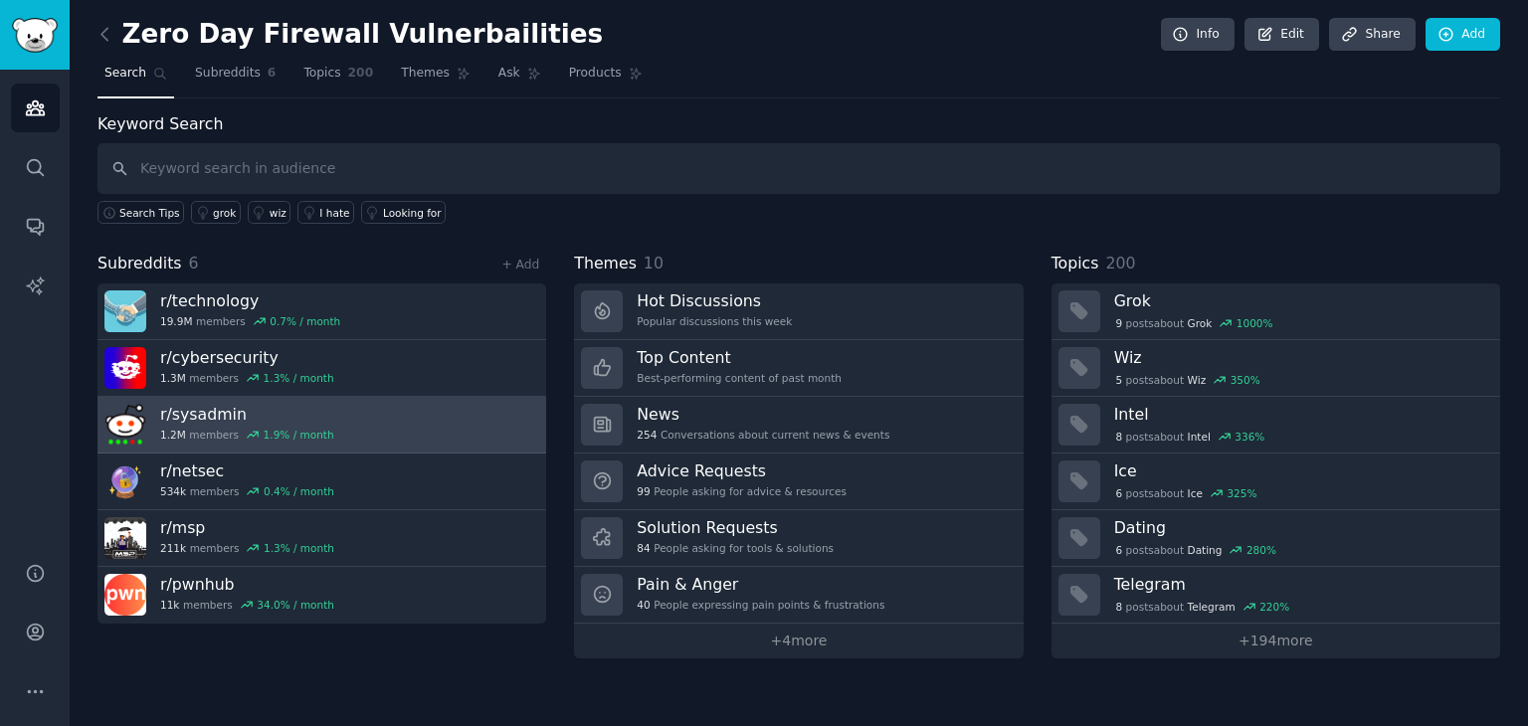
click at [206, 404] on h3 "r/ sysadmin" at bounding box center [247, 414] width 174 height 21
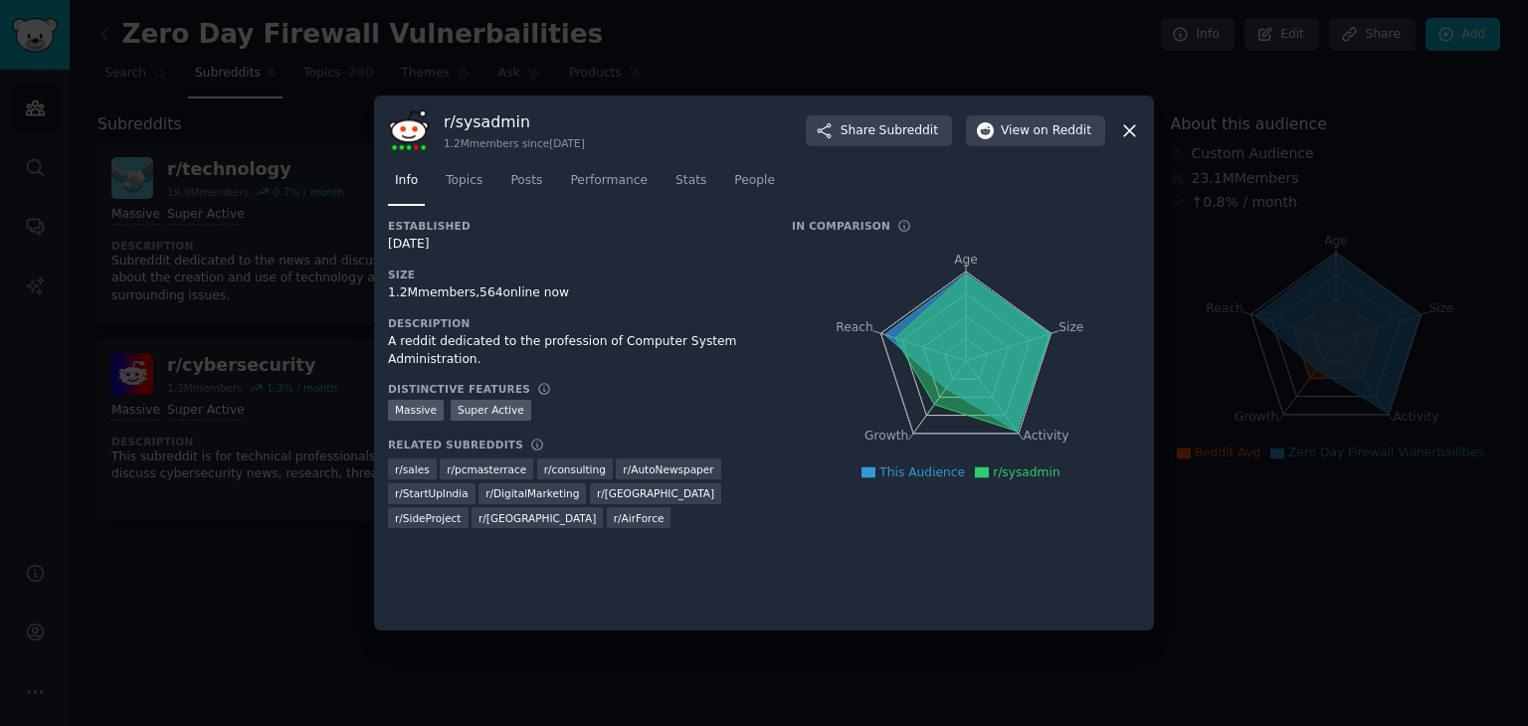
click at [1125, 128] on icon at bounding box center [1129, 130] width 21 height 21
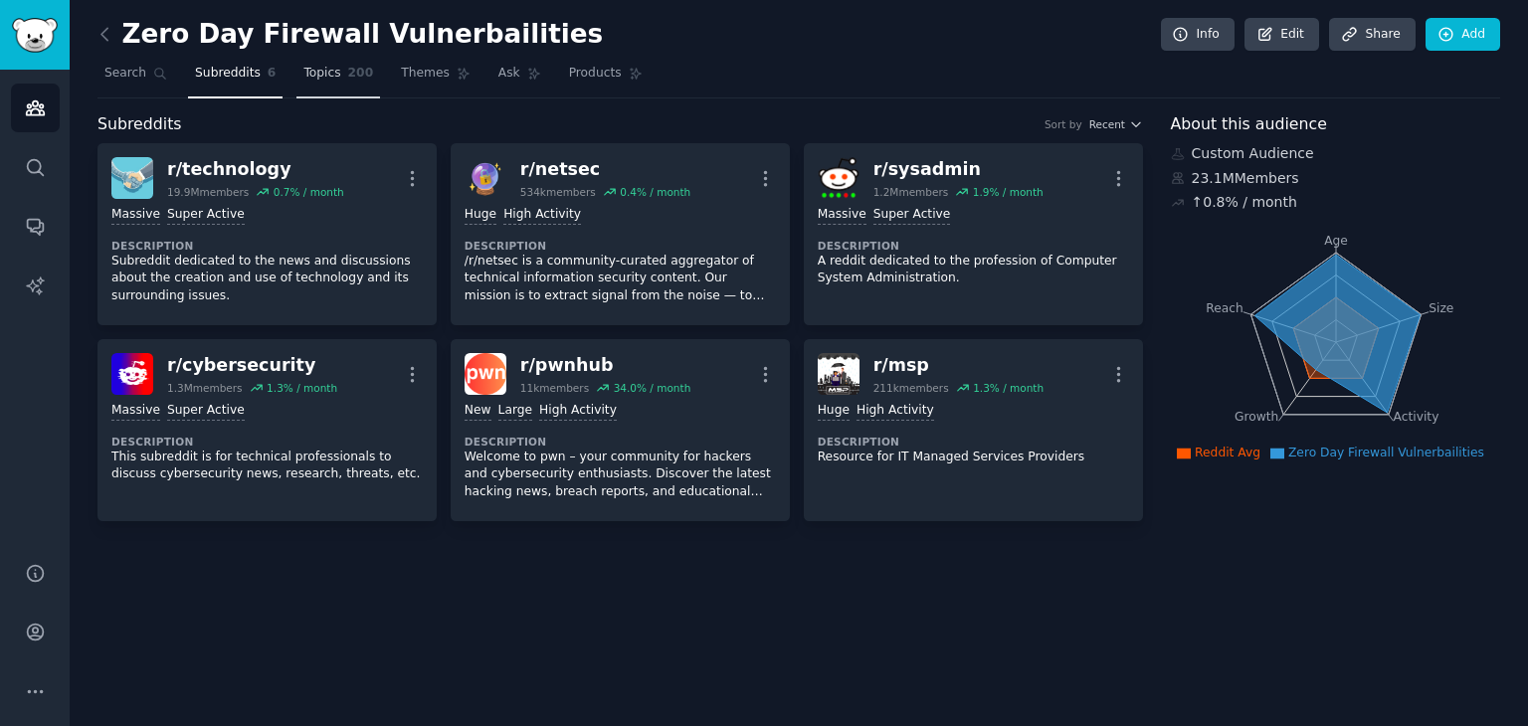
click at [342, 90] on link "Topics 200" at bounding box center [338, 78] width 84 height 41
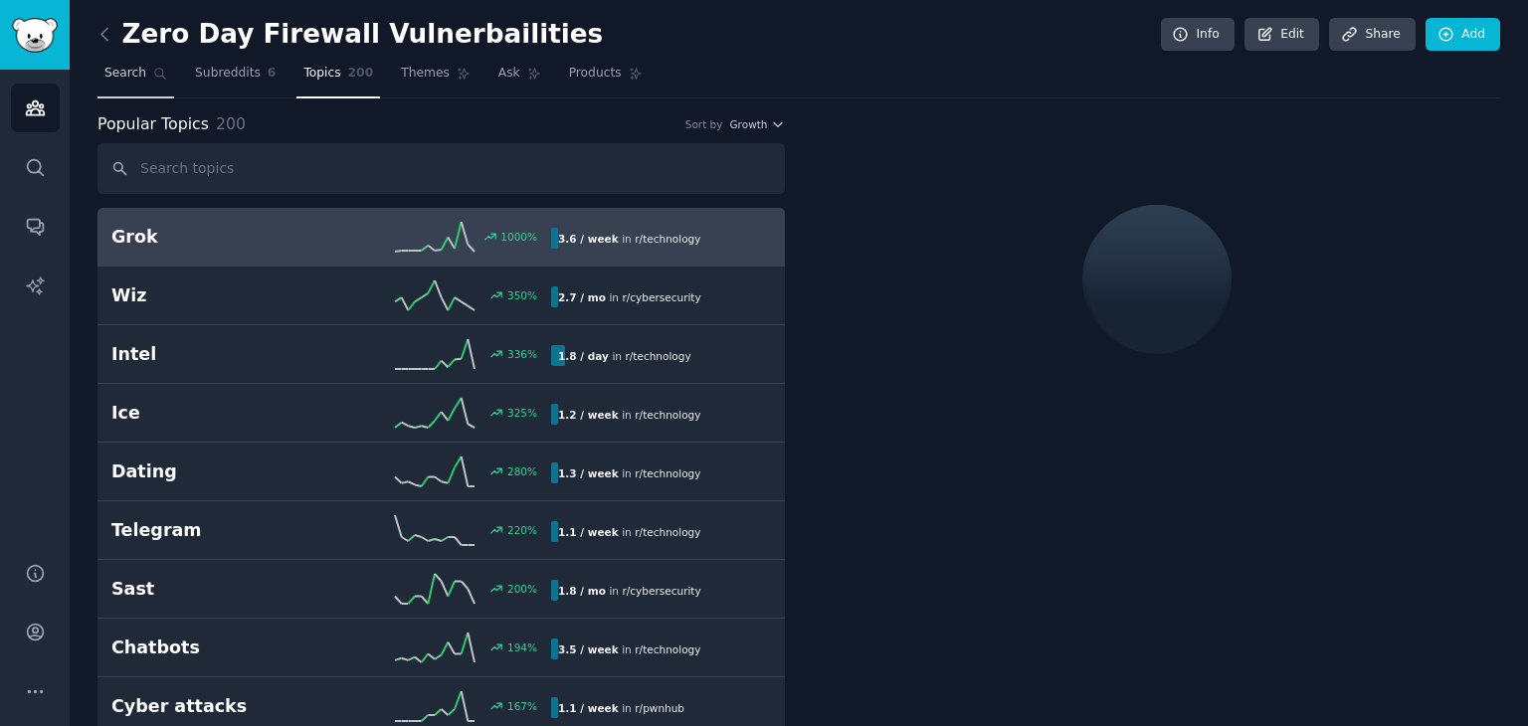
click at [144, 77] on link "Search" at bounding box center [136, 78] width 77 height 41
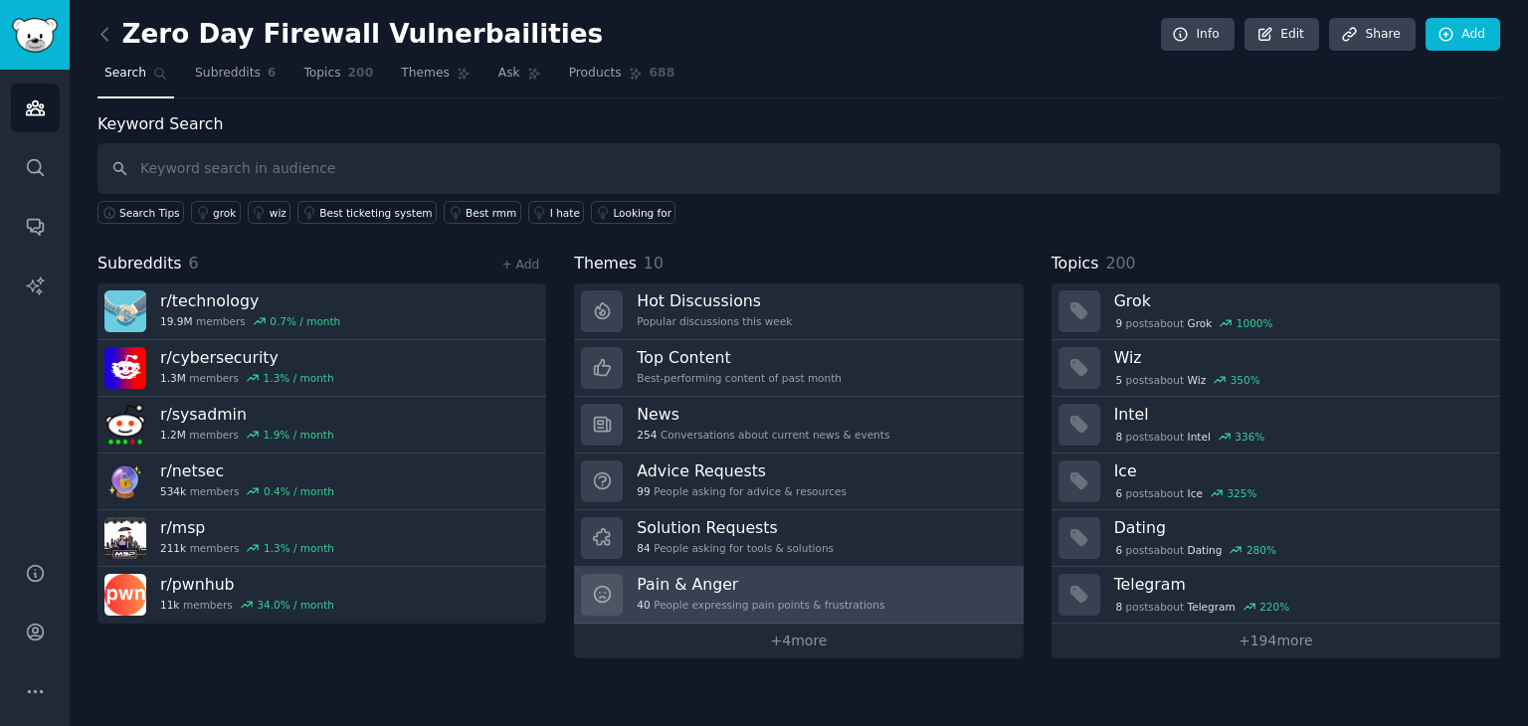
click at [760, 584] on h3 "Pain & Anger" at bounding box center [761, 584] width 248 height 21
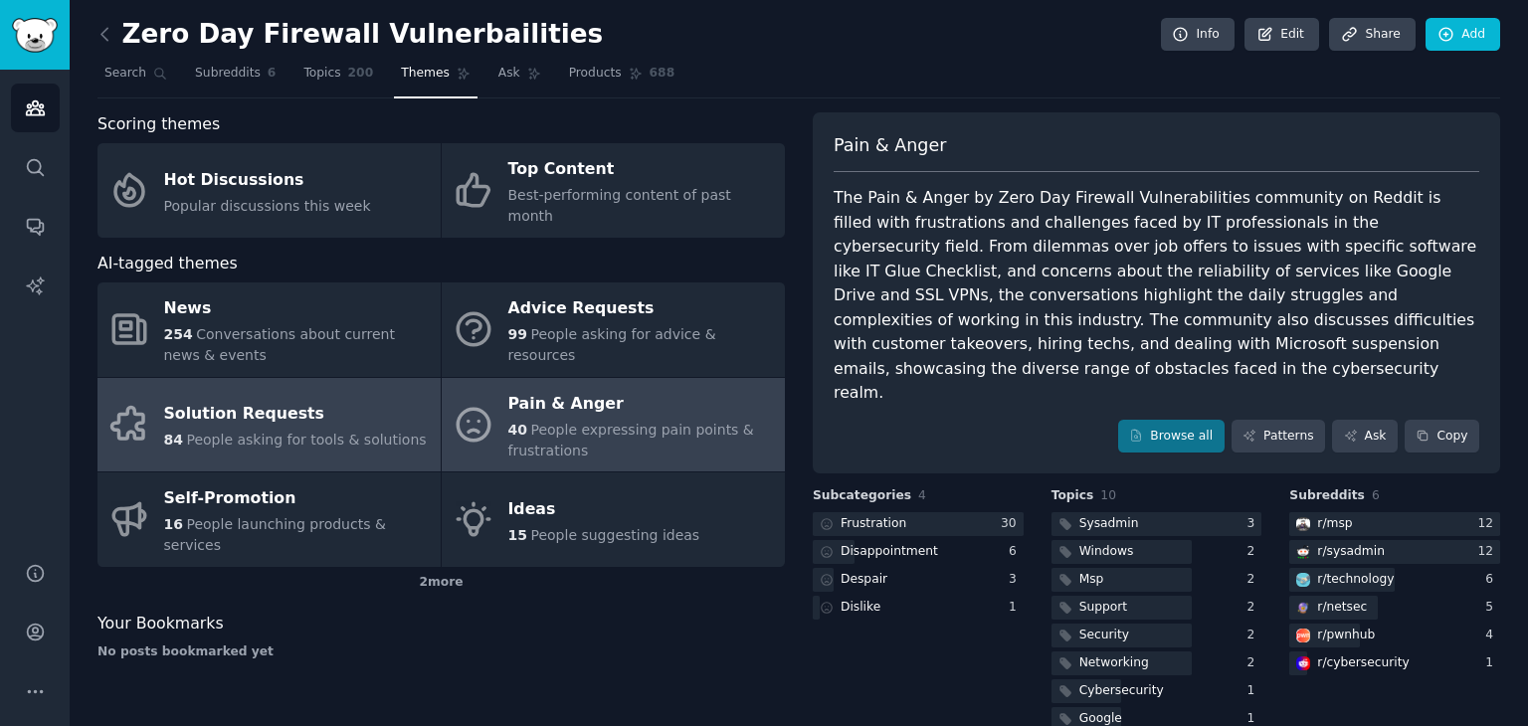
click at [313, 432] on link "Solution Requests 84 People asking for tools & solutions" at bounding box center [269, 425] width 343 height 95
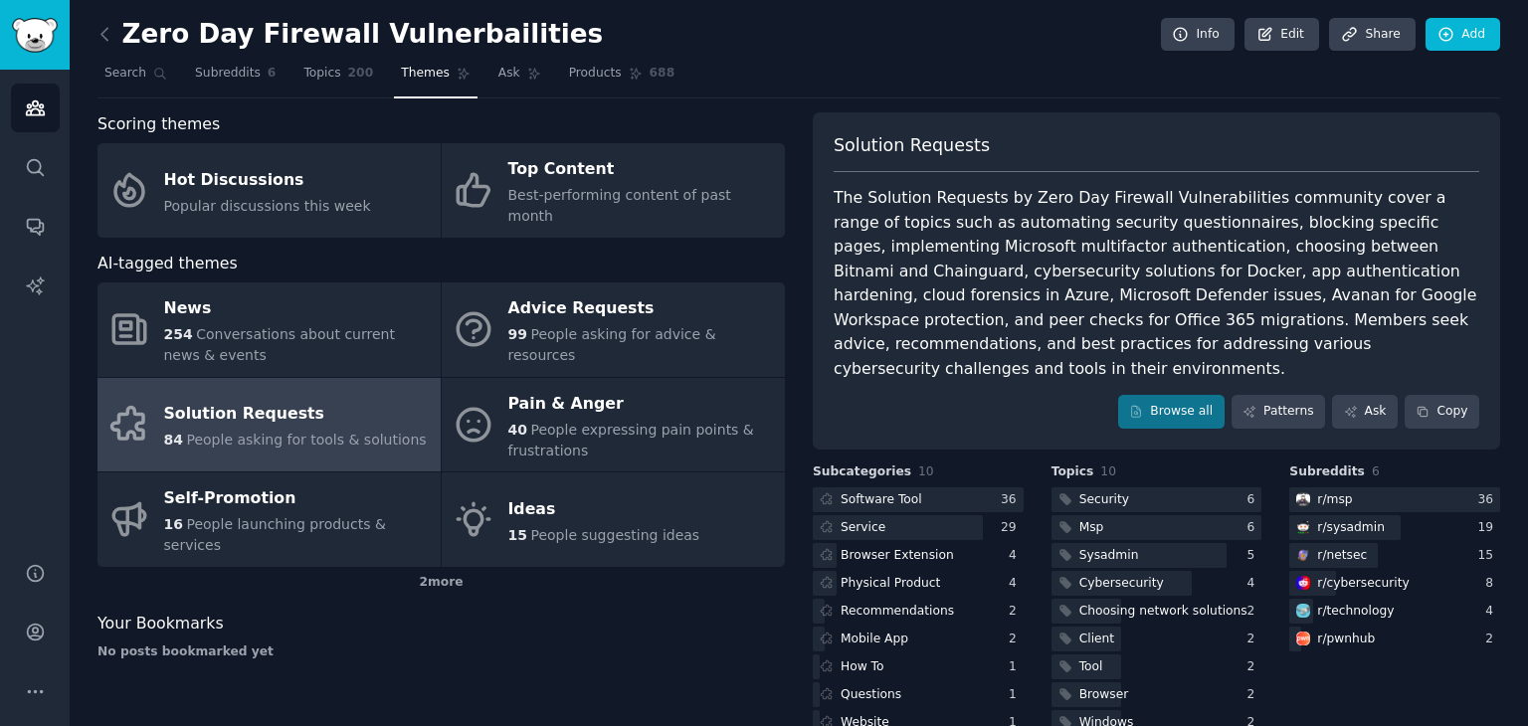
click at [1274, 248] on div "The Solution Requests by Zero Day Firewall Vulnerabilities community cover a ra…" at bounding box center [1157, 283] width 646 height 195
copy div "Chainguard"
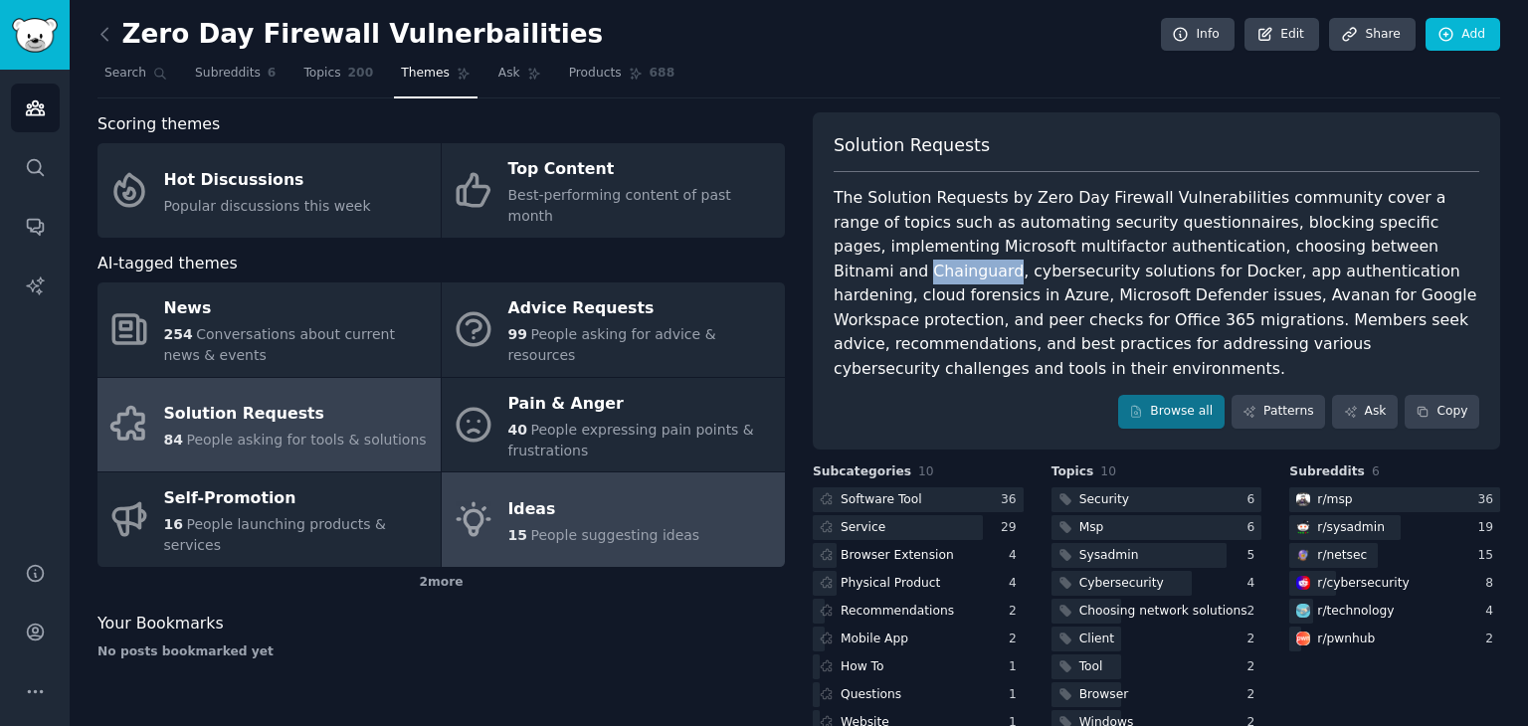
click at [566, 493] on div "Ideas" at bounding box center [604, 509] width 192 height 32
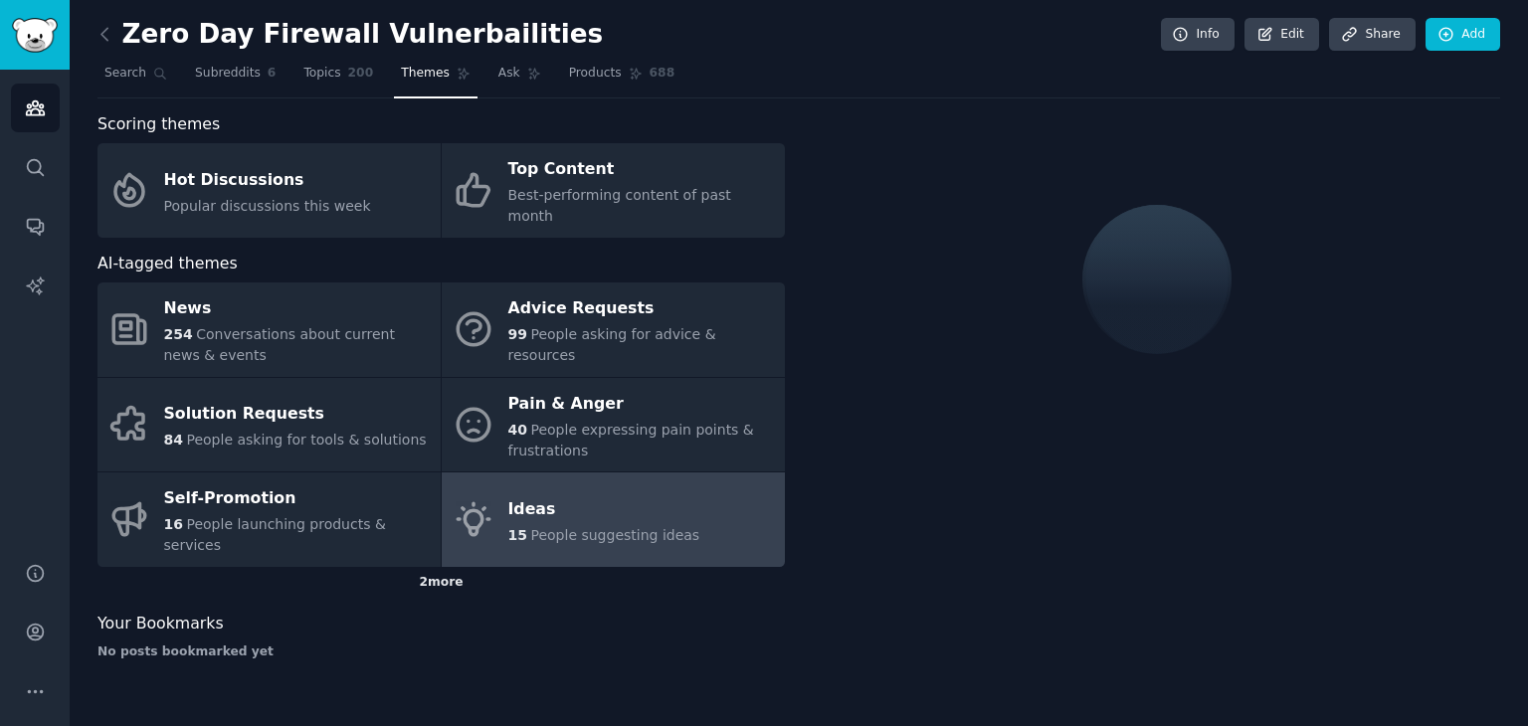
click at [433, 567] on div "2 more" at bounding box center [441, 583] width 687 height 32
